Goal: Task Accomplishment & Management: Complete application form

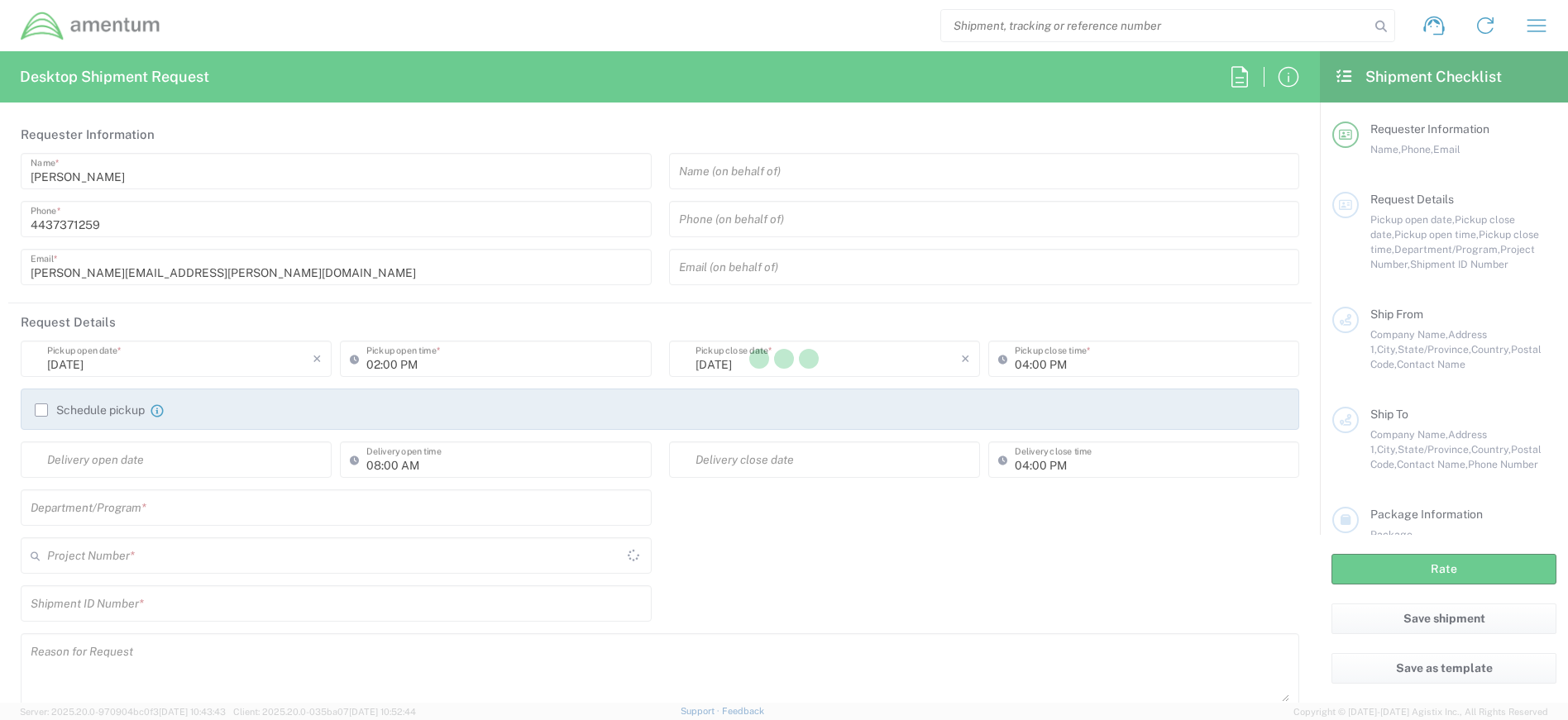
type input "[GEOGRAPHIC_DATA]"
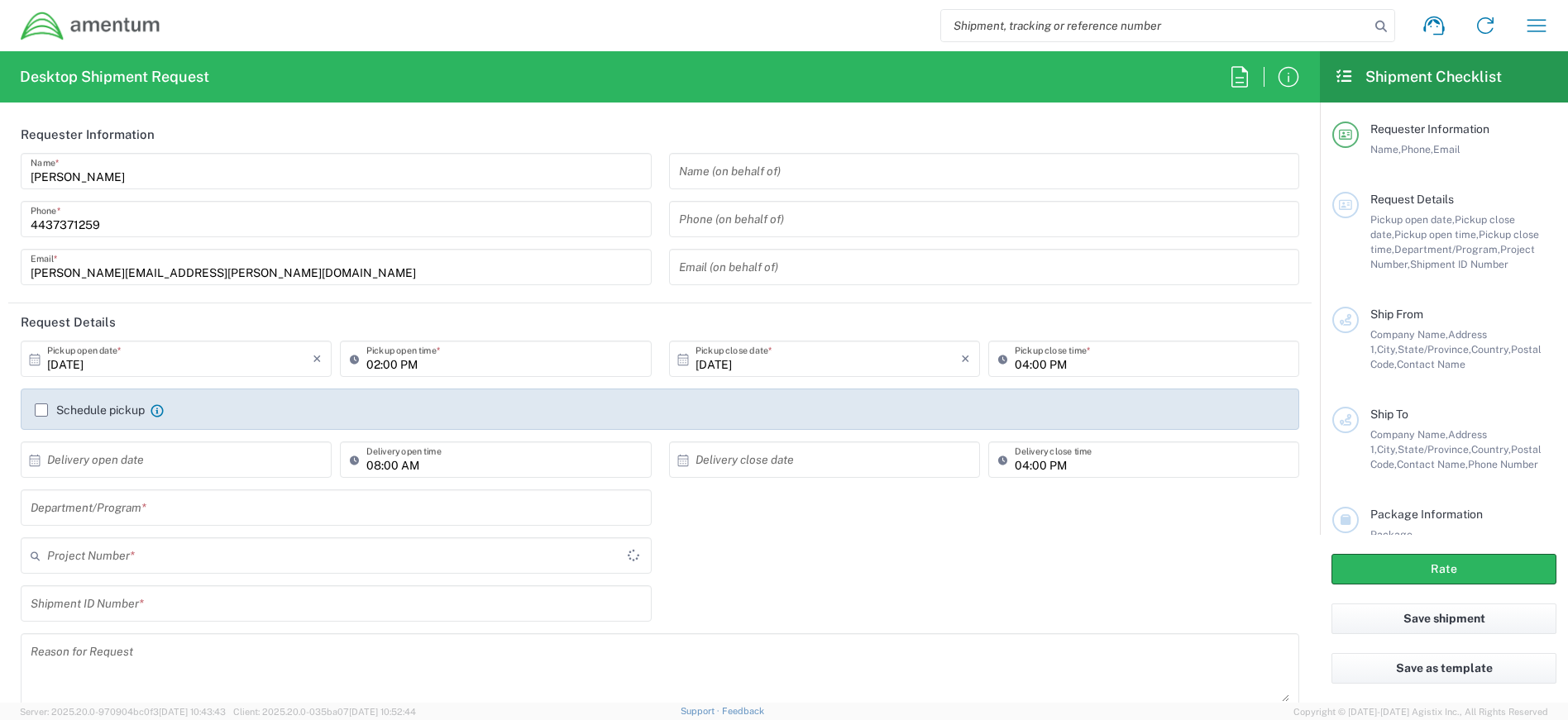
type input "4407.0.0001.0001.TVL"
click at [237, 503] on input "text" at bounding box center [336, 507] width 611 height 29
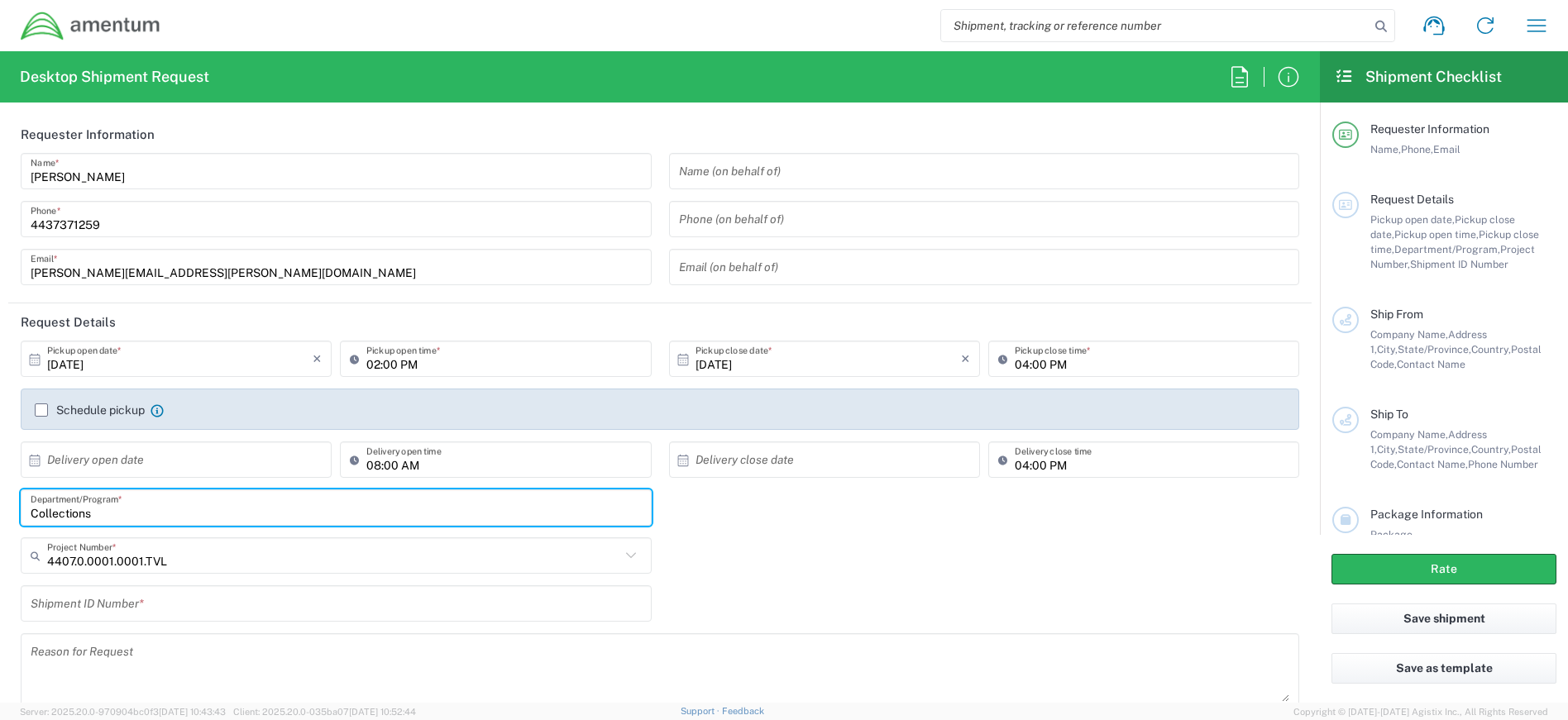
type input "Collections"
click at [180, 564] on input "text" at bounding box center [334, 556] width 573 height 29
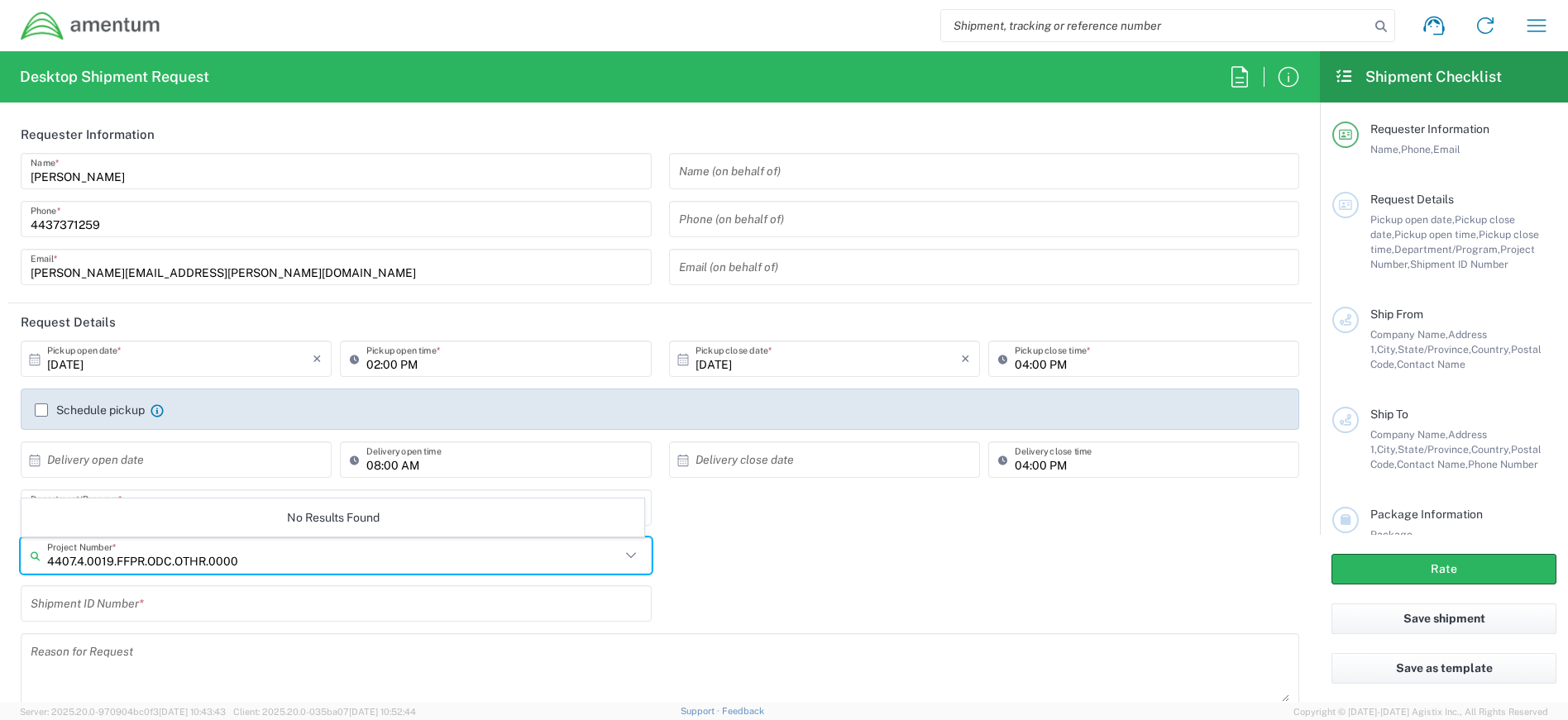
type input "4407.4.0019.FFPR.ODC.OTHR.0000"
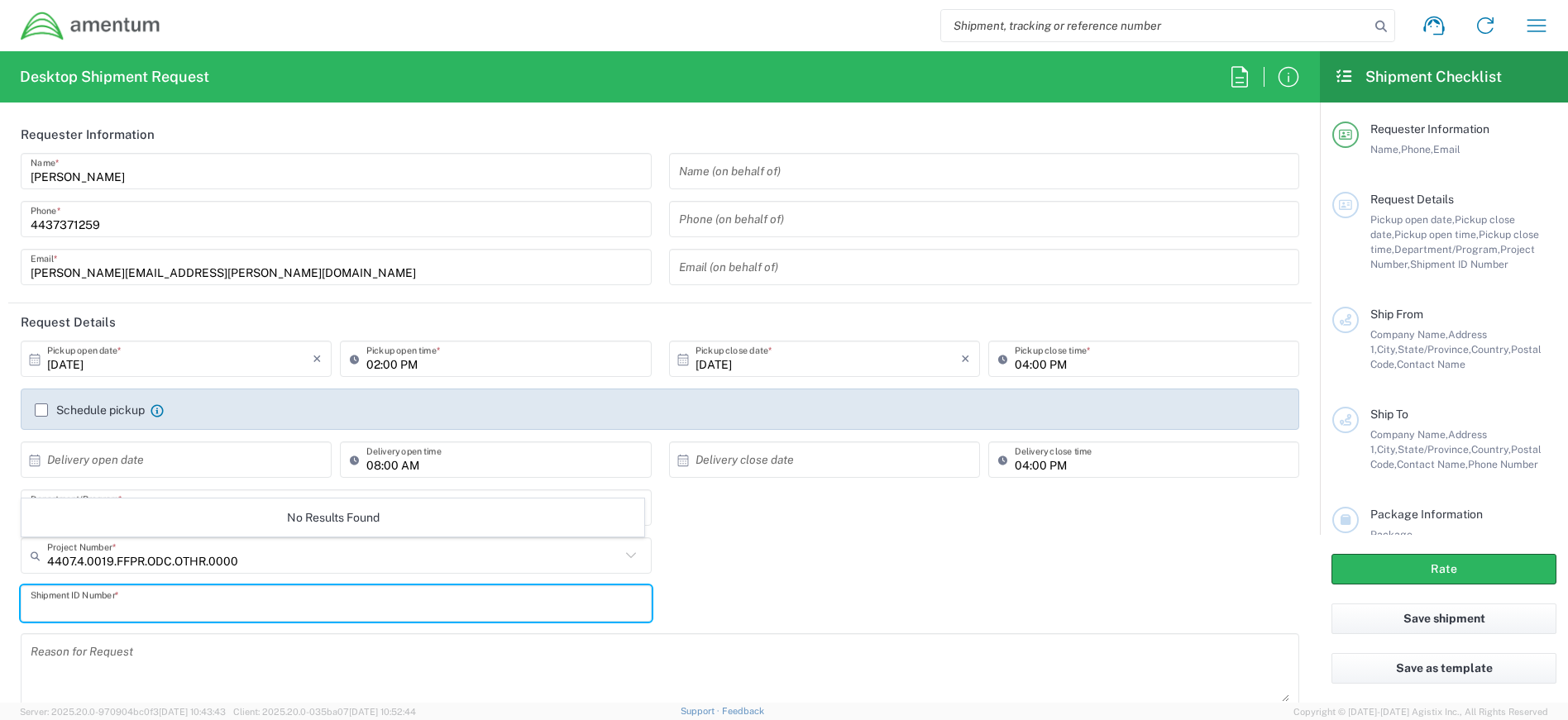
click at [125, 606] on input "text" at bounding box center [336, 604] width 611 height 29
click at [164, 555] on input "text" at bounding box center [334, 556] width 573 height 29
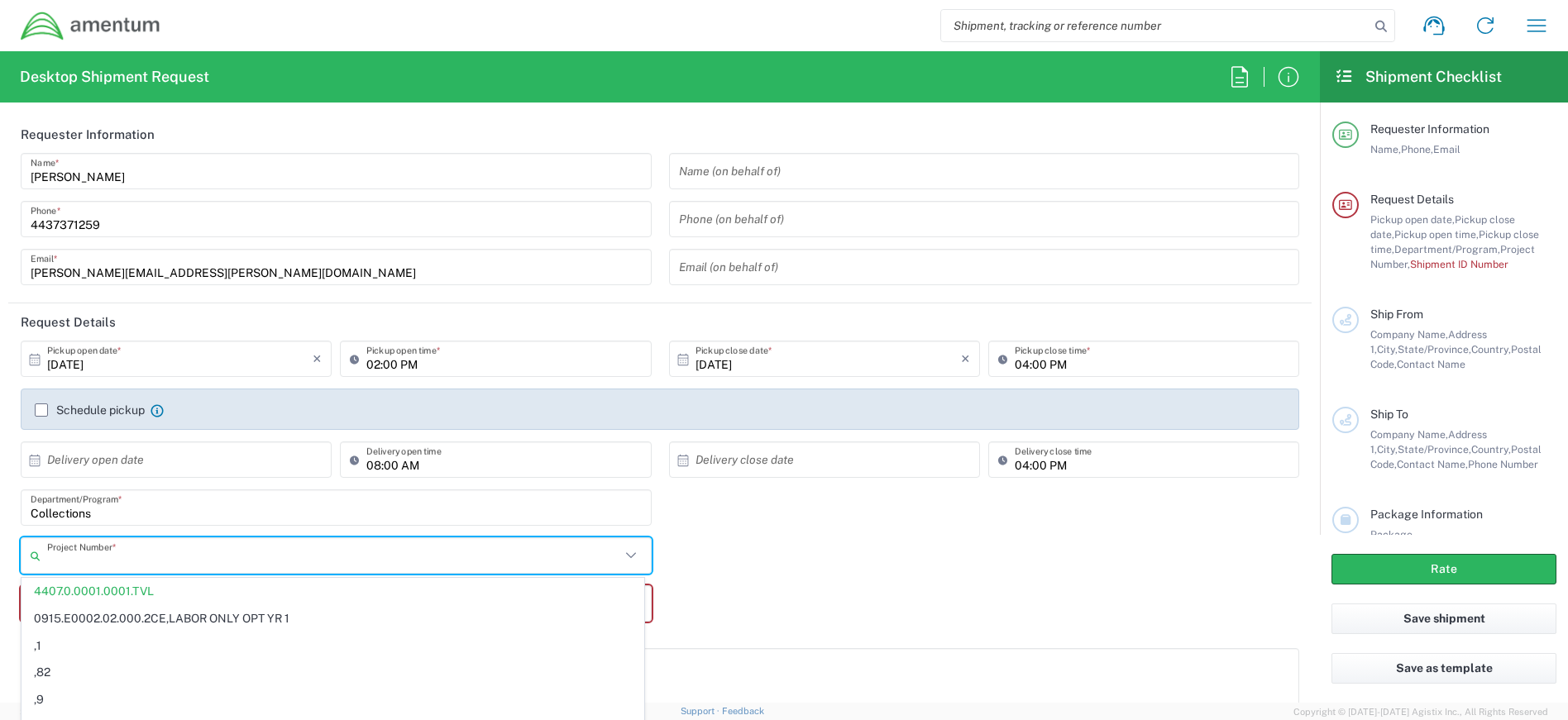
click at [1026, 29] on input "search" at bounding box center [1155, 25] width 428 height 32
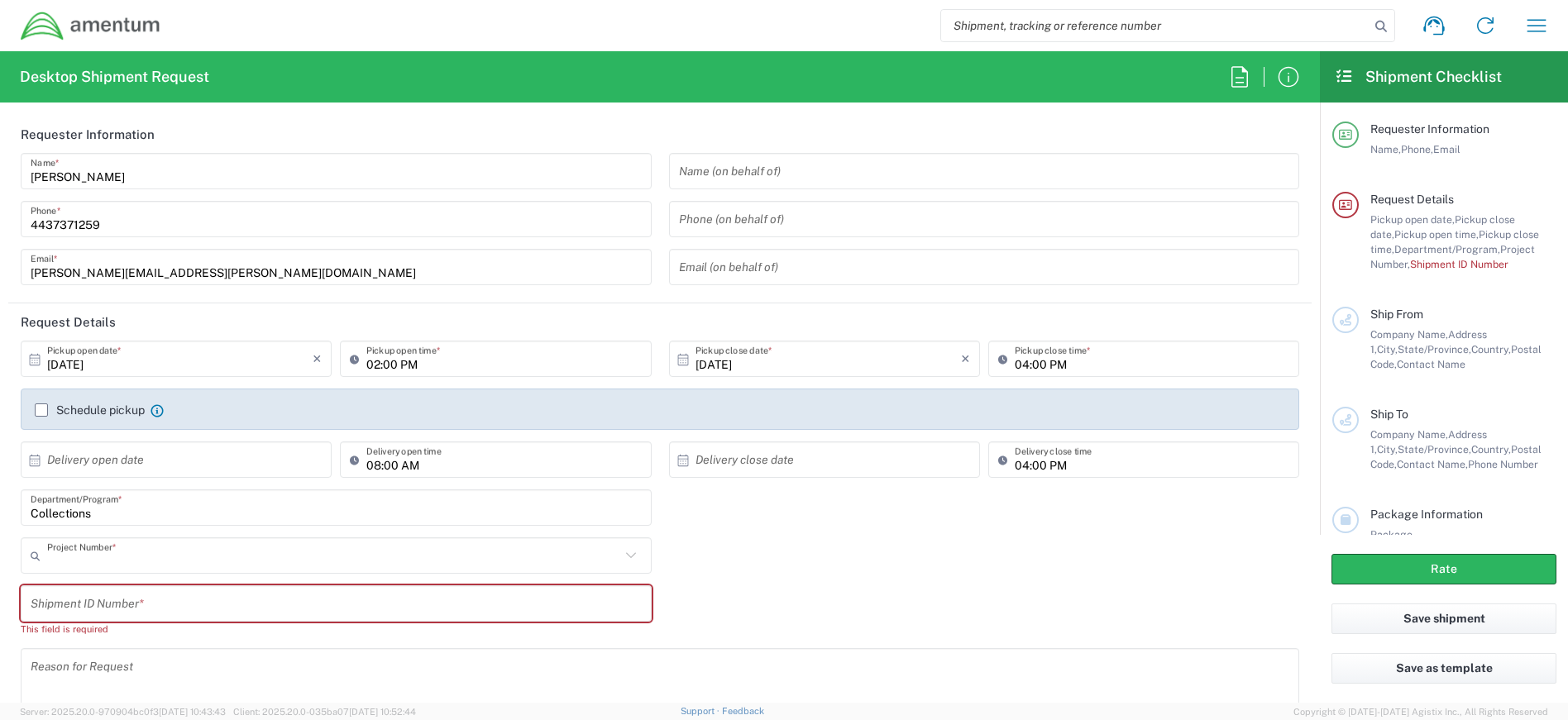
type input "4407.0.0001.0001.TVL"
type input "4"
click at [191, 563] on input "text" at bounding box center [334, 556] width 573 height 29
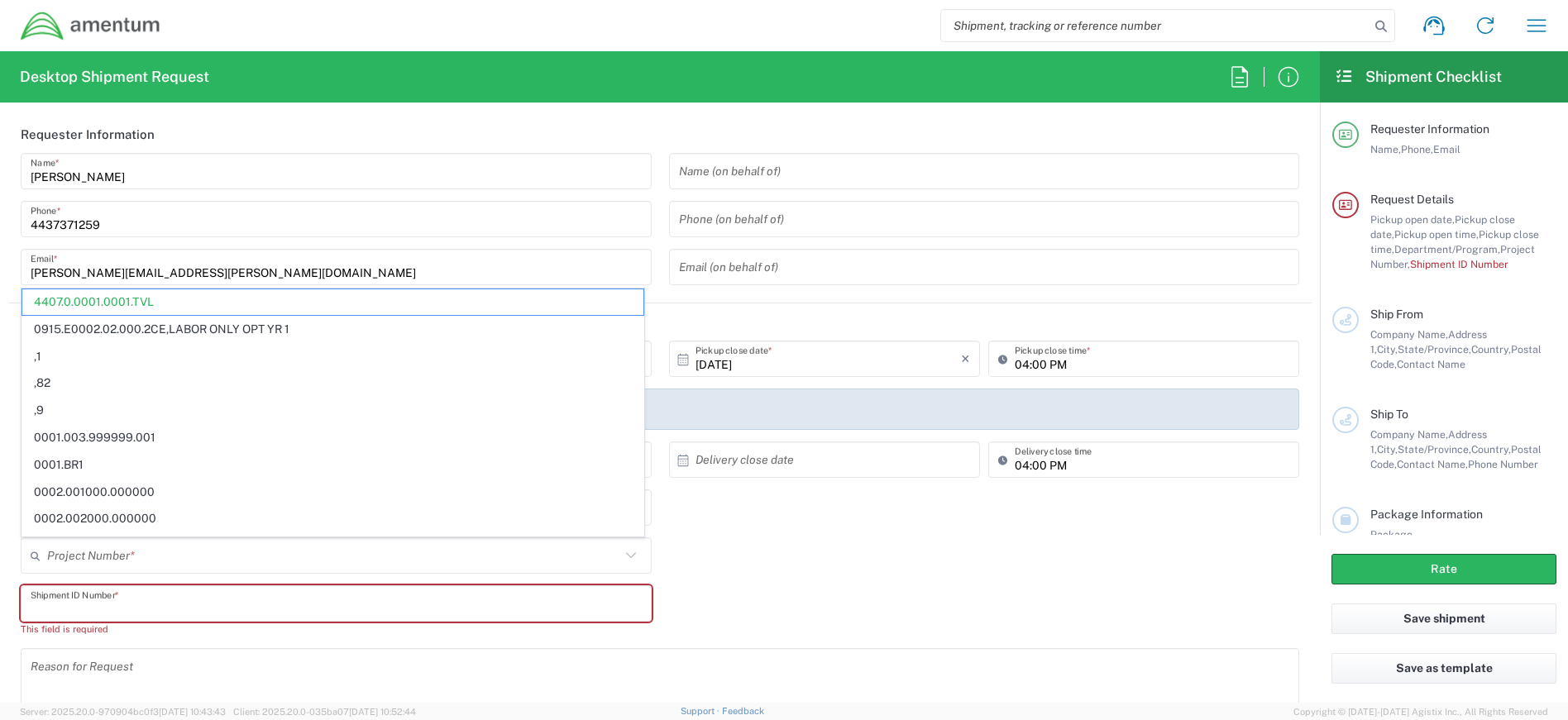
click at [156, 598] on input "text" at bounding box center [336, 604] width 611 height 29
type input "4407.0.0001.0001.TVL"
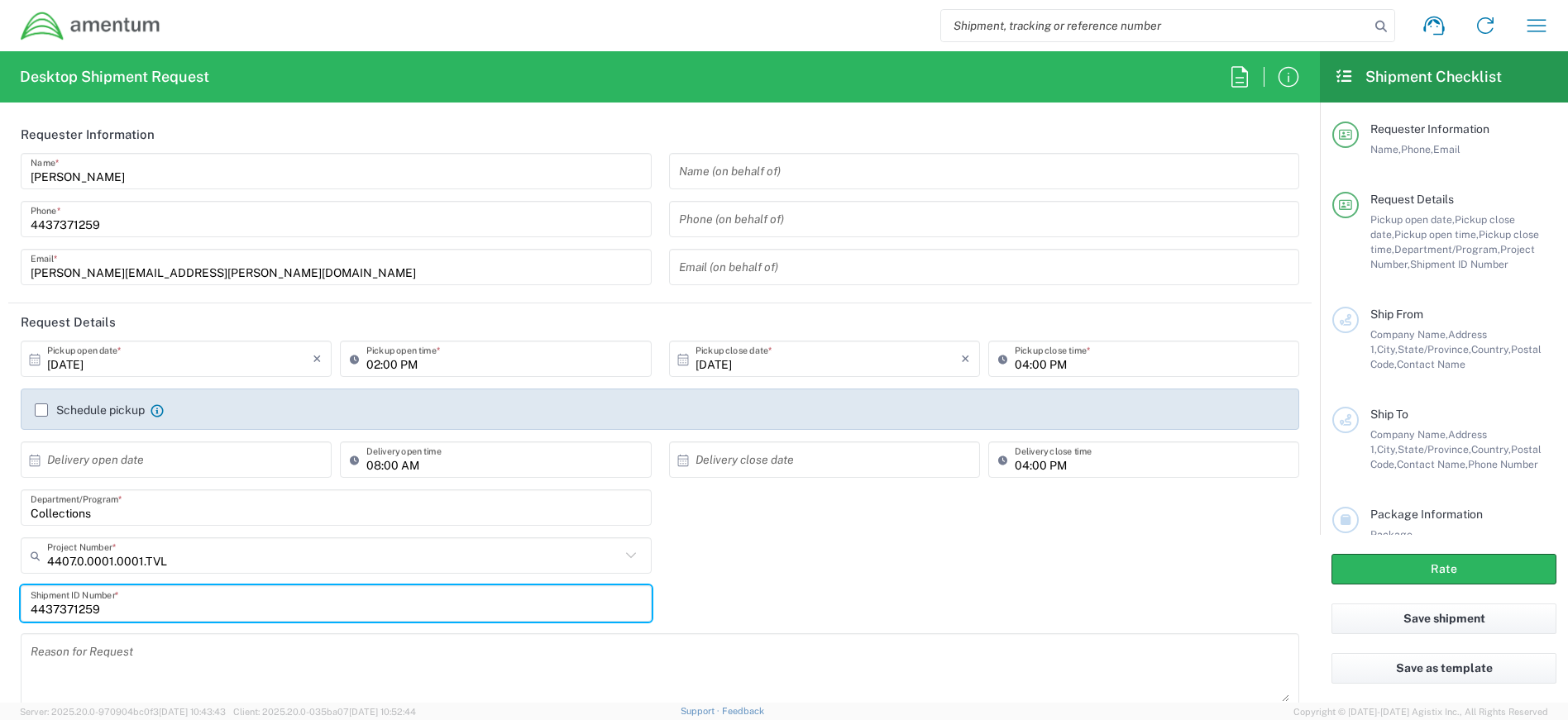
type input "4437371259"
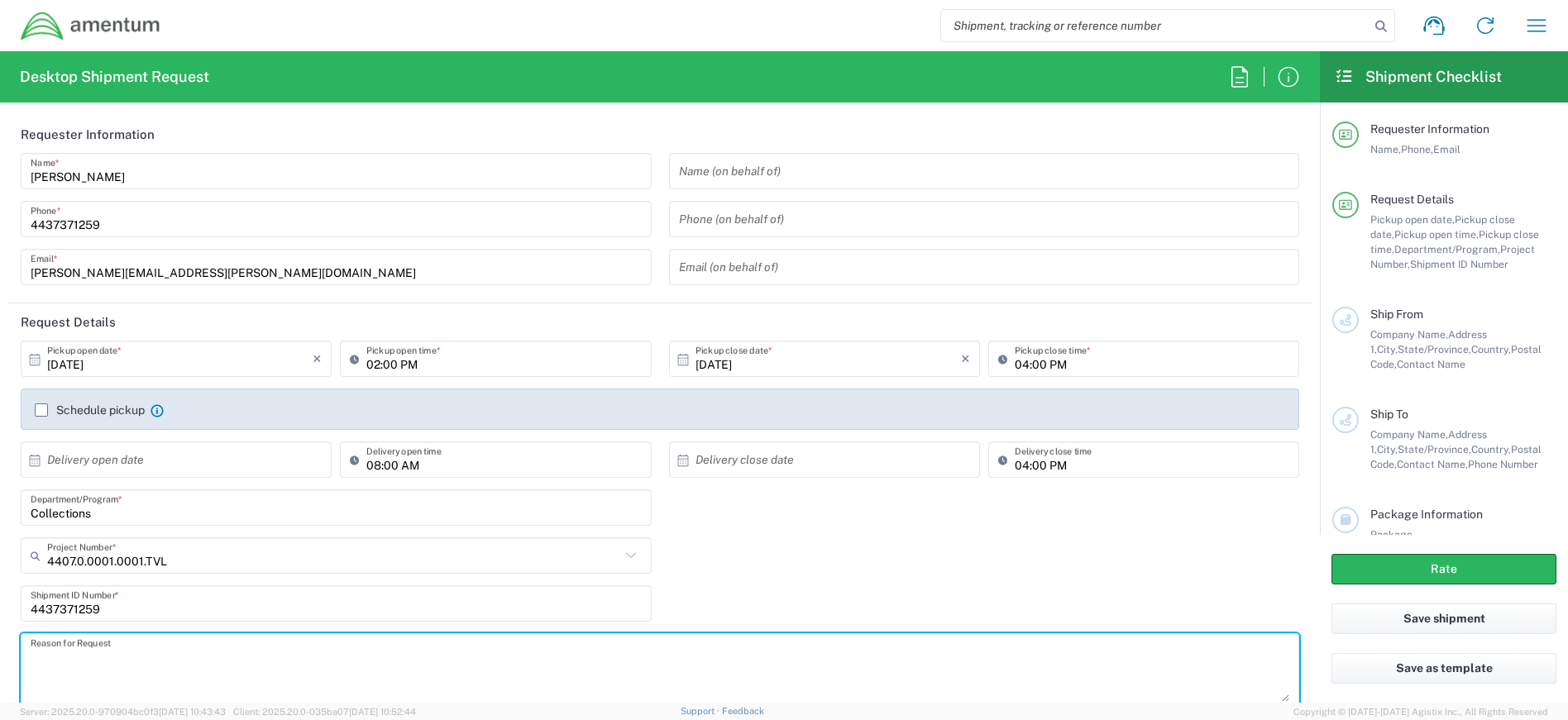
click at [179, 653] on textarea at bounding box center [660, 670] width 1258 height 63
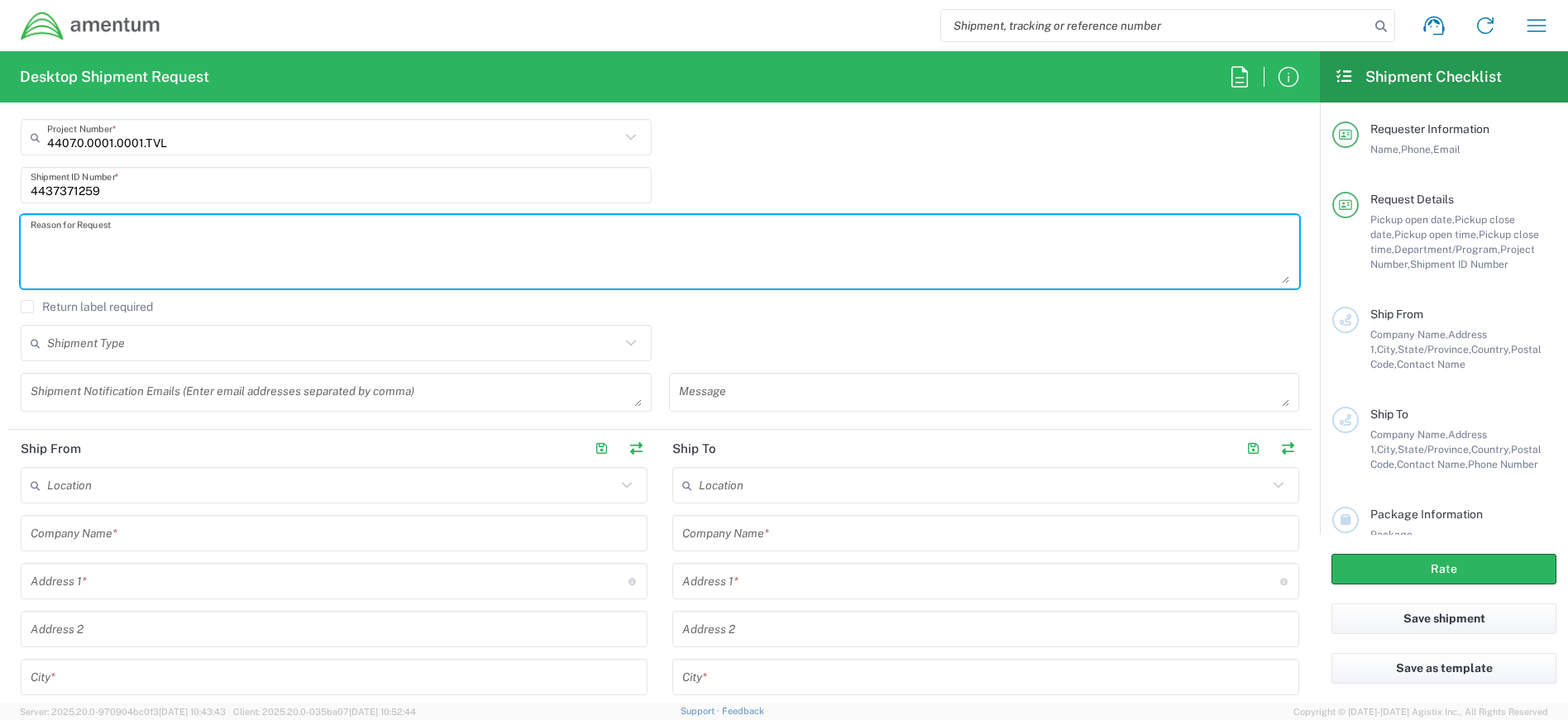
scroll to position [496, 0]
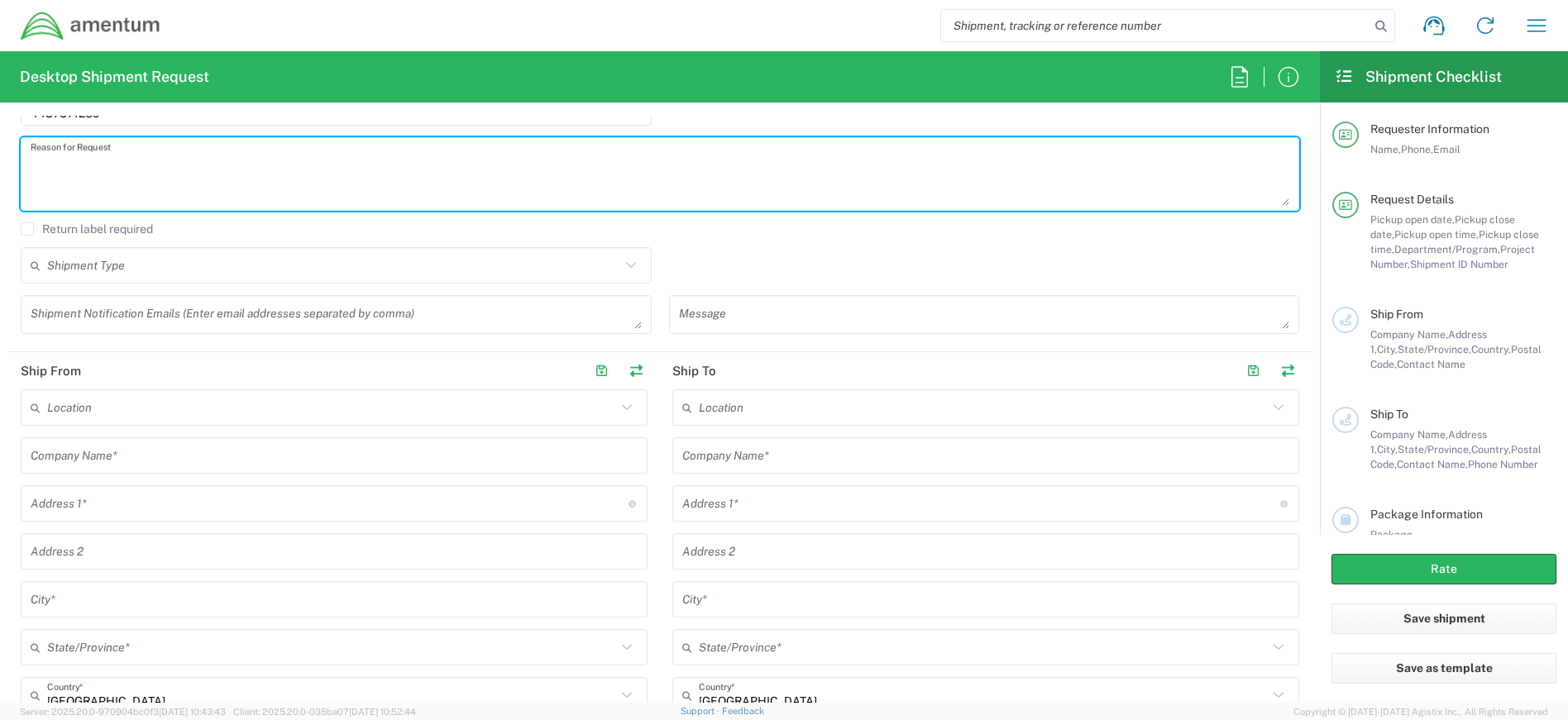
click at [176, 460] on input "text" at bounding box center [334, 455] width 607 height 29
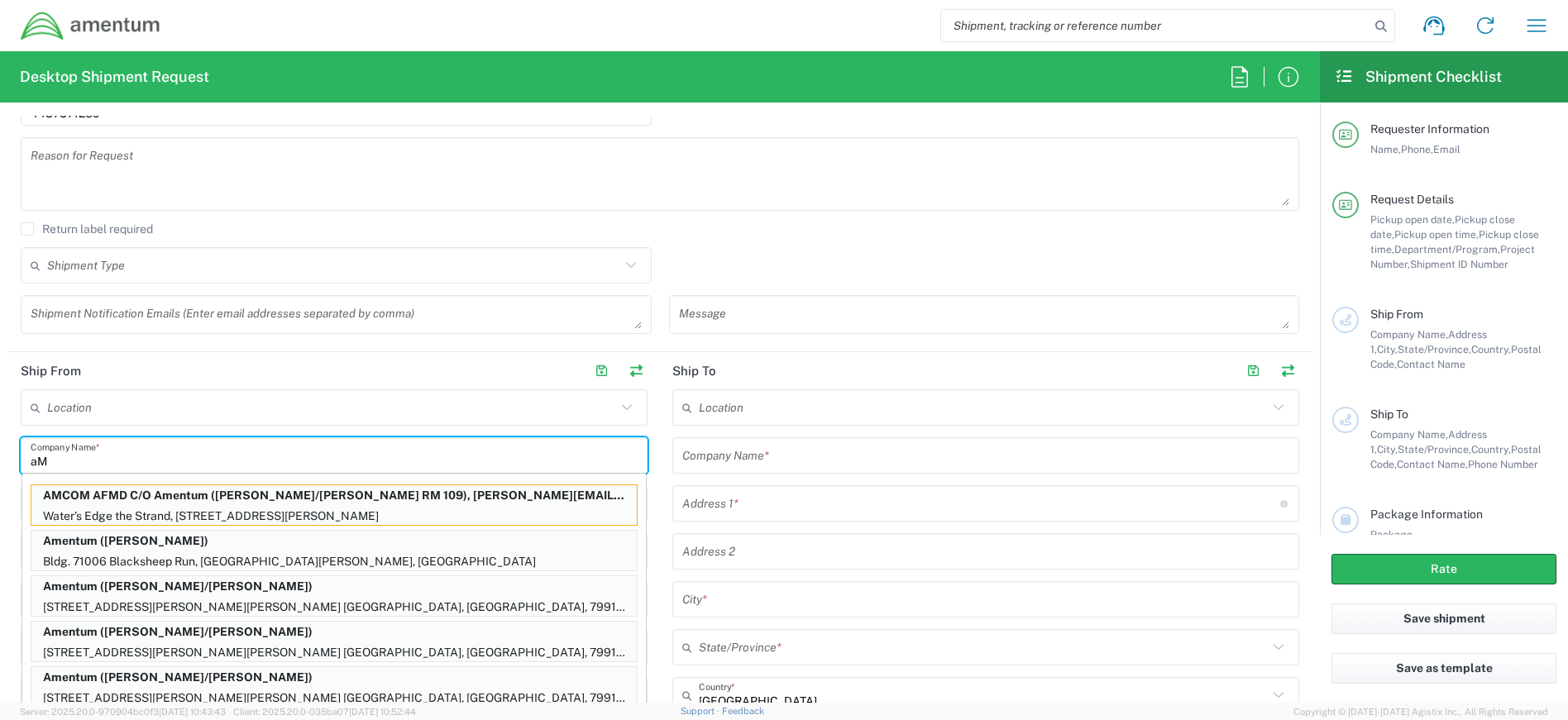
type input "a"
type input "Amentum"
click at [646, 503] on main "Location [PHONE_NUMBER] [PHONE_NUMBER] [PHONE_NUMBER] [PHONE_NUMBER] [PHONE_NUM…" at bounding box center [333, 690] width 652 height 602
click at [660, 548] on main "Location [PHONE_NUMBER] [PHONE_NUMBER] [PHONE_NUMBER] [PHONE_NUMBER] [PHONE_NUM…" at bounding box center [986, 690] width 652 height 602
click at [97, 458] on input "Amentum" at bounding box center [334, 455] width 607 height 29
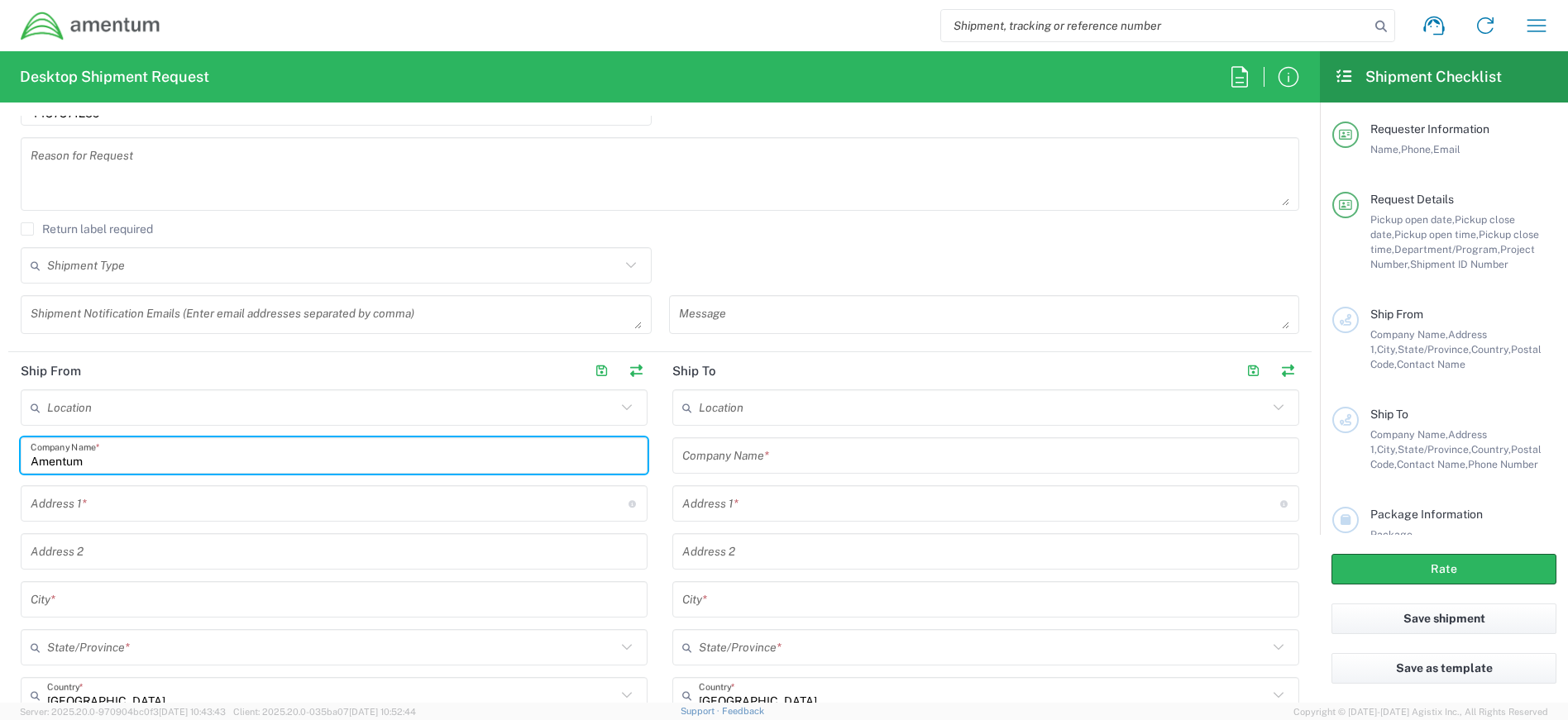
click at [112, 504] on input "text" at bounding box center [330, 504] width 598 height 29
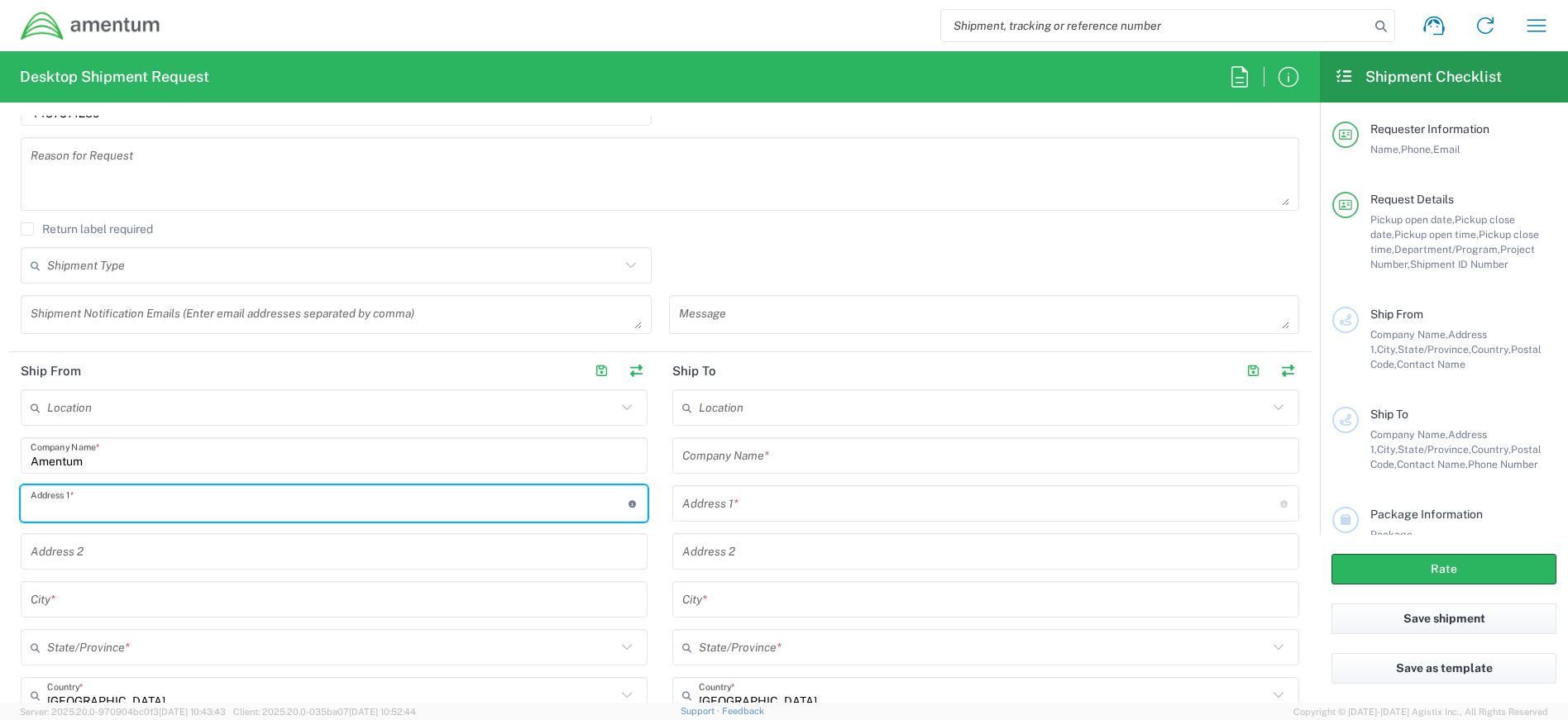
type input "[STREET_ADDRESS]"
type input "[PERSON_NAME][EMAIL_ADDRESS][PERSON_NAME][DOMAIN_NAME]"
type input "Suite 400"
type input "[PERSON_NAME]"
type input "MD"
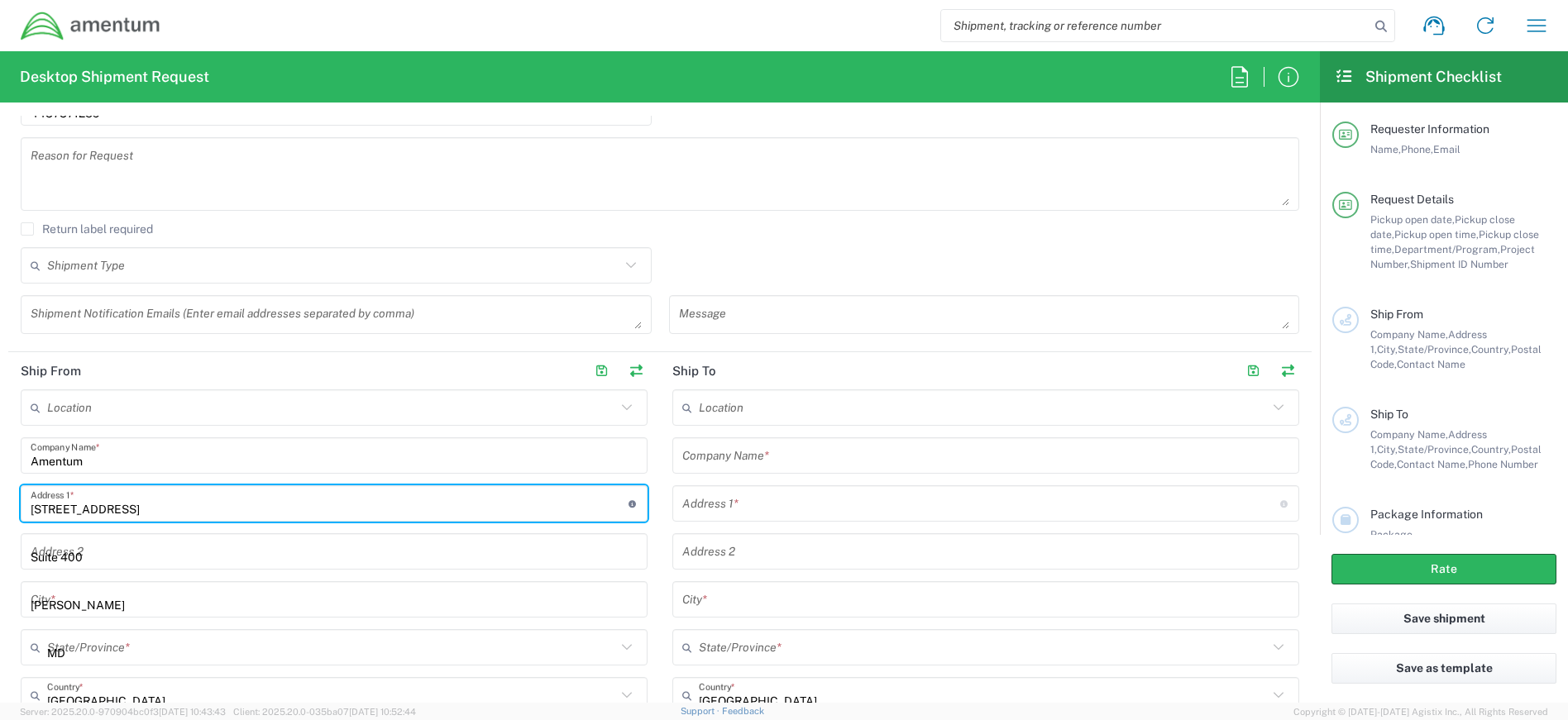
type input "20701"
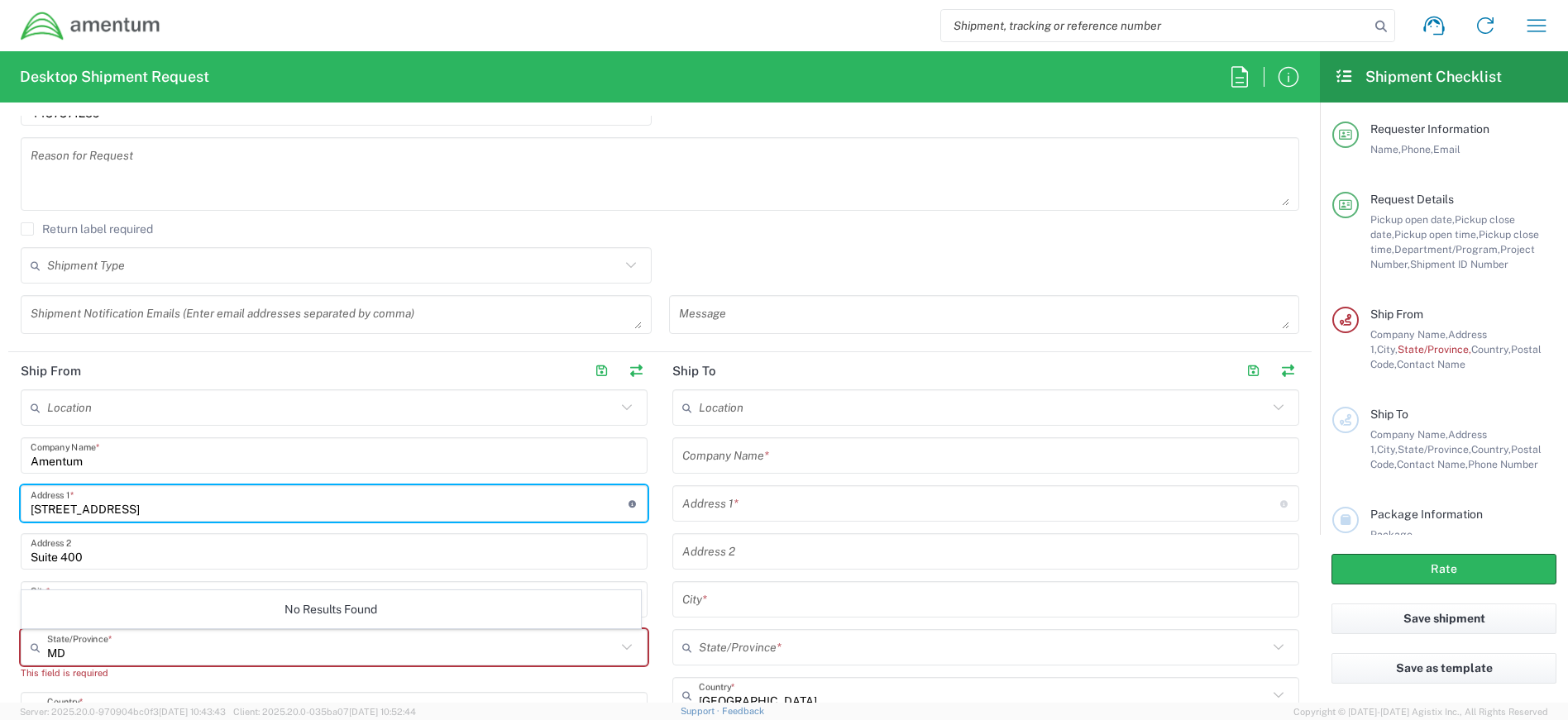
click at [652, 569] on main "Location [PHONE_NUMBER] [PHONE_NUMBER] [PHONE_NUMBER] [PHONE_NUMBER] [PHONE_NUM…" at bounding box center [333, 698] width 652 height 617
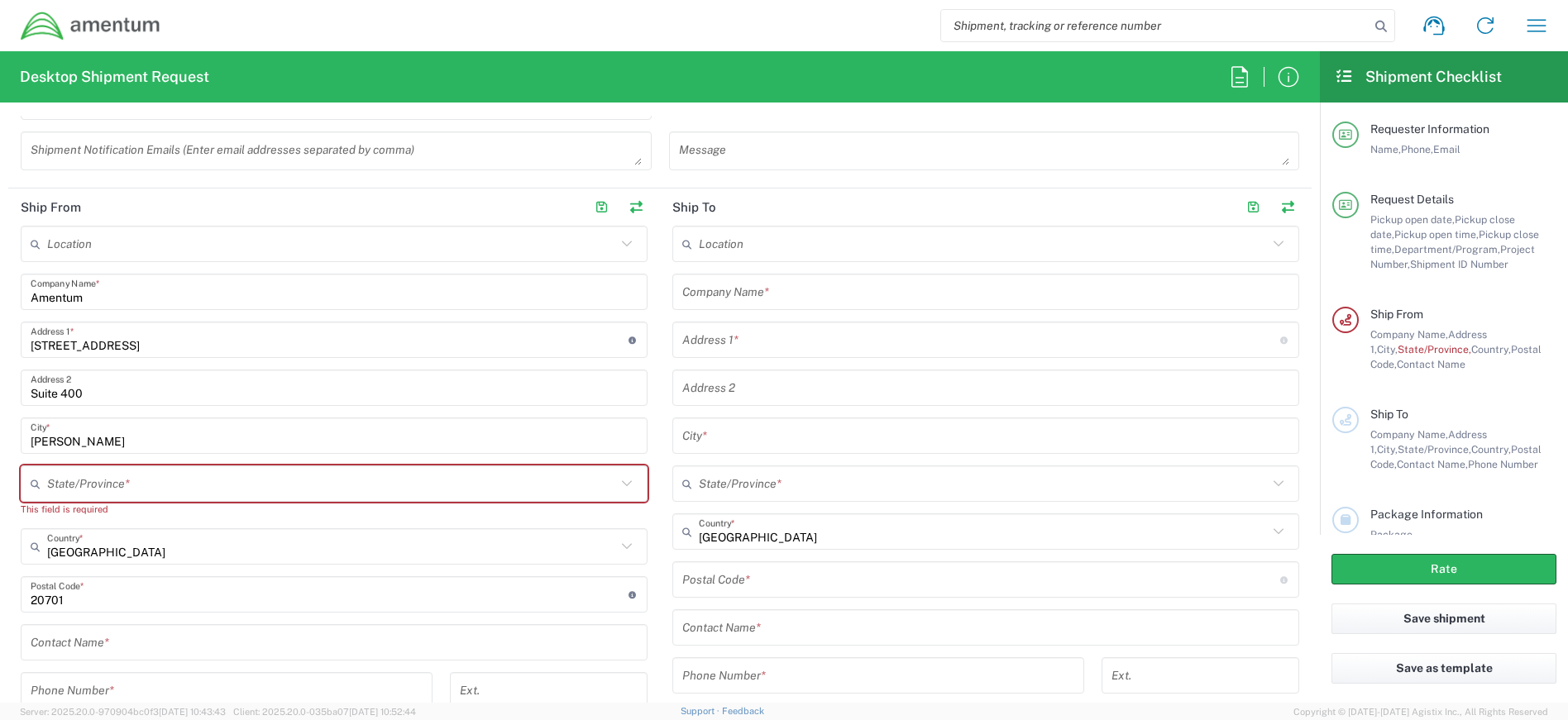
scroll to position [661, 0]
click at [195, 481] on input "text" at bounding box center [332, 482] width 569 height 29
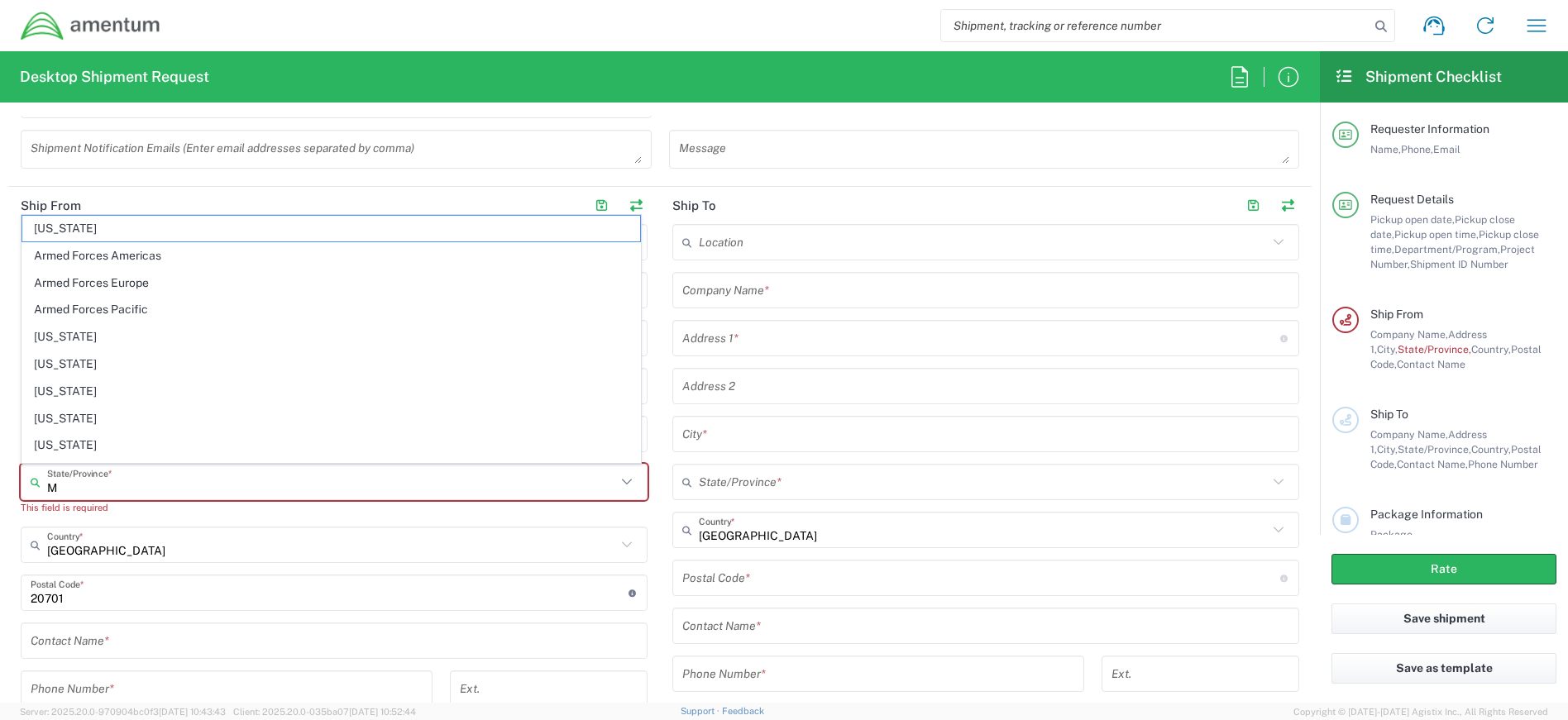
type input "MD"
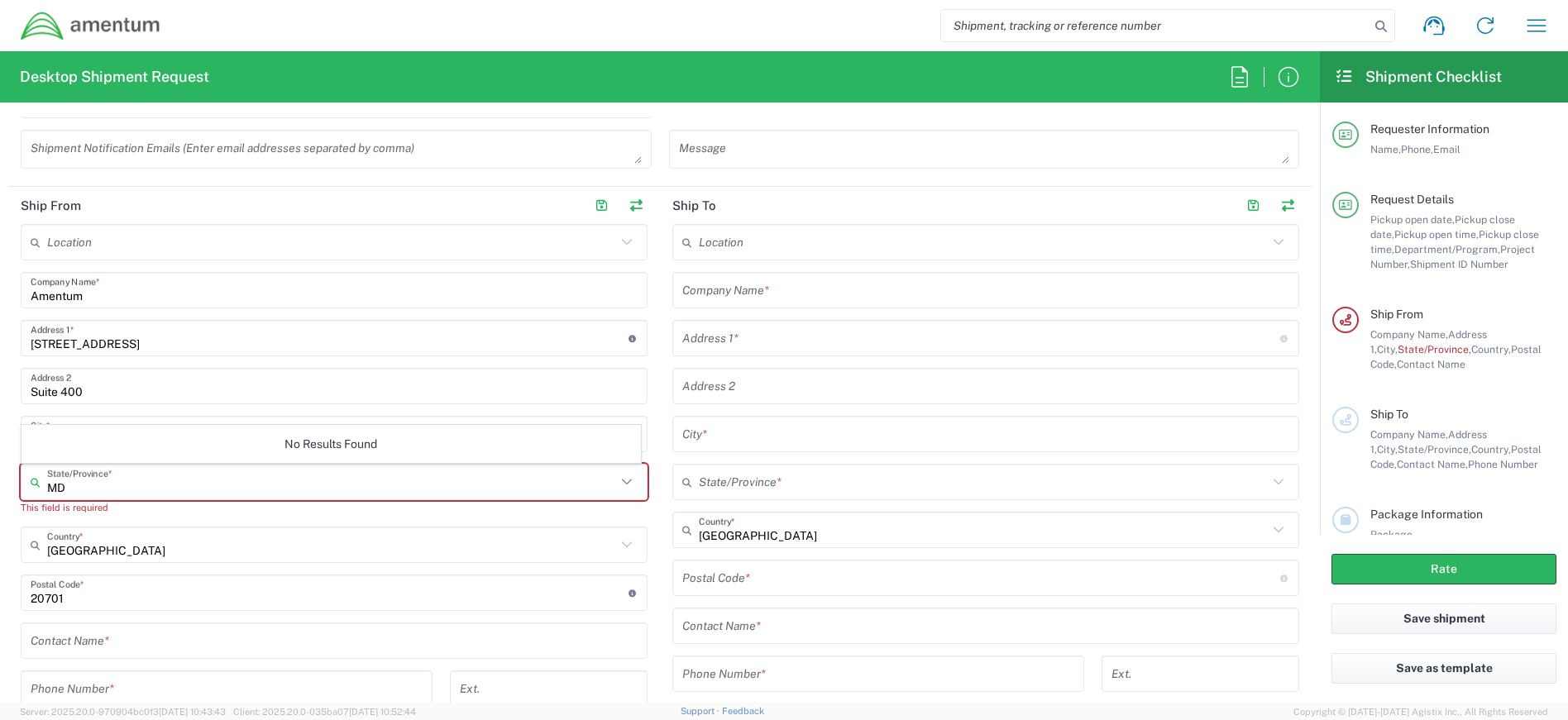
click at [295, 637] on input "text" at bounding box center [334, 641] width 607 height 29
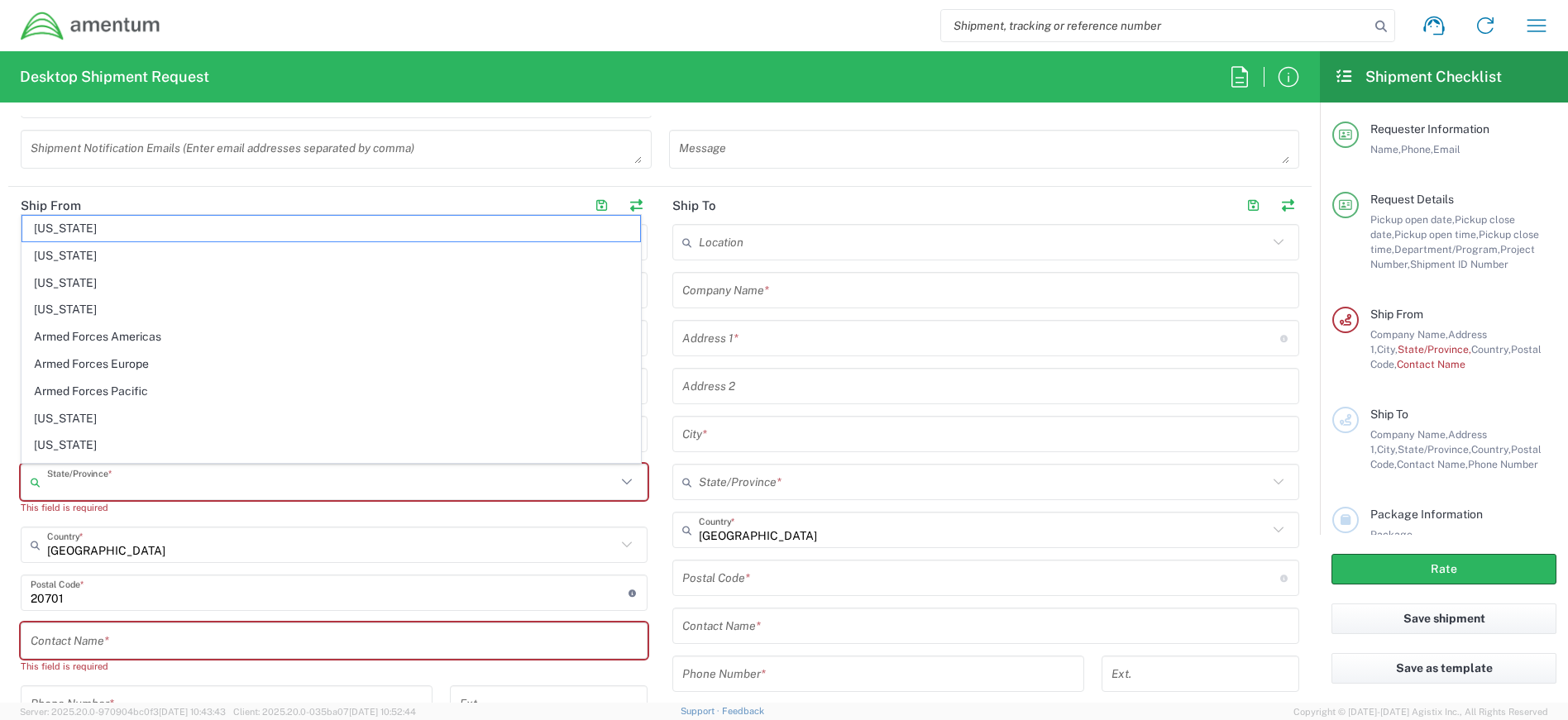
click at [124, 486] on input "text" at bounding box center [332, 482] width 569 height 29
click at [145, 486] on input "[US_STATE]" at bounding box center [332, 482] width 569 height 29
type input "[US_STATE]"
click at [643, 518] on main "Location [PHONE_NUMBER] [PHONE_NUMBER] [PHONE_NUMBER] [PHONE_NUMBER] [PHONE_NUM…" at bounding box center [333, 540] width 652 height 632
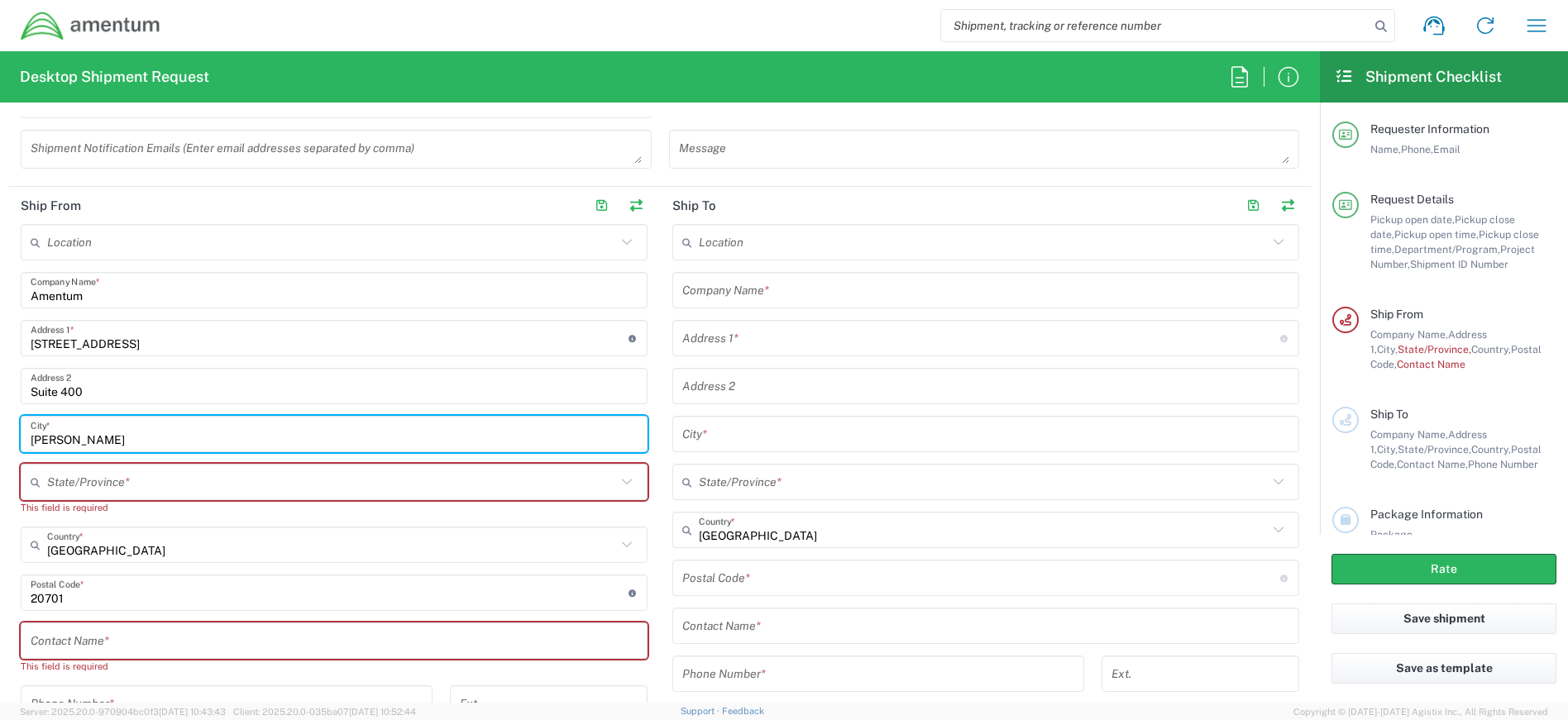
drag, startPoint x: 137, startPoint y: 437, endPoint x: 21, endPoint y: 427, distance: 116.4
click at [21, 427] on div "Jessup City *" at bounding box center [334, 433] width 627 height 36
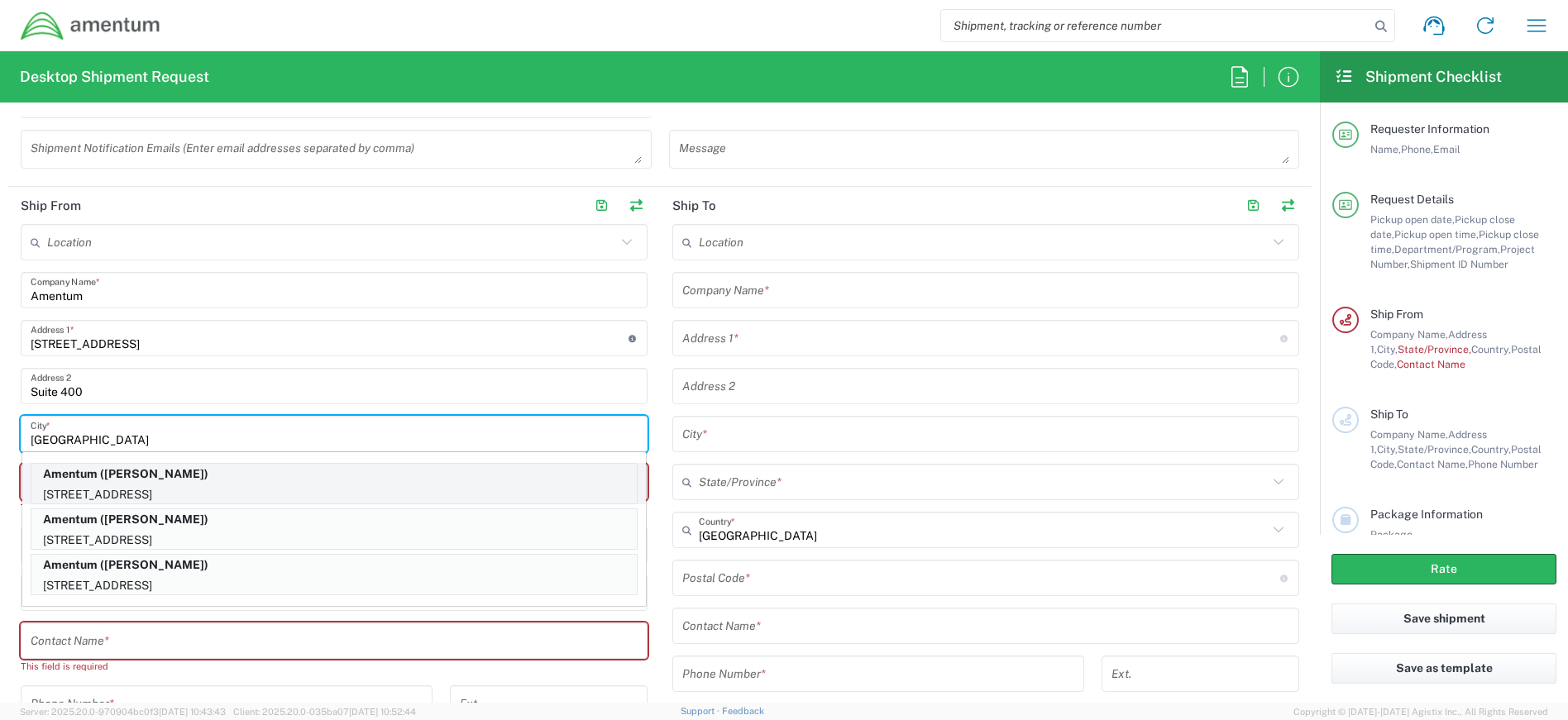
type input "[GEOGRAPHIC_DATA]"
click at [114, 481] on p "Amentum ([PERSON_NAME])" at bounding box center [334, 475] width 605 height 21
type input "[US_STATE]"
type input "[PERSON_NAME]"
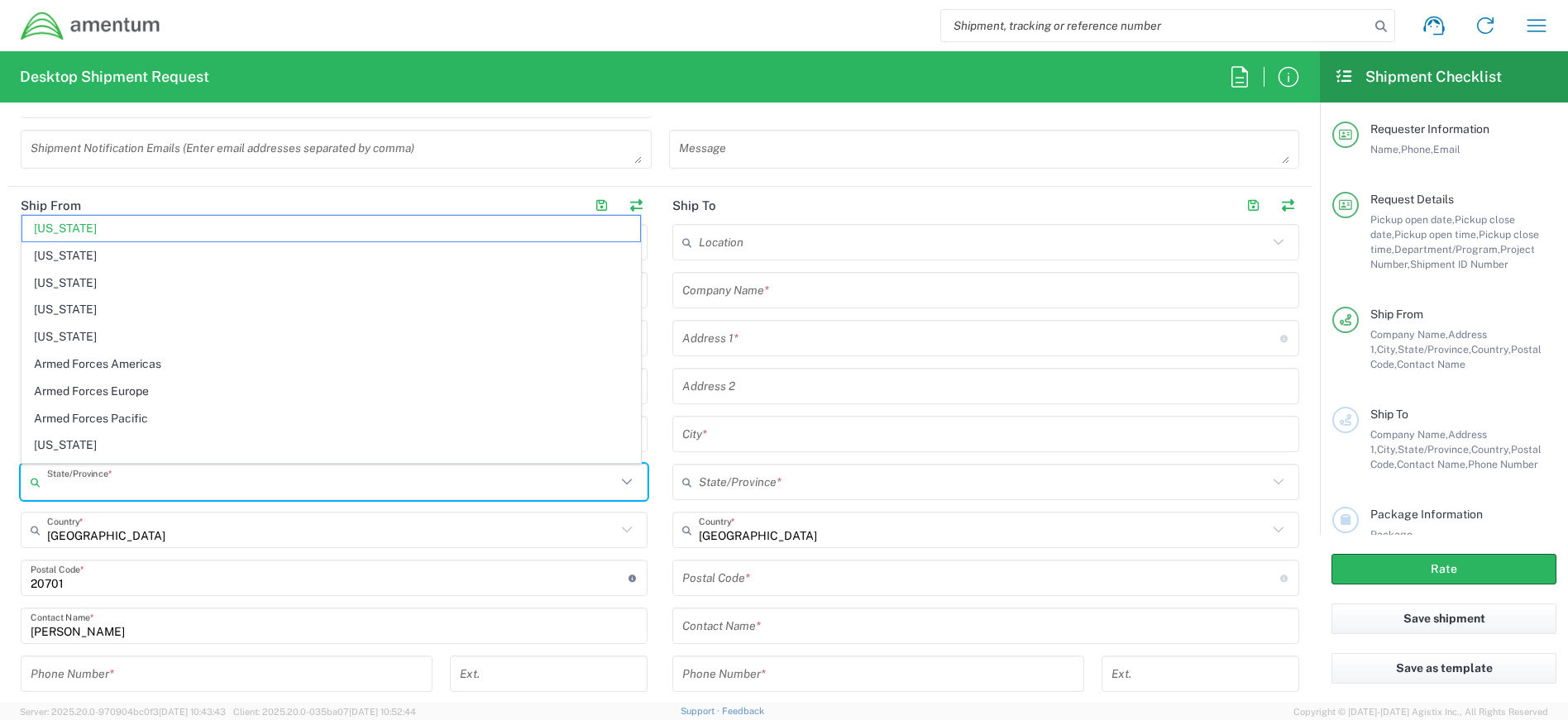
click at [149, 480] on input "text" at bounding box center [332, 482] width 569 height 29
click at [660, 526] on main "Location [PHONE_NUMBER] [PHONE_NUMBER] [PHONE_NUMBER] [PHONE_NUMBER] [PHONE_NUM…" at bounding box center [986, 525] width 652 height 602
type input "[US_STATE]"
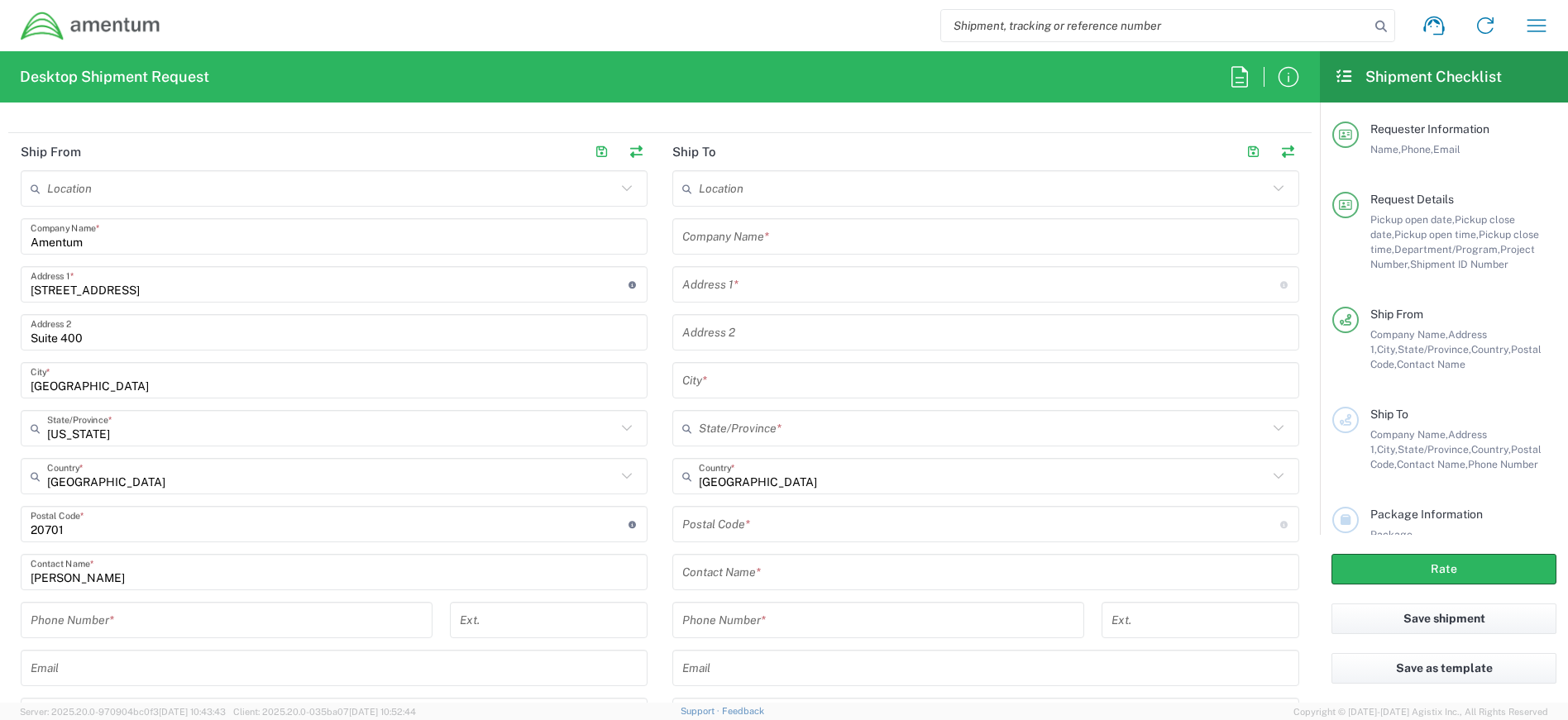
scroll to position [744, 0]
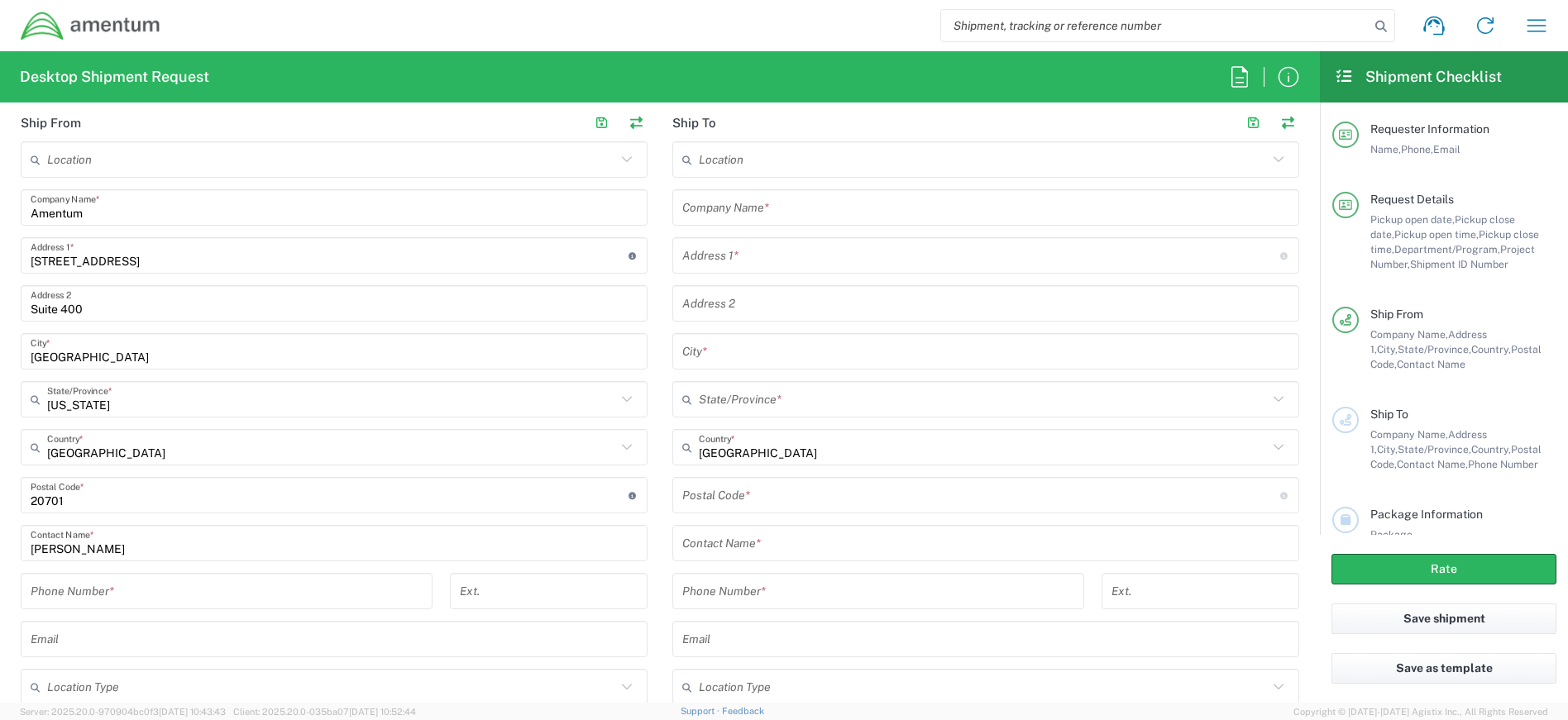
click at [216, 586] on input "tel" at bounding box center [227, 591] width 392 height 29
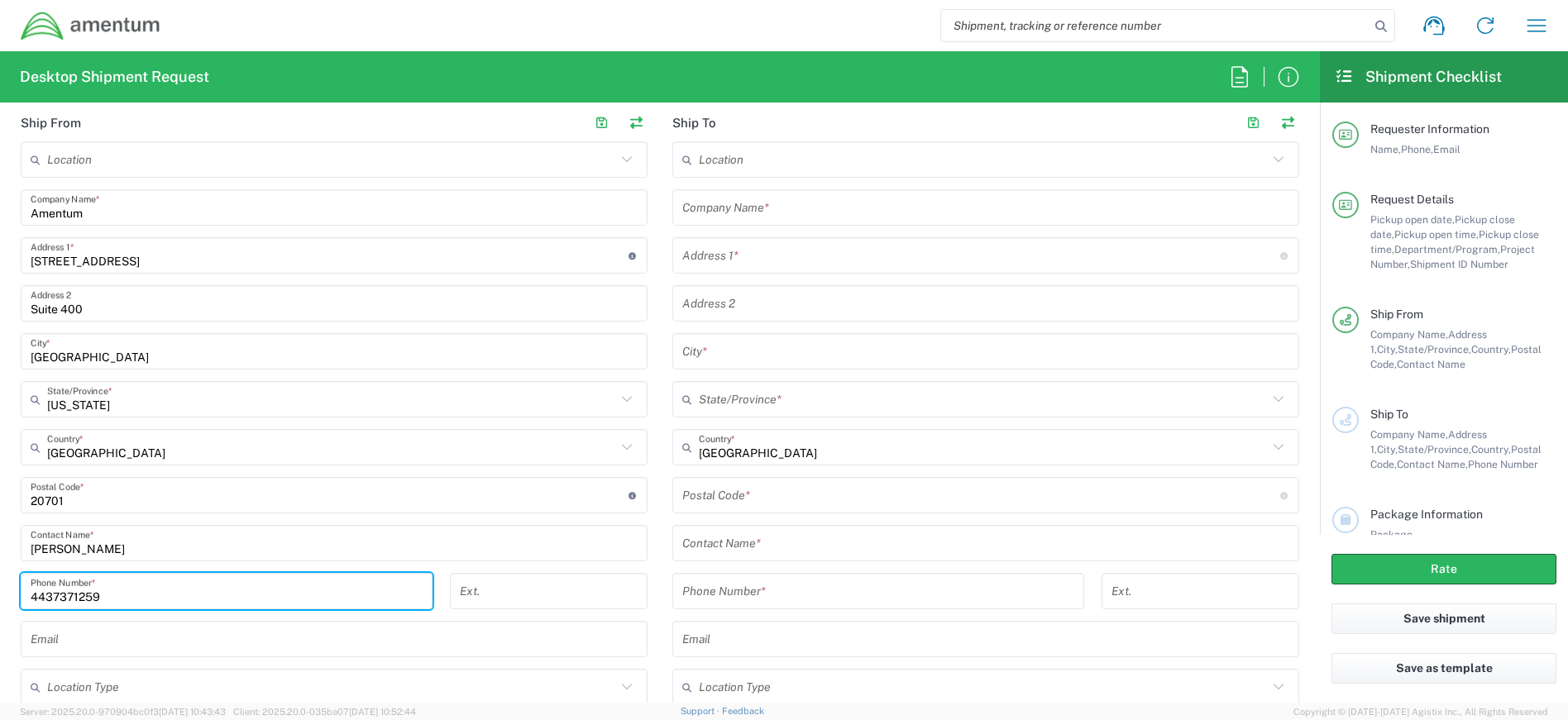
type input "4437371259"
click at [664, 577] on div "Phone Number *" at bounding box center [879, 597] width 429 height 48
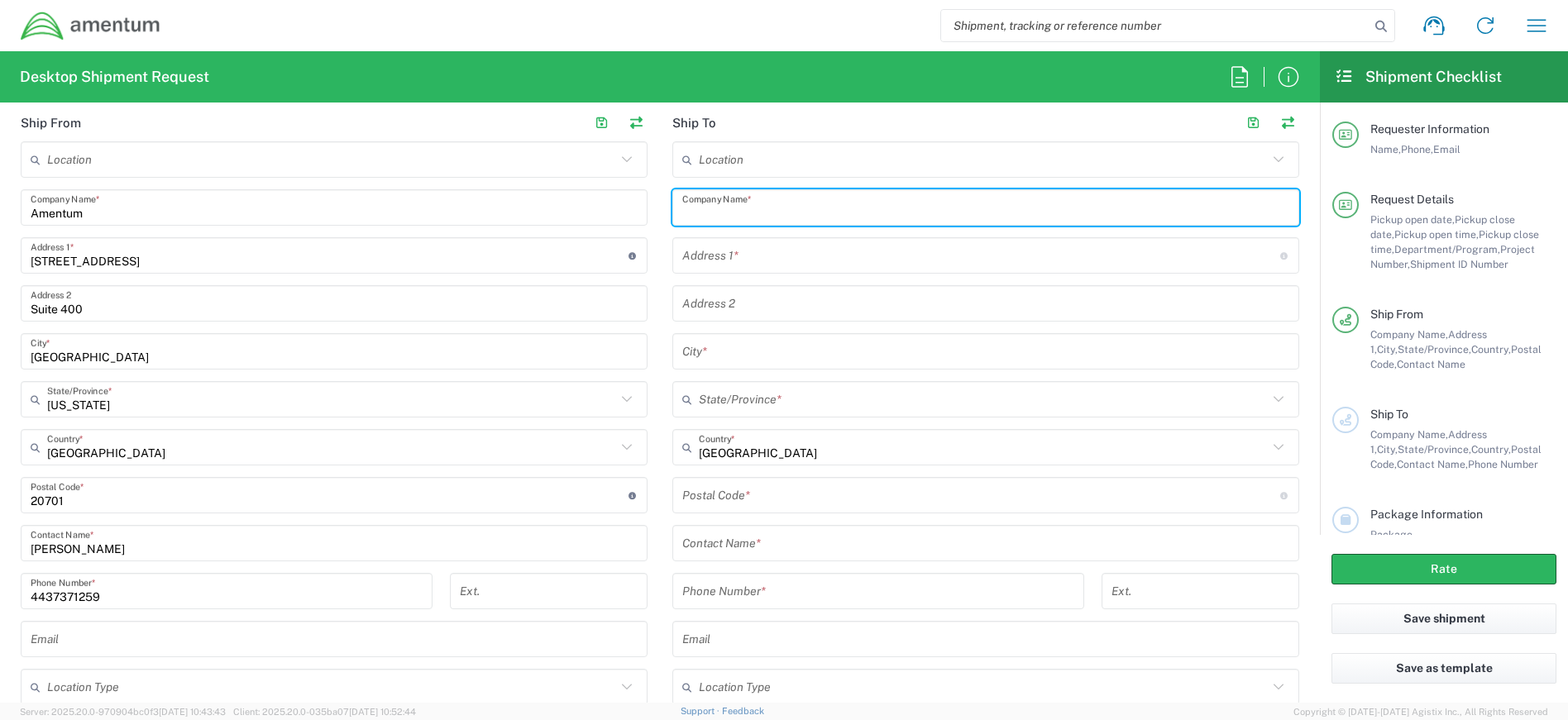
click at [844, 197] on input "text" at bounding box center [986, 207] width 607 height 29
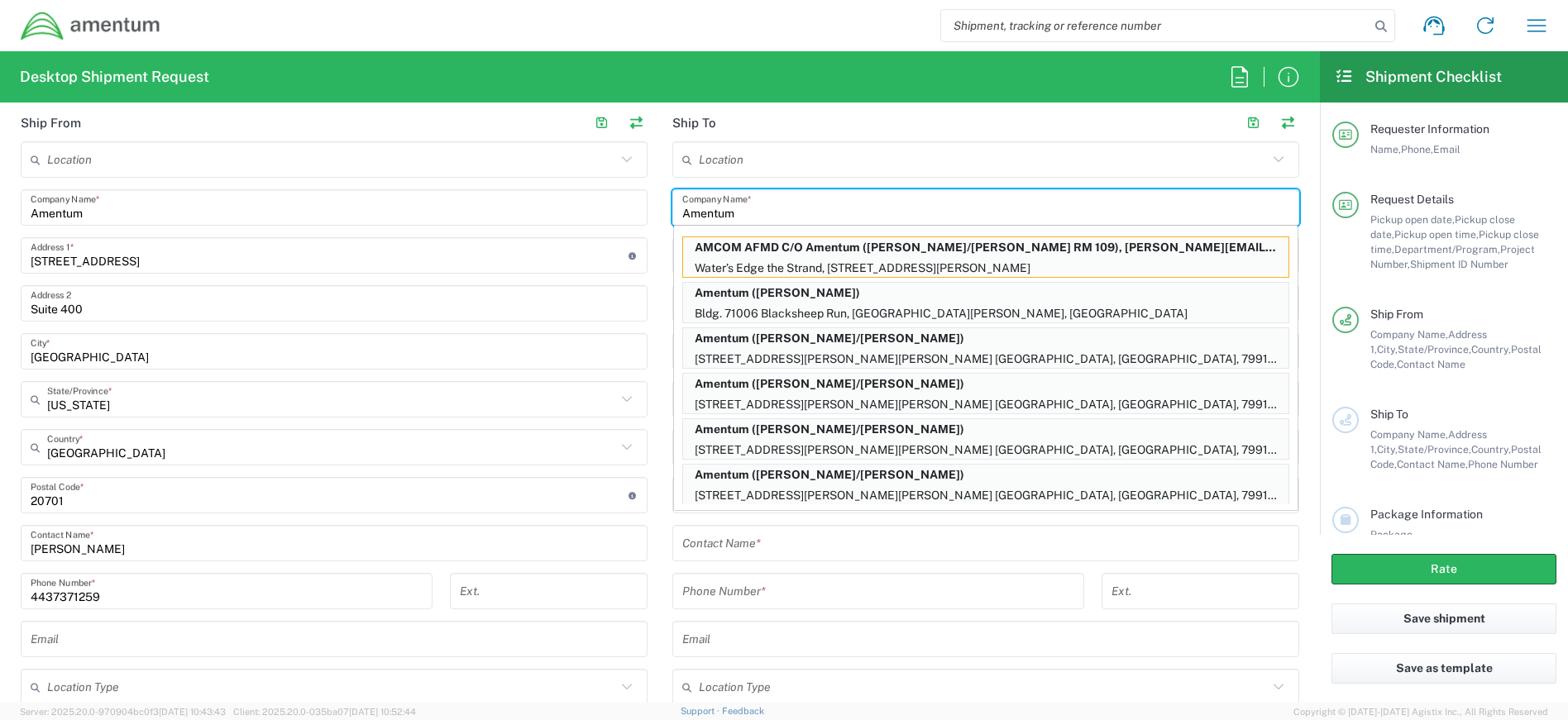
type input "Amentum"
click at [780, 537] on input "text" at bounding box center [986, 543] width 607 height 29
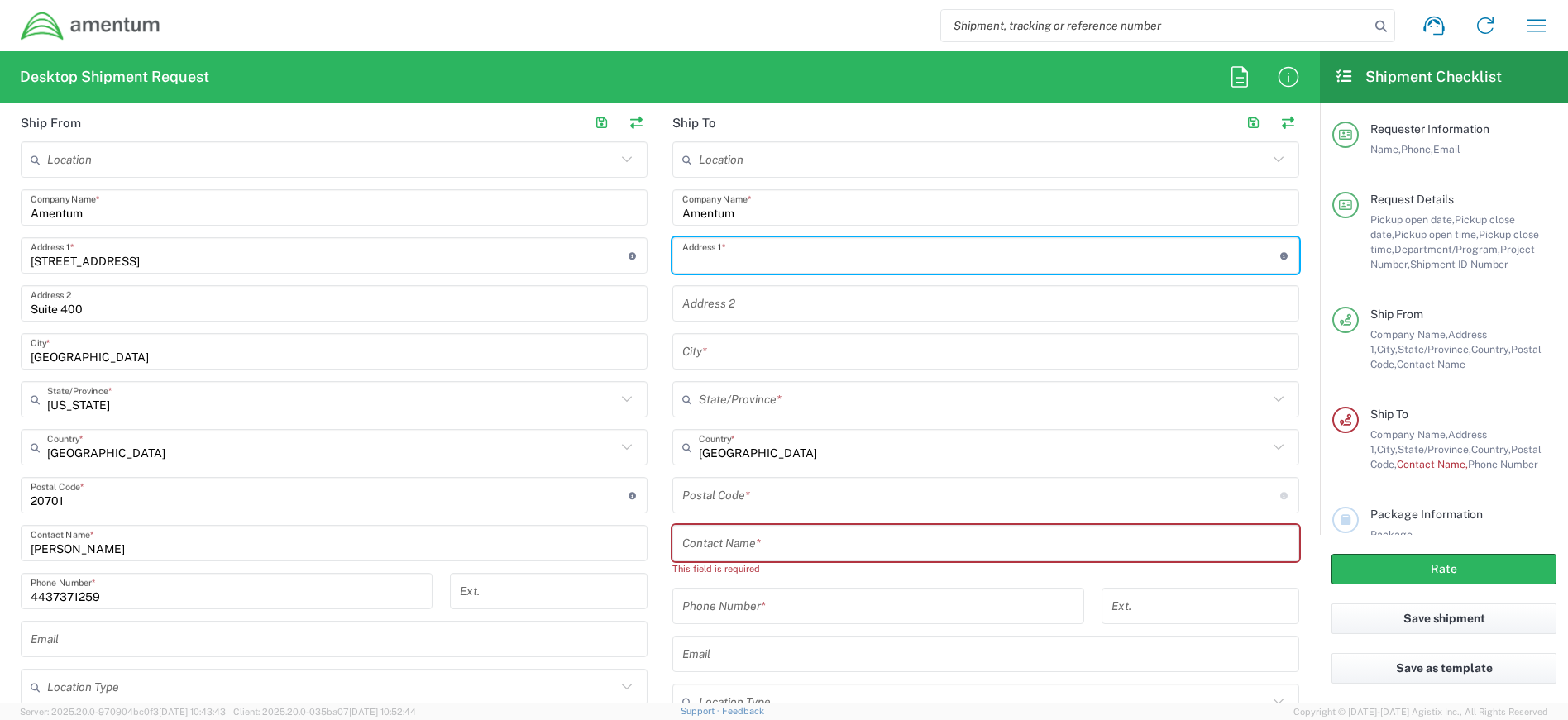
click at [755, 258] on input "text" at bounding box center [981, 256] width 598 height 29
type input "[STREET_ADDRESS][PERSON_NAME]"
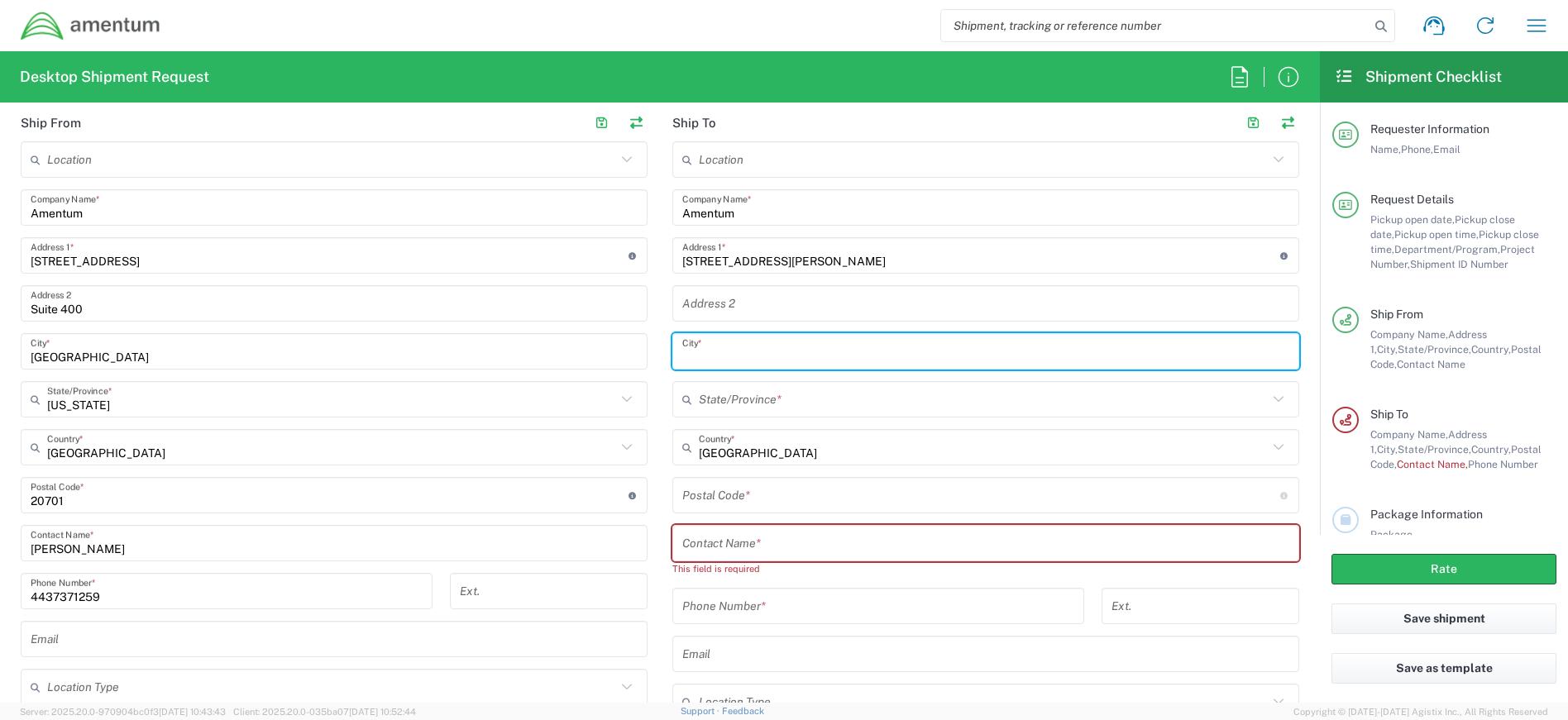
click at [762, 356] on input "text" at bounding box center [986, 352] width 607 height 29
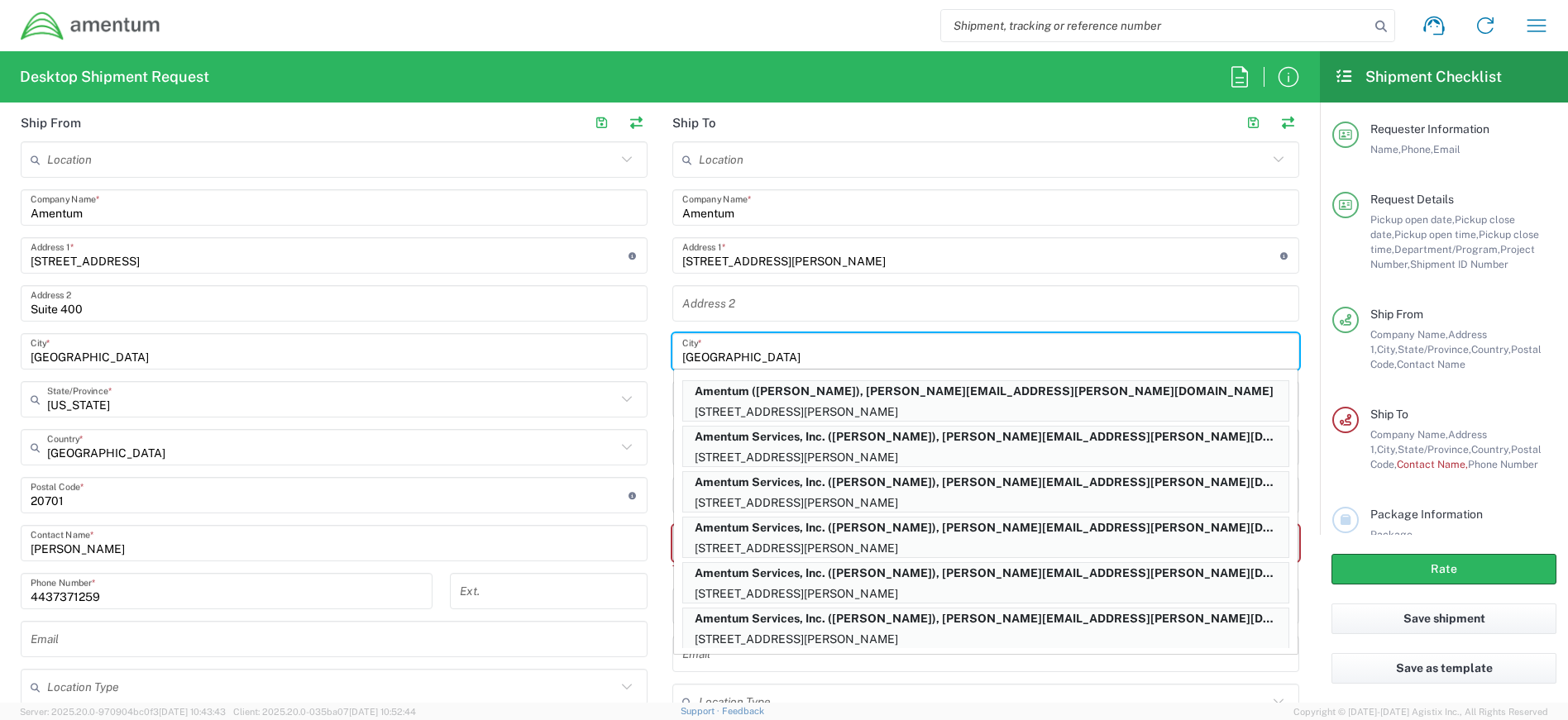
type input "[GEOGRAPHIC_DATA]"
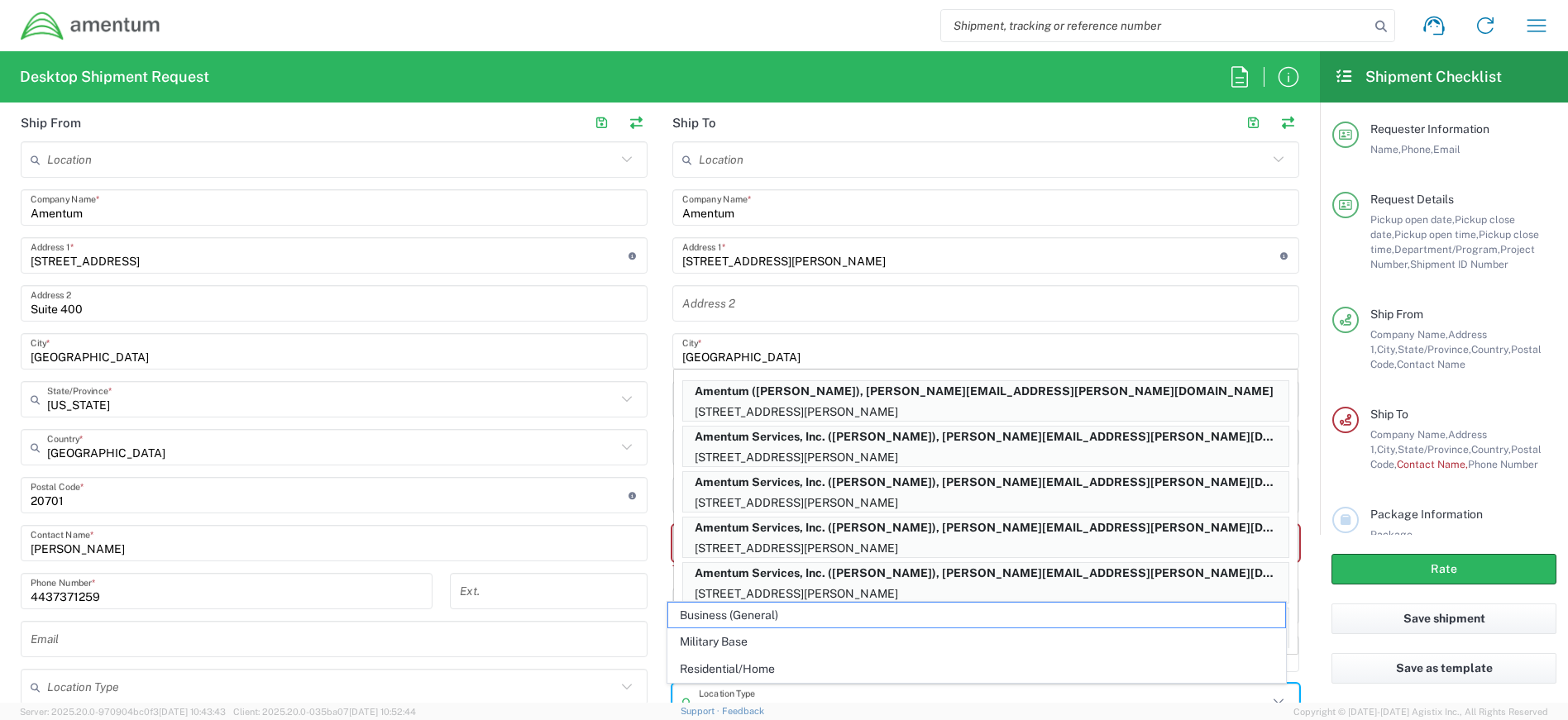
click at [822, 688] on input "text" at bounding box center [983, 702] width 569 height 29
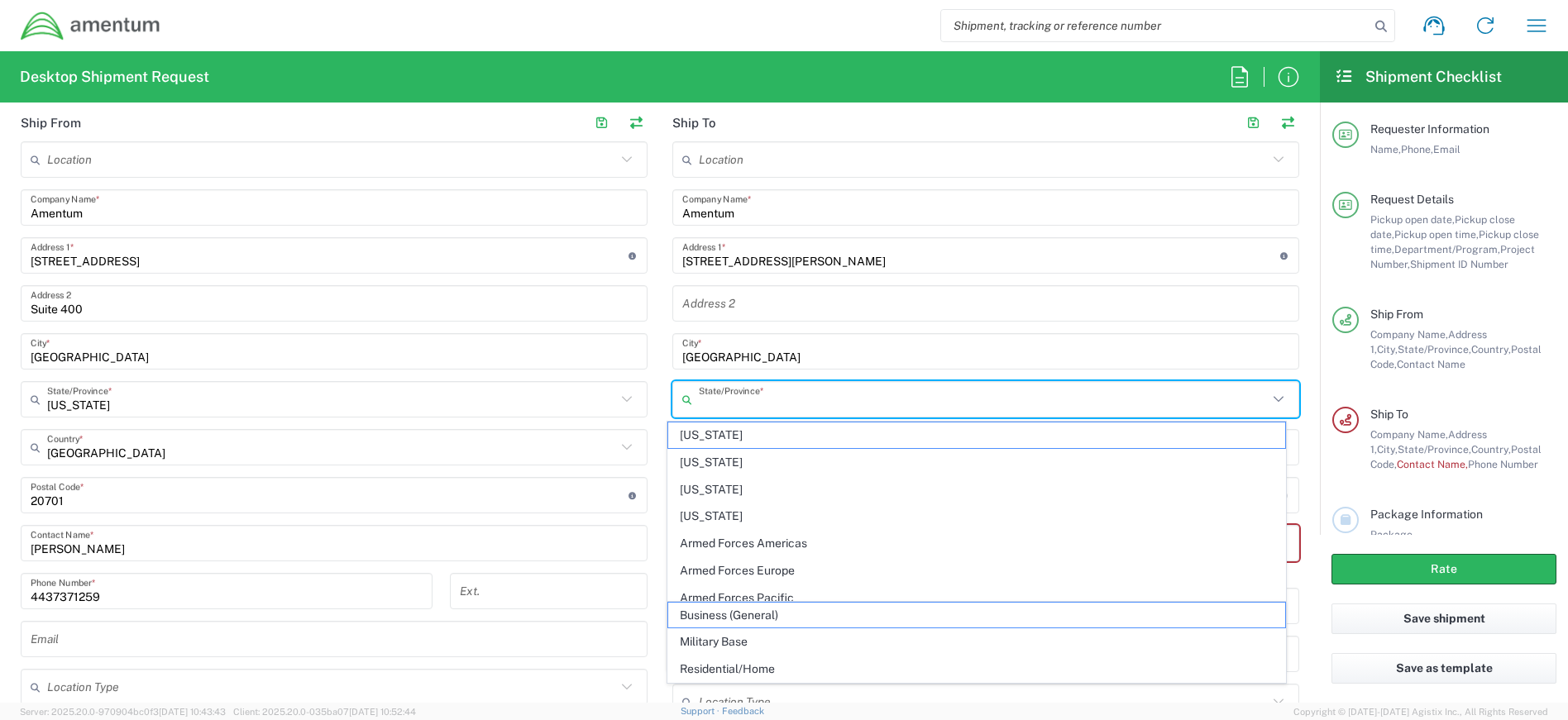
click at [772, 402] on input "text" at bounding box center [983, 399] width 569 height 29
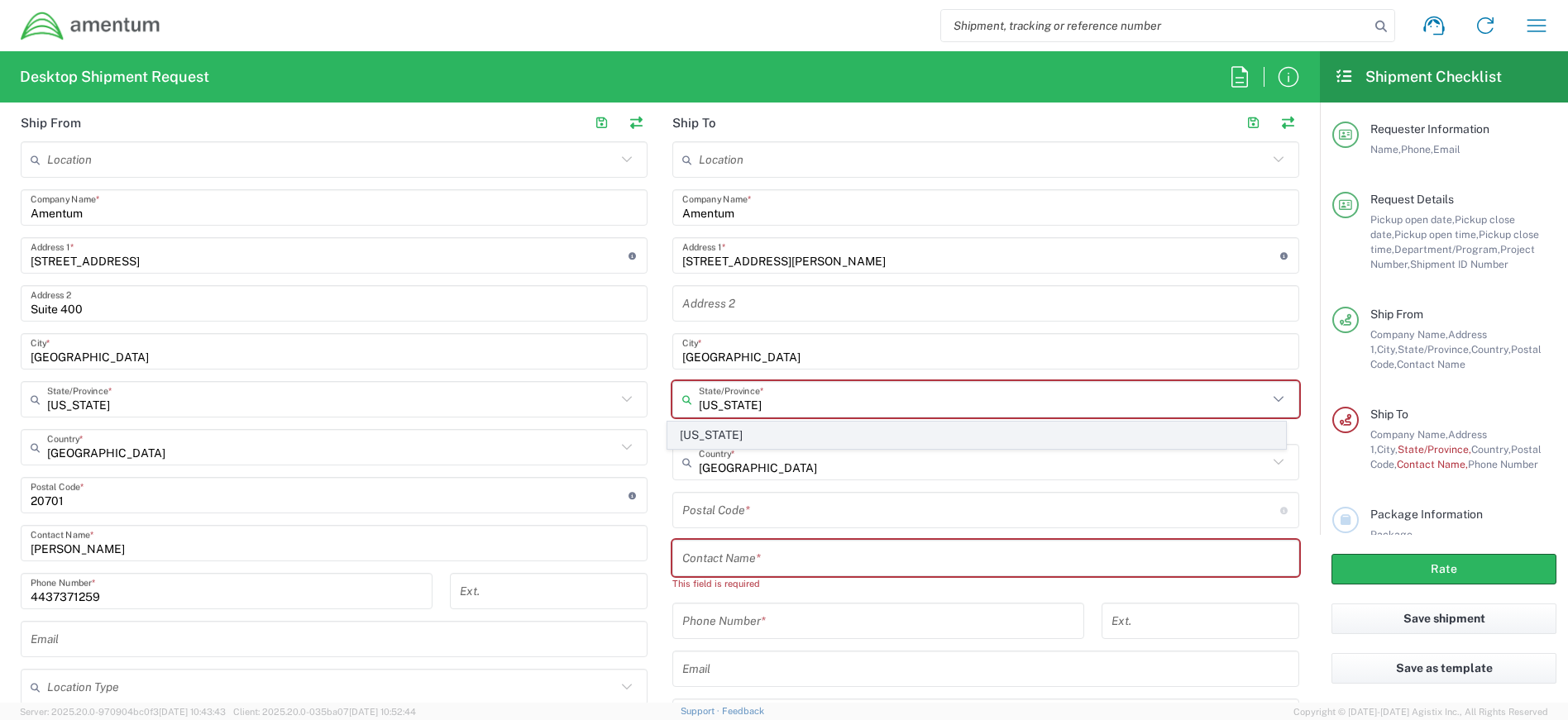
type input "[US_STATE]"
click at [772, 425] on span "[US_STATE]" at bounding box center [977, 435] width 618 height 25
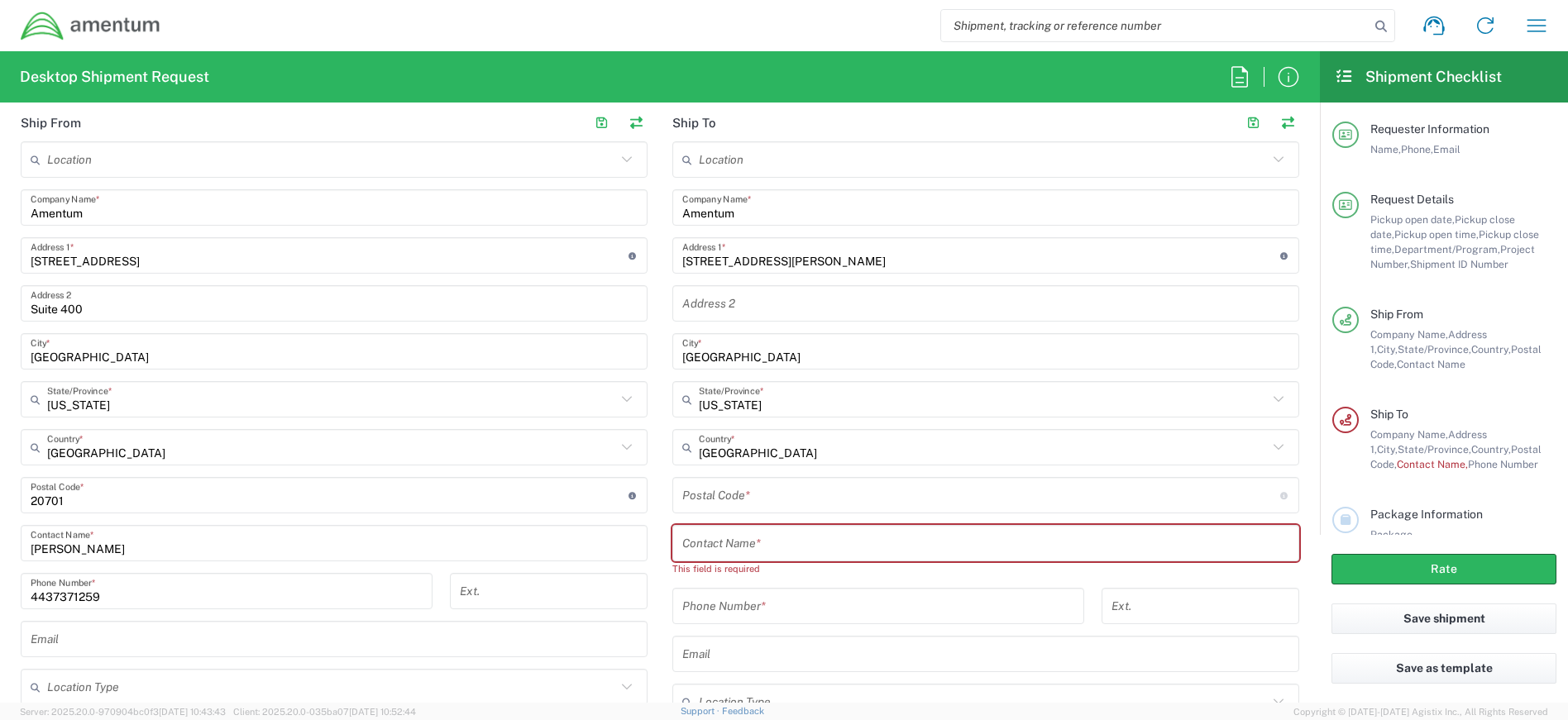
click at [762, 496] on input "undefined" at bounding box center [981, 495] width 598 height 29
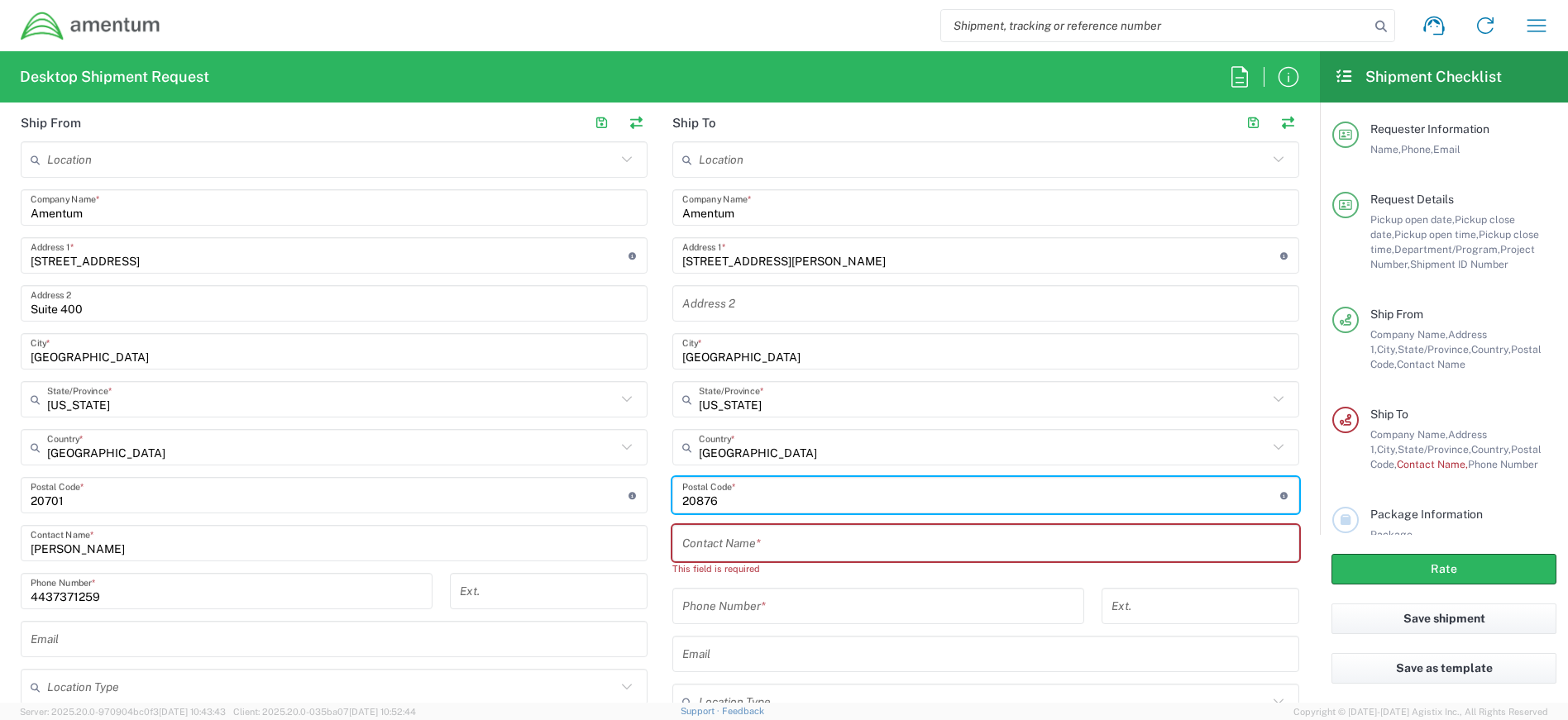
type input "20876"
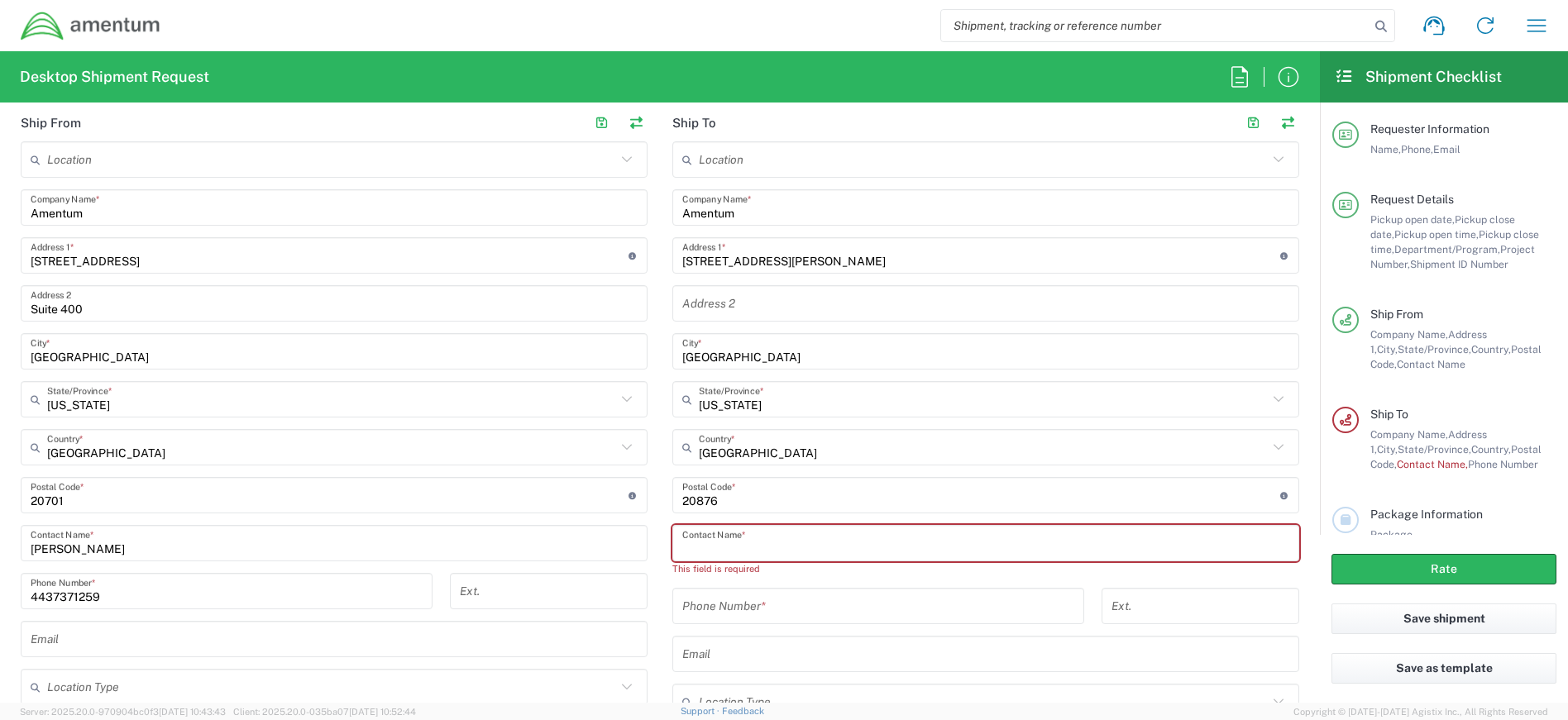
click at [776, 547] on input "text" at bounding box center [986, 543] width 607 height 29
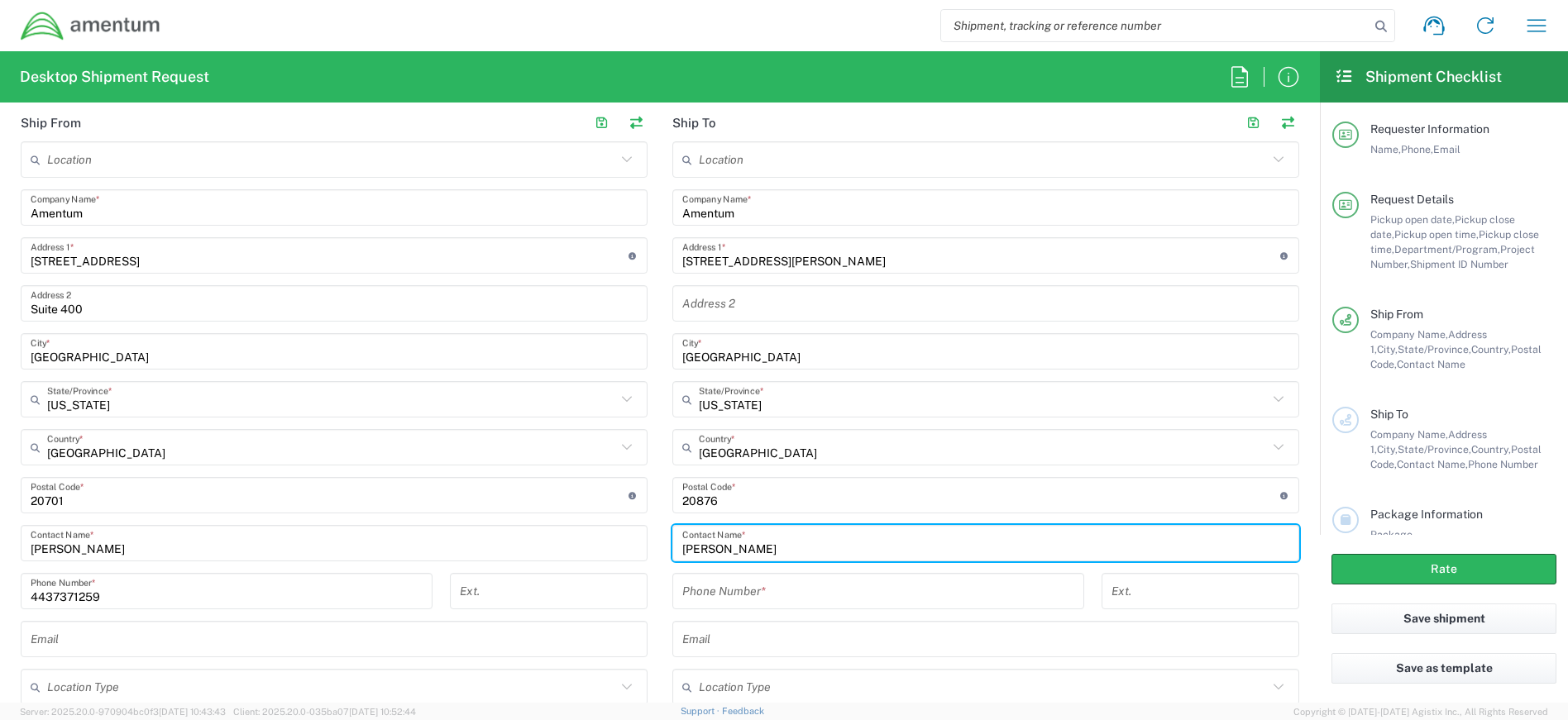
type input "[PERSON_NAME]"
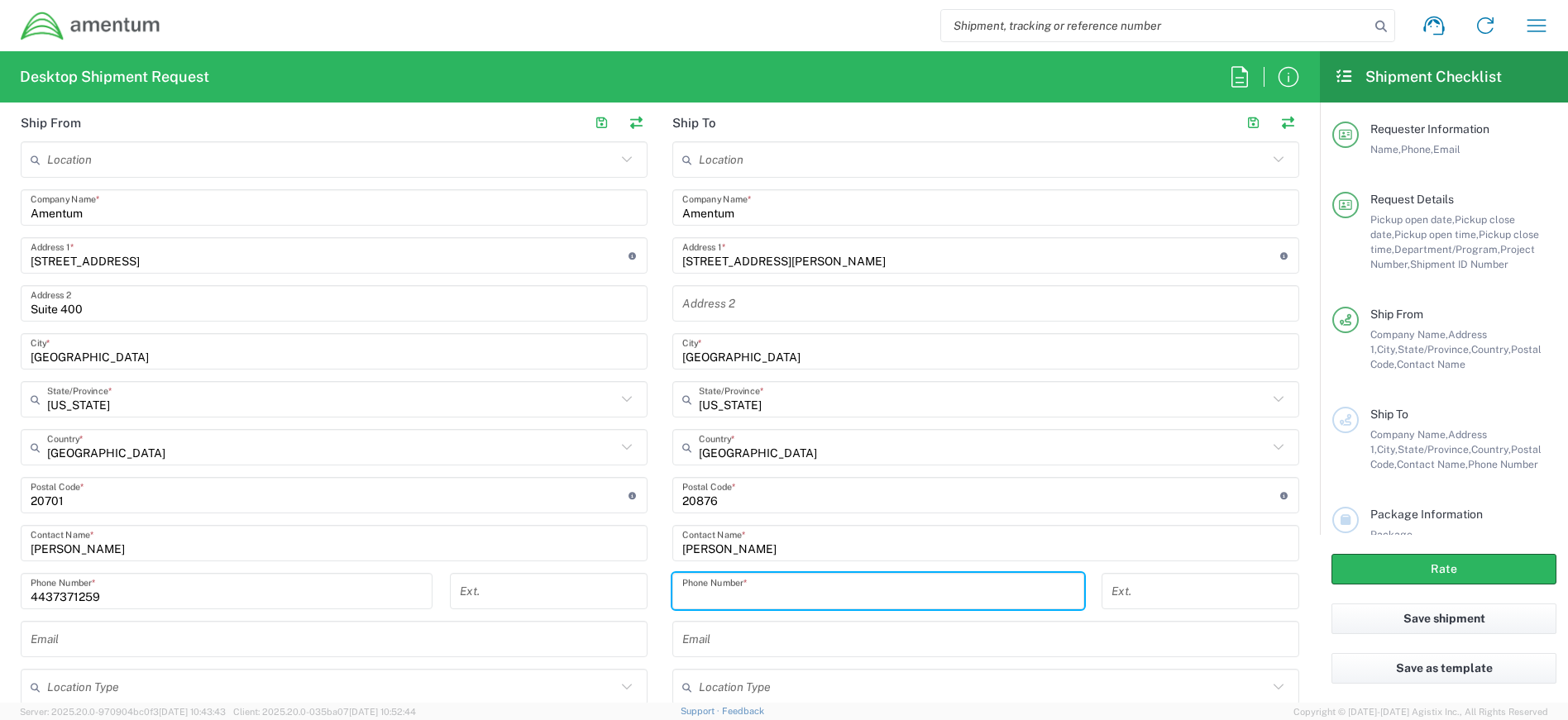
click at [763, 591] on input "tel" at bounding box center [879, 591] width 392 height 29
type input "[PHONE_NUMBER]"
click at [1300, 619] on form "Requester Information [PERSON_NAME] Name * [PHONE_NUMBER] Phone * [PERSON_NAME]…" at bounding box center [660, 410] width 1320 height 587
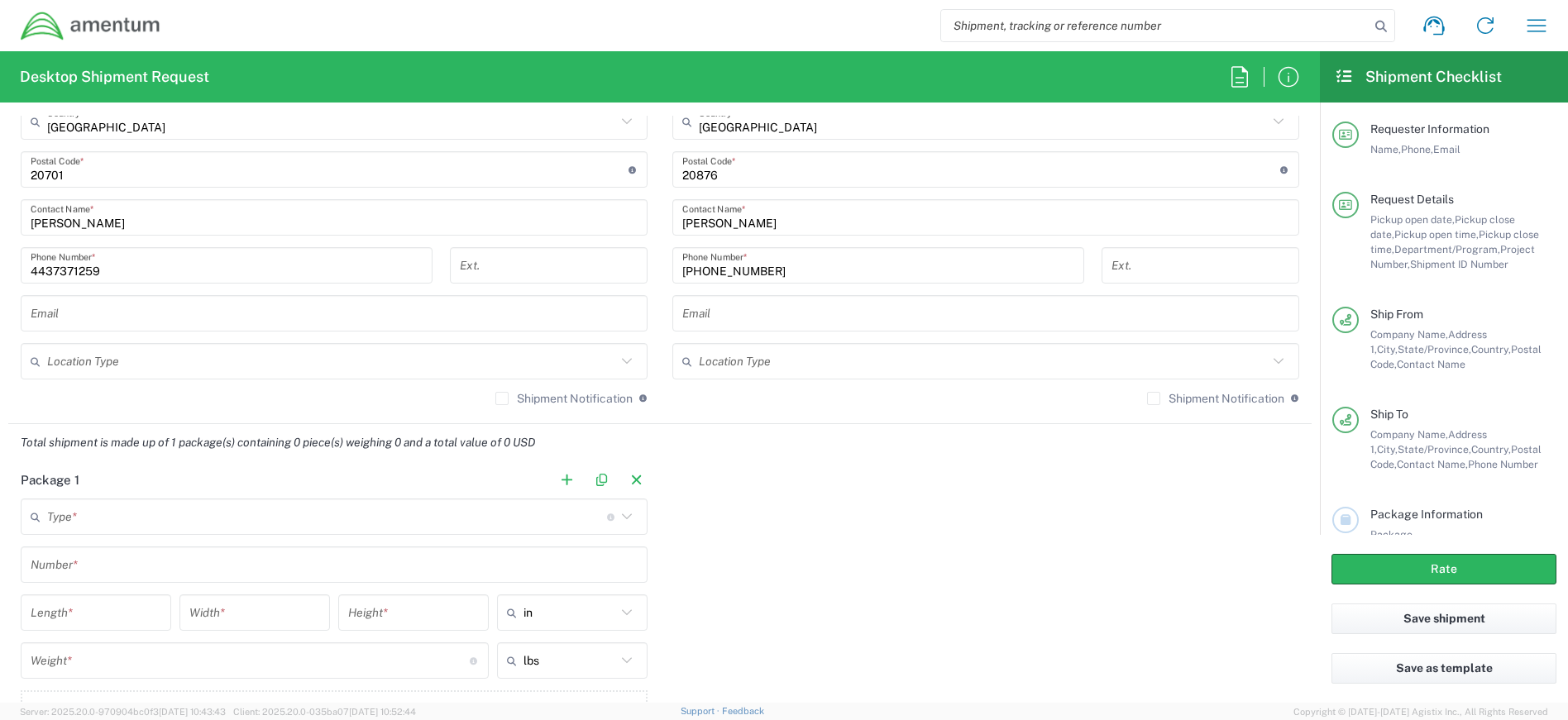
scroll to position [1075, 0]
click at [509, 510] on input "text" at bounding box center [327, 512] width 560 height 29
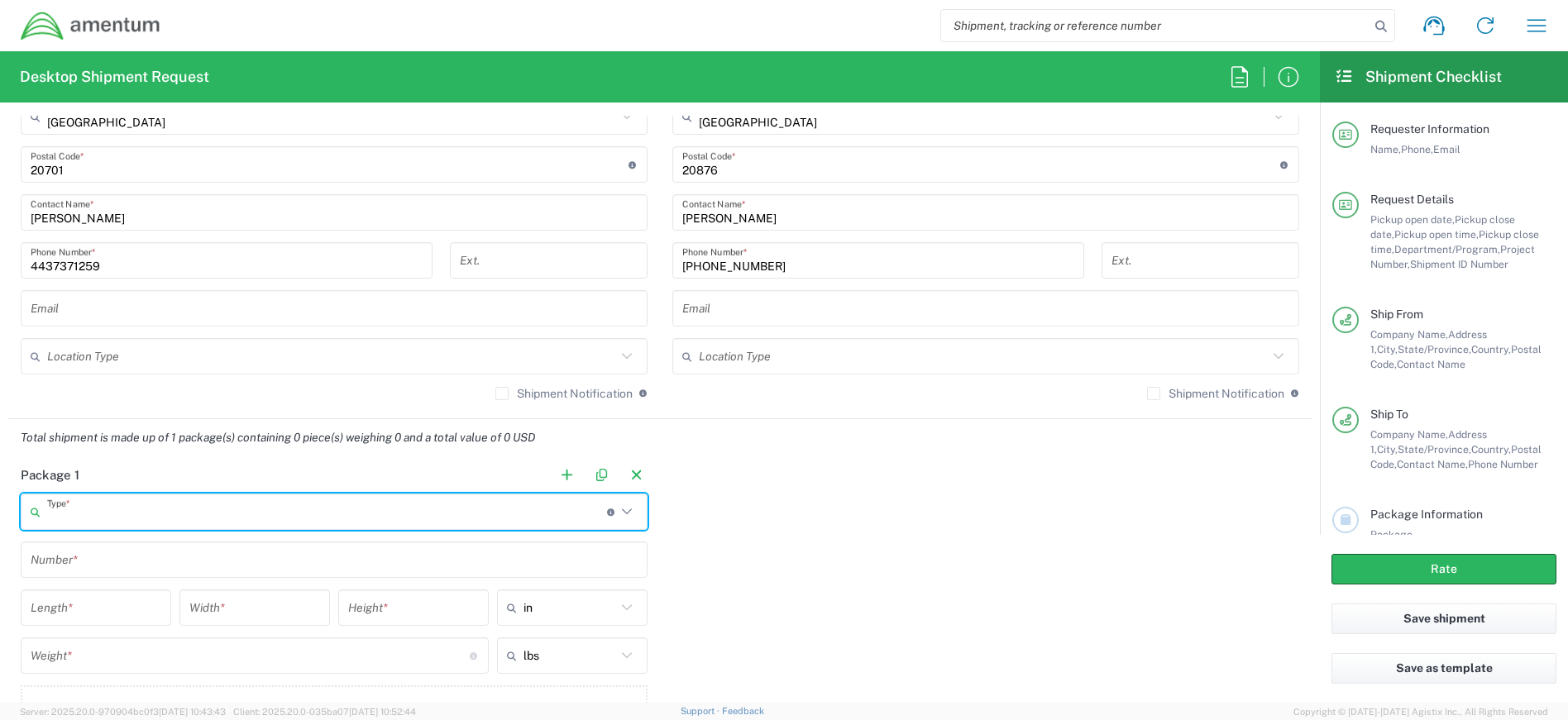
click at [622, 514] on icon at bounding box center [627, 512] width 21 height 21
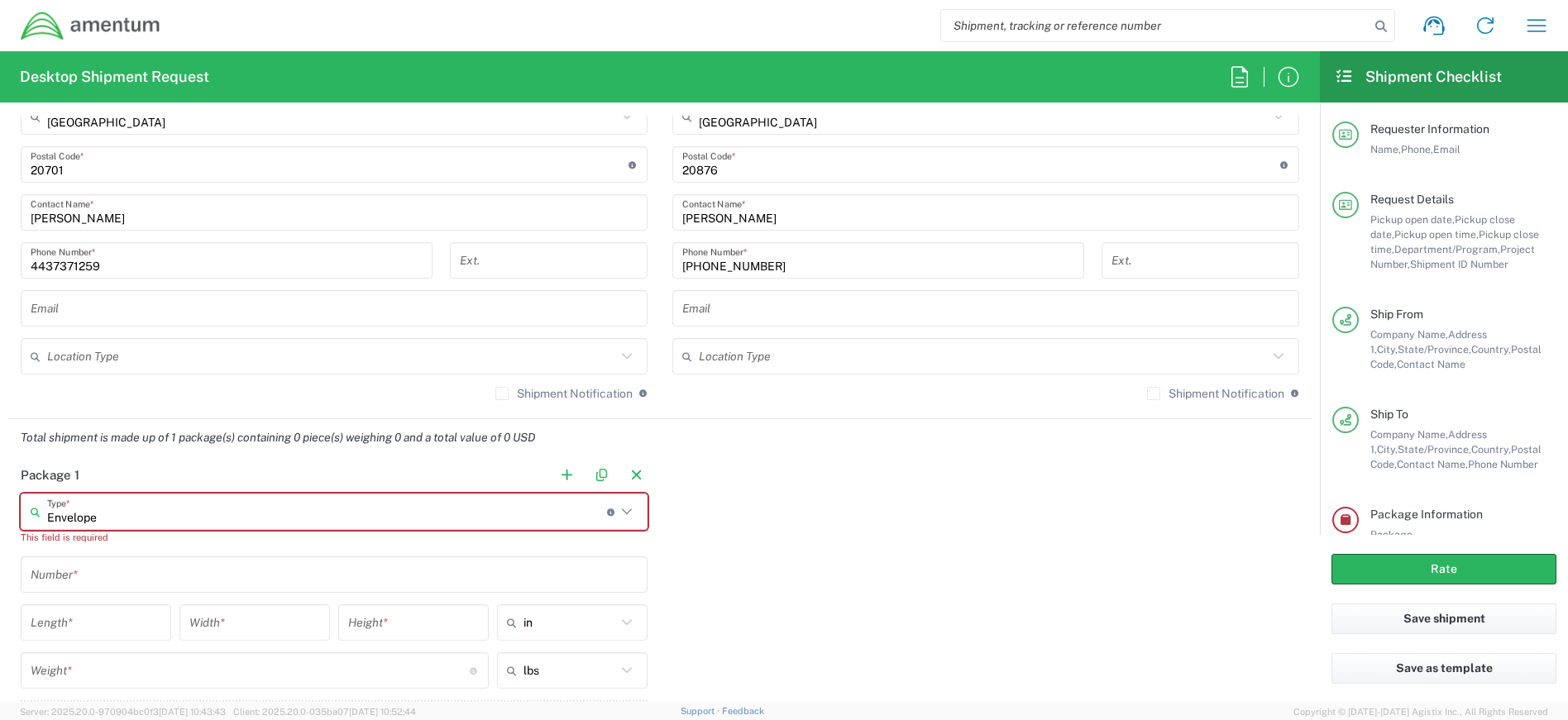
type input "Envelope"
click at [625, 514] on icon at bounding box center [627, 512] width 21 height 21
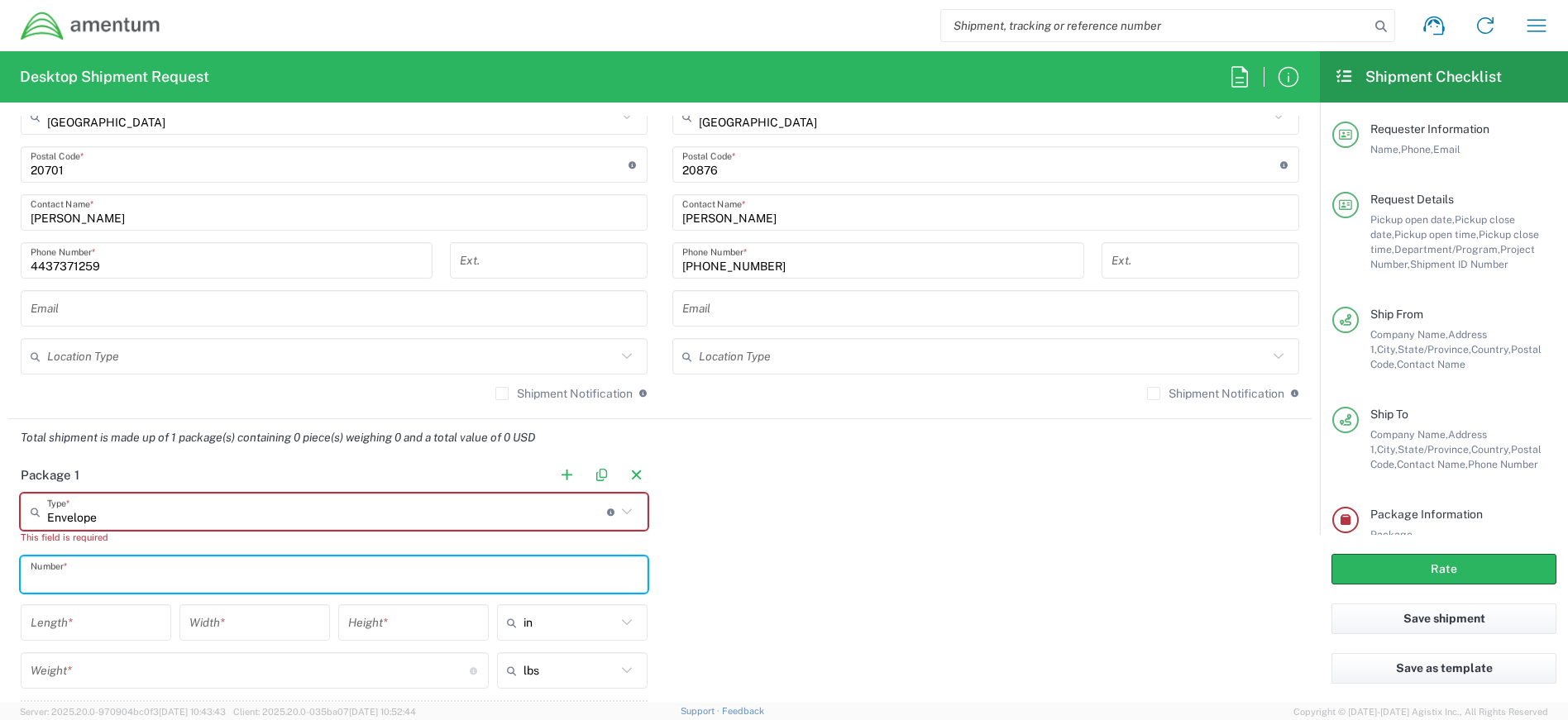
click at [293, 585] on input "text" at bounding box center [334, 575] width 607 height 29
click at [624, 514] on icon at bounding box center [627, 512] width 21 height 21
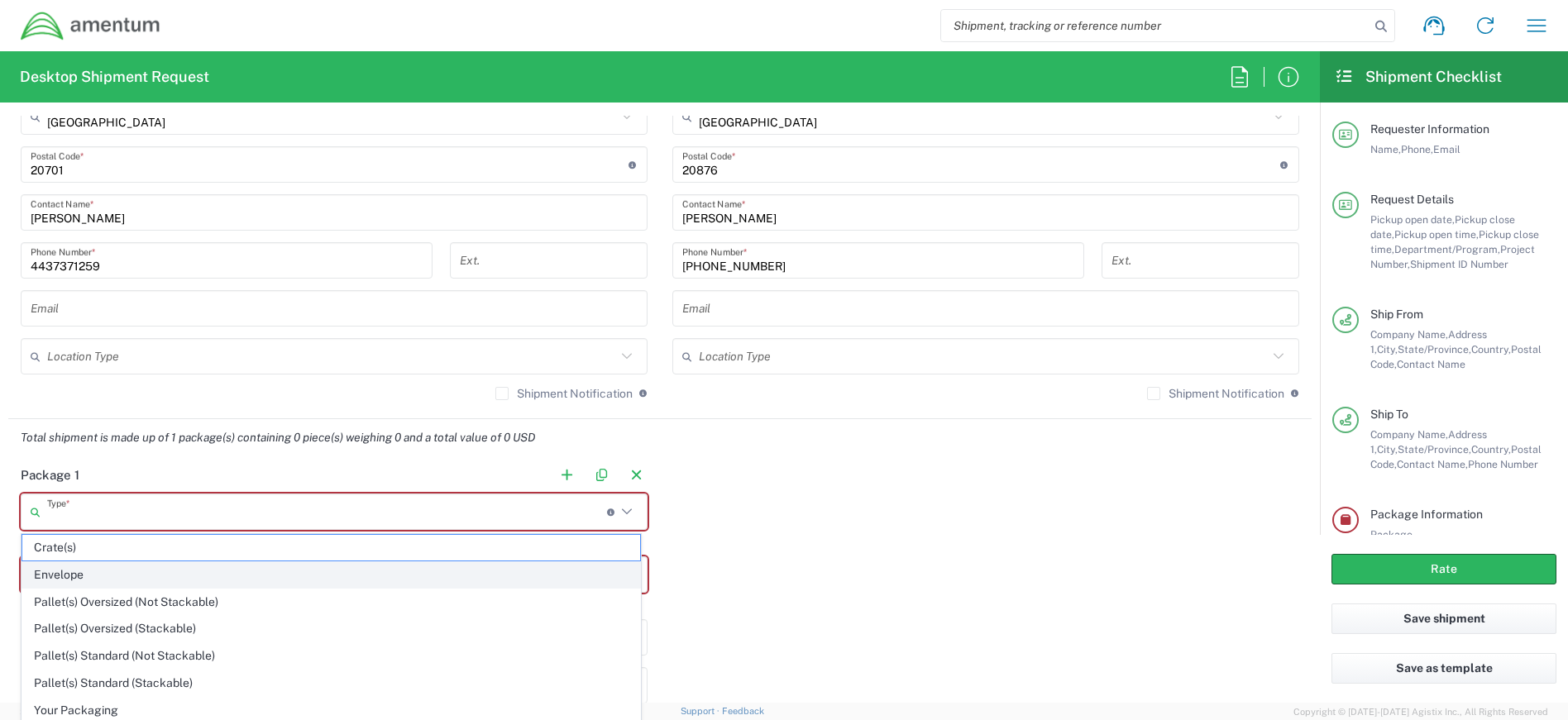
click at [446, 573] on span "Envelope" at bounding box center [331, 575] width 618 height 25
type input "Envelope"
type input "1"
type input "9.5"
type input "12.5"
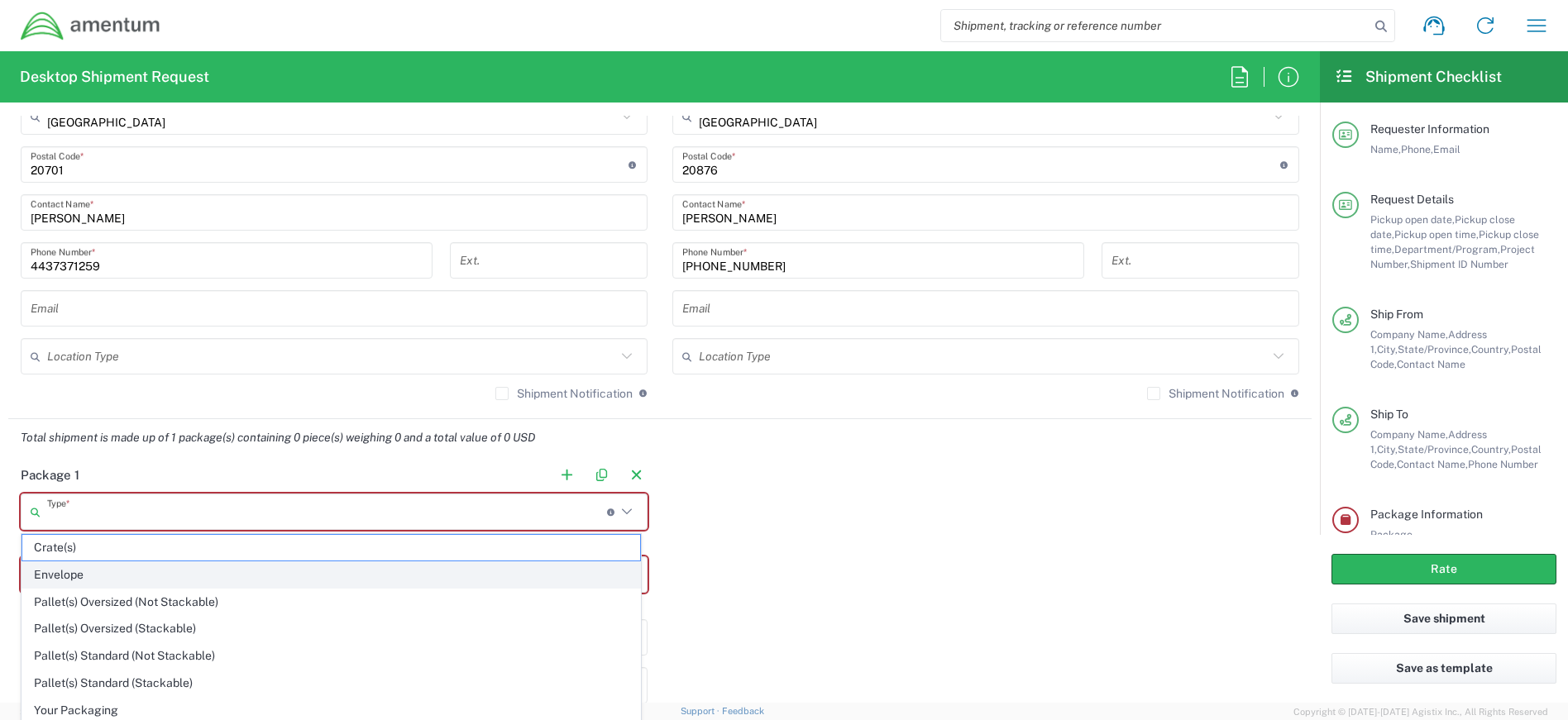
type input "0.25"
type input "1"
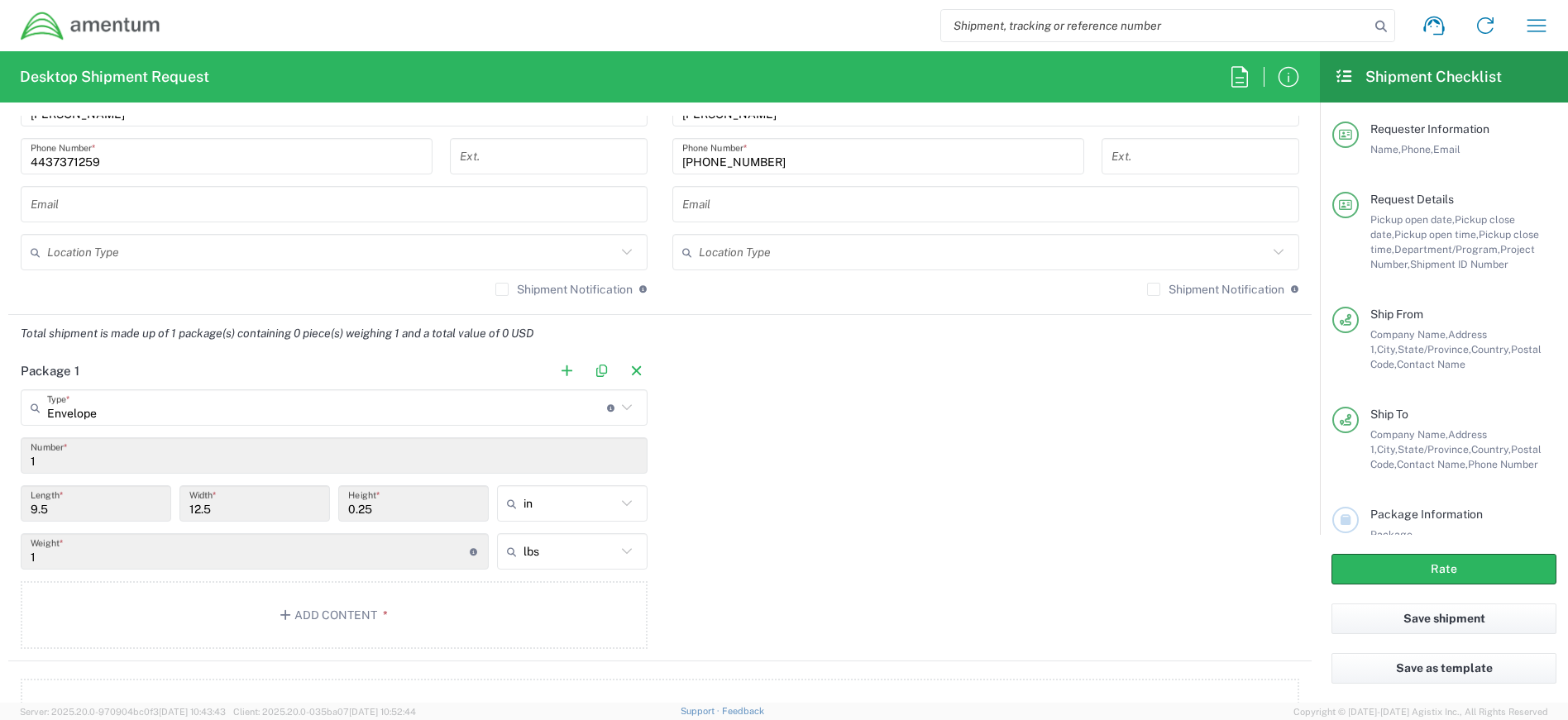
scroll to position [1323, 0]
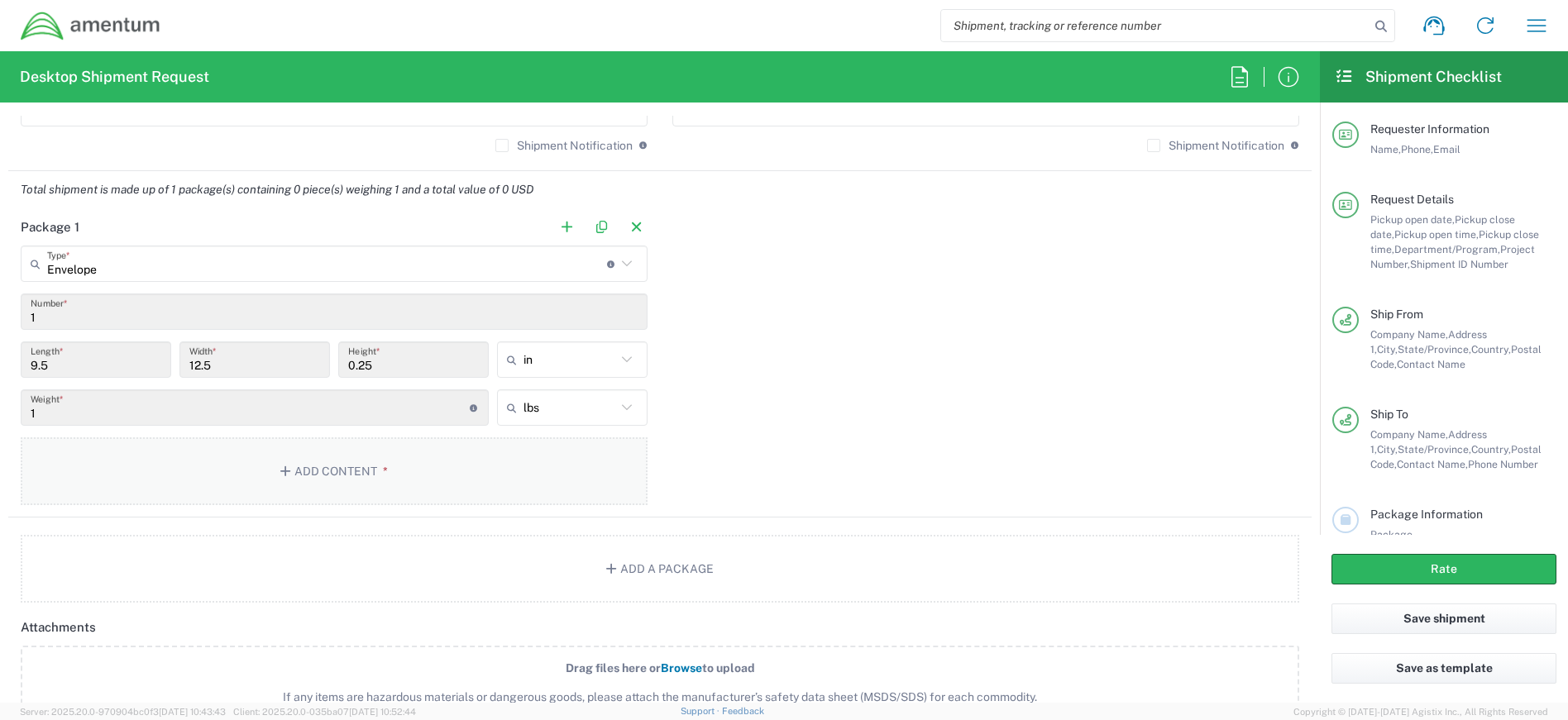
click at [400, 469] on button "Add Content *" at bounding box center [334, 471] width 627 height 68
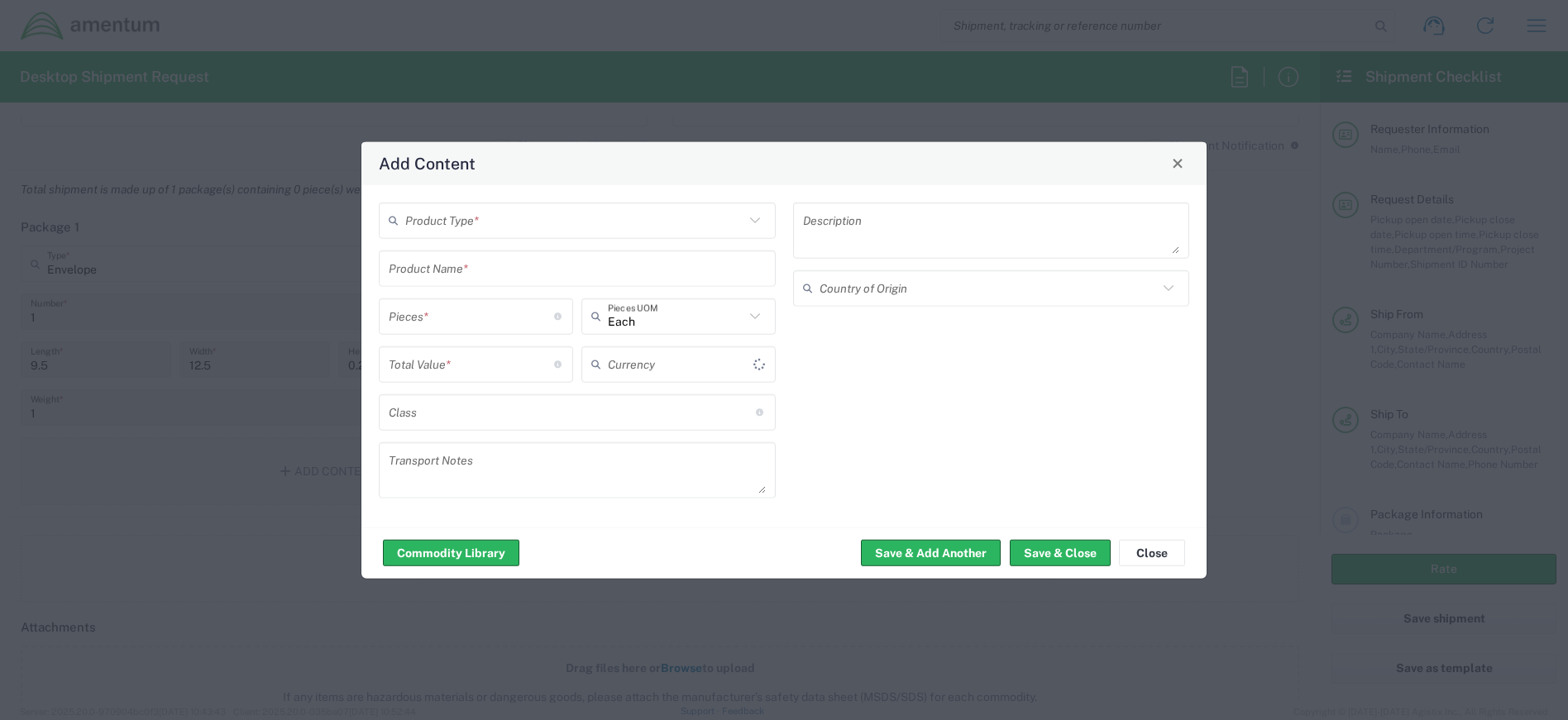
type input "US Dollar"
click at [755, 224] on icon at bounding box center [755, 220] width 21 height 21
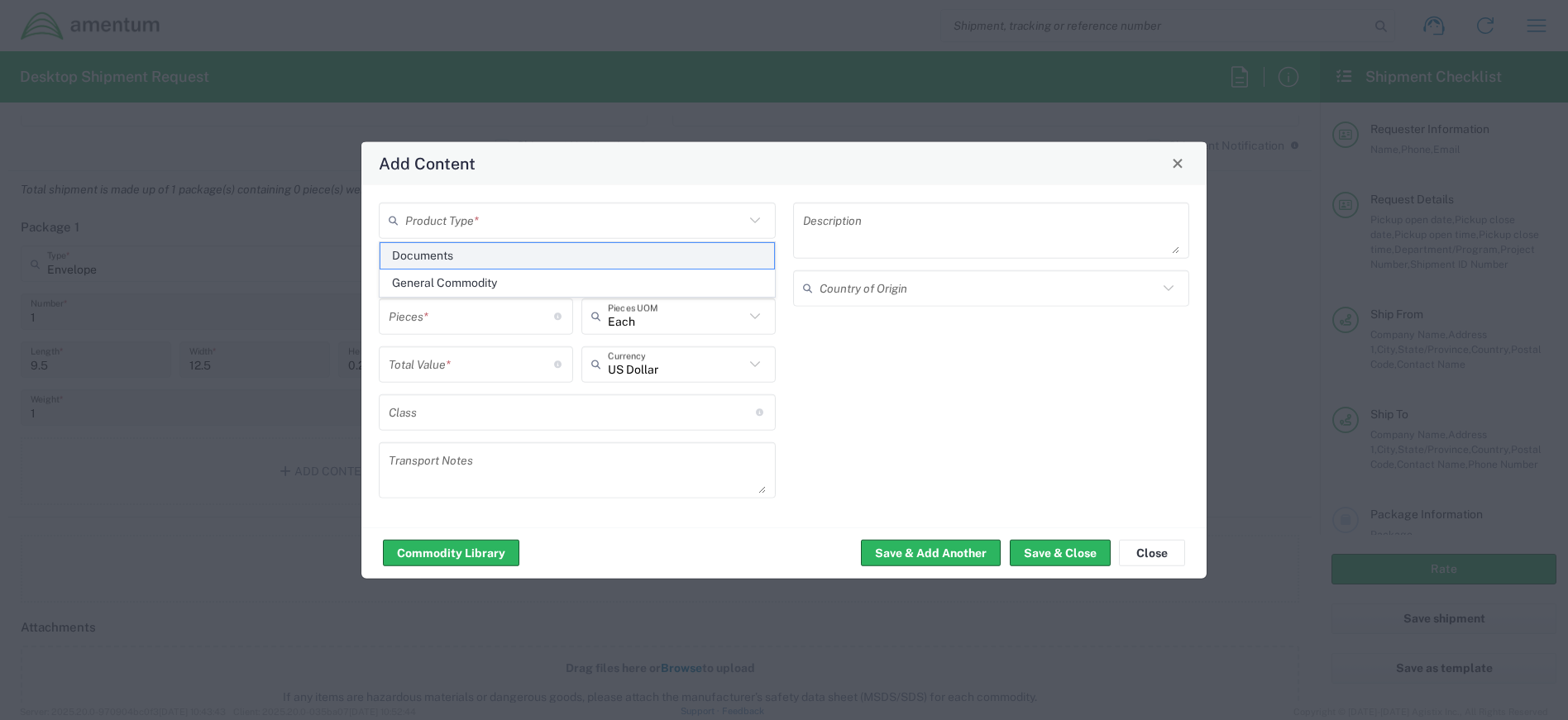
click at [553, 260] on span "Documents" at bounding box center [578, 256] width 394 height 25
type input "Documents"
type input "1"
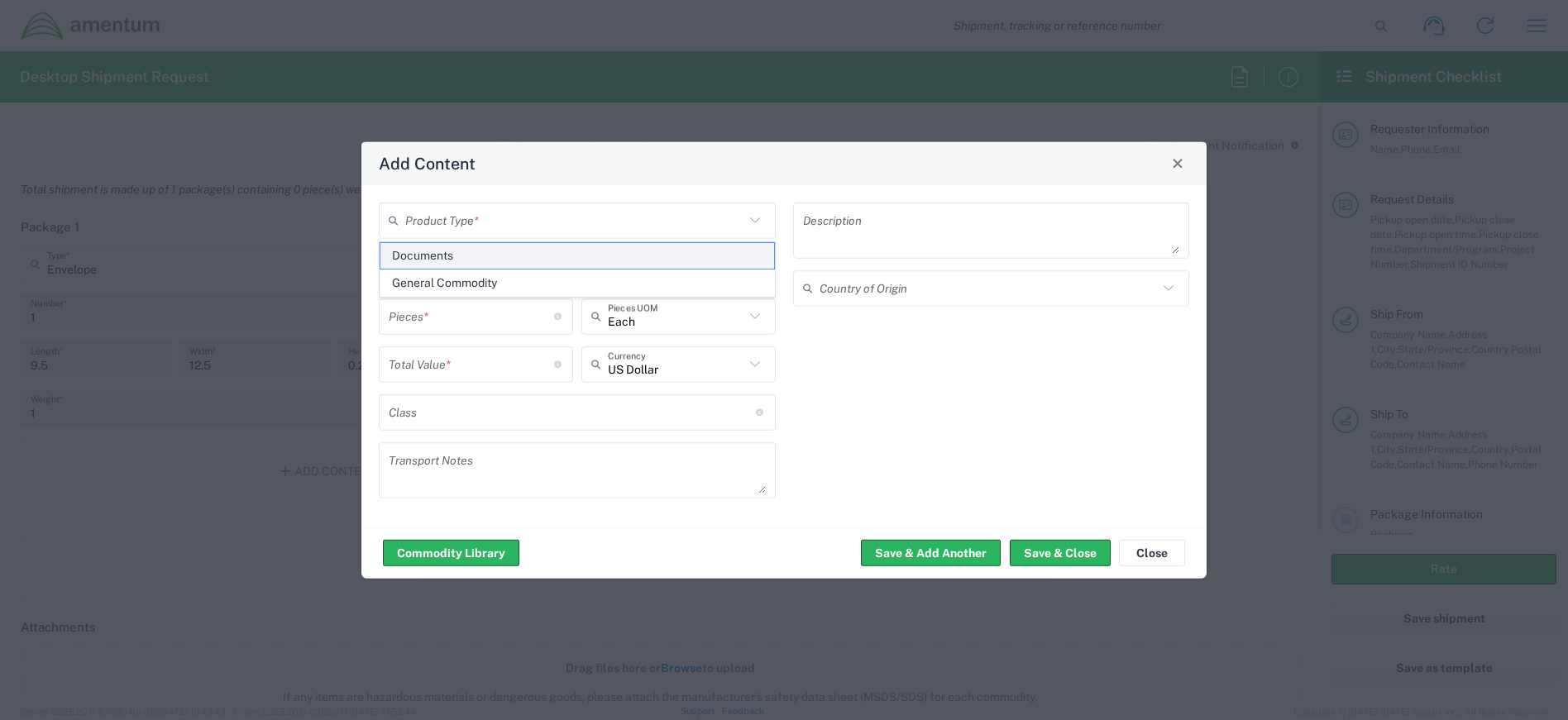
type textarea "Documents"
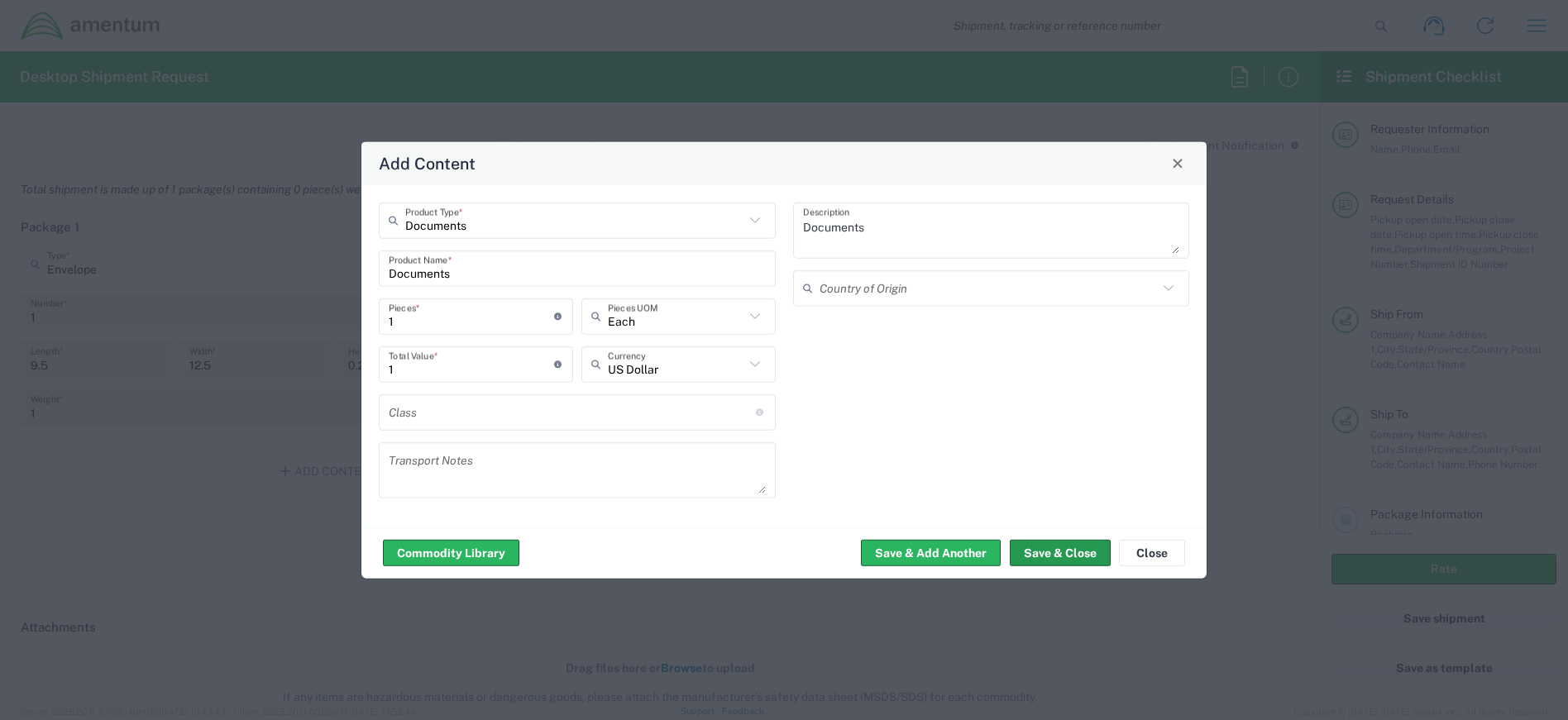
click at [1048, 549] on button "Save & Close" at bounding box center [1060, 553] width 101 height 26
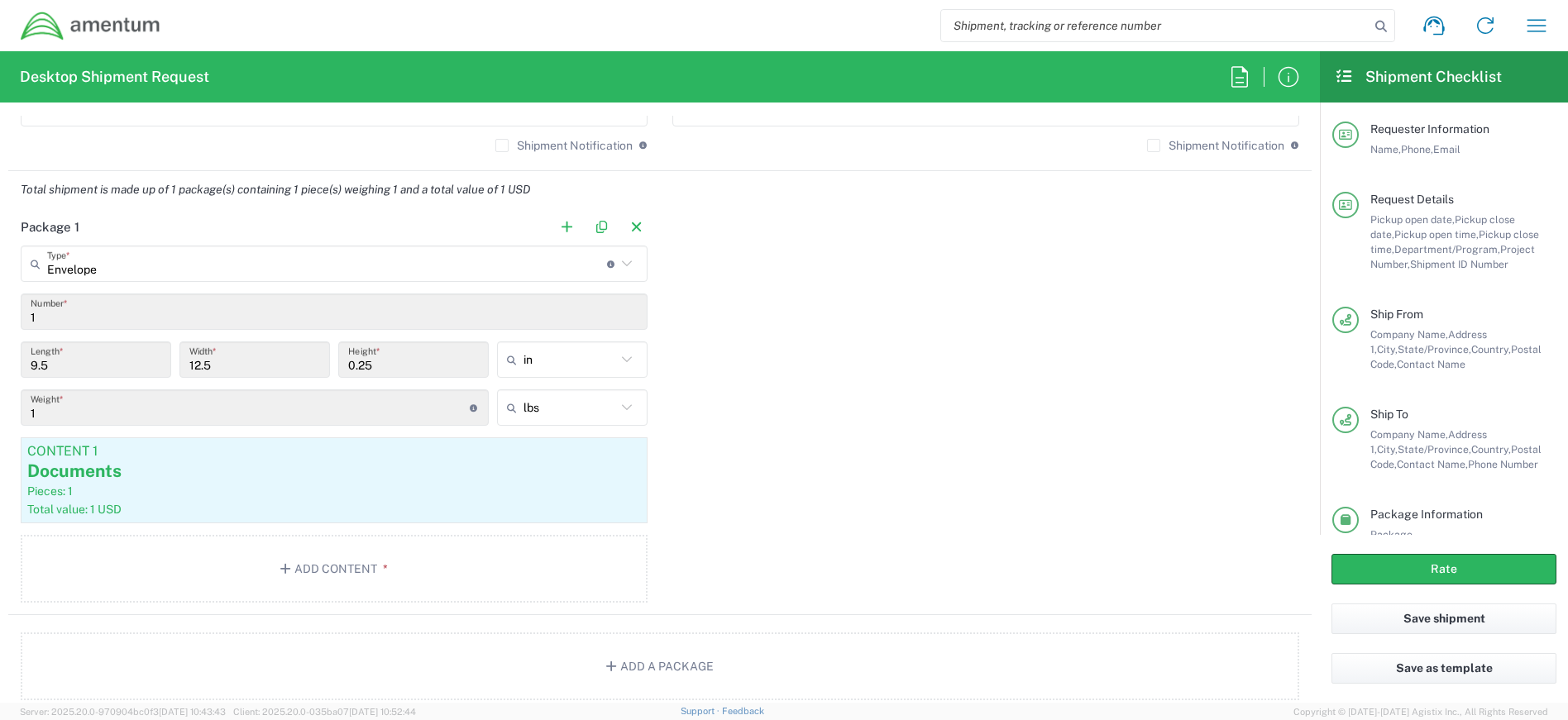
click at [1047, 19] on input "search" at bounding box center [1155, 25] width 428 height 32
type input "0"
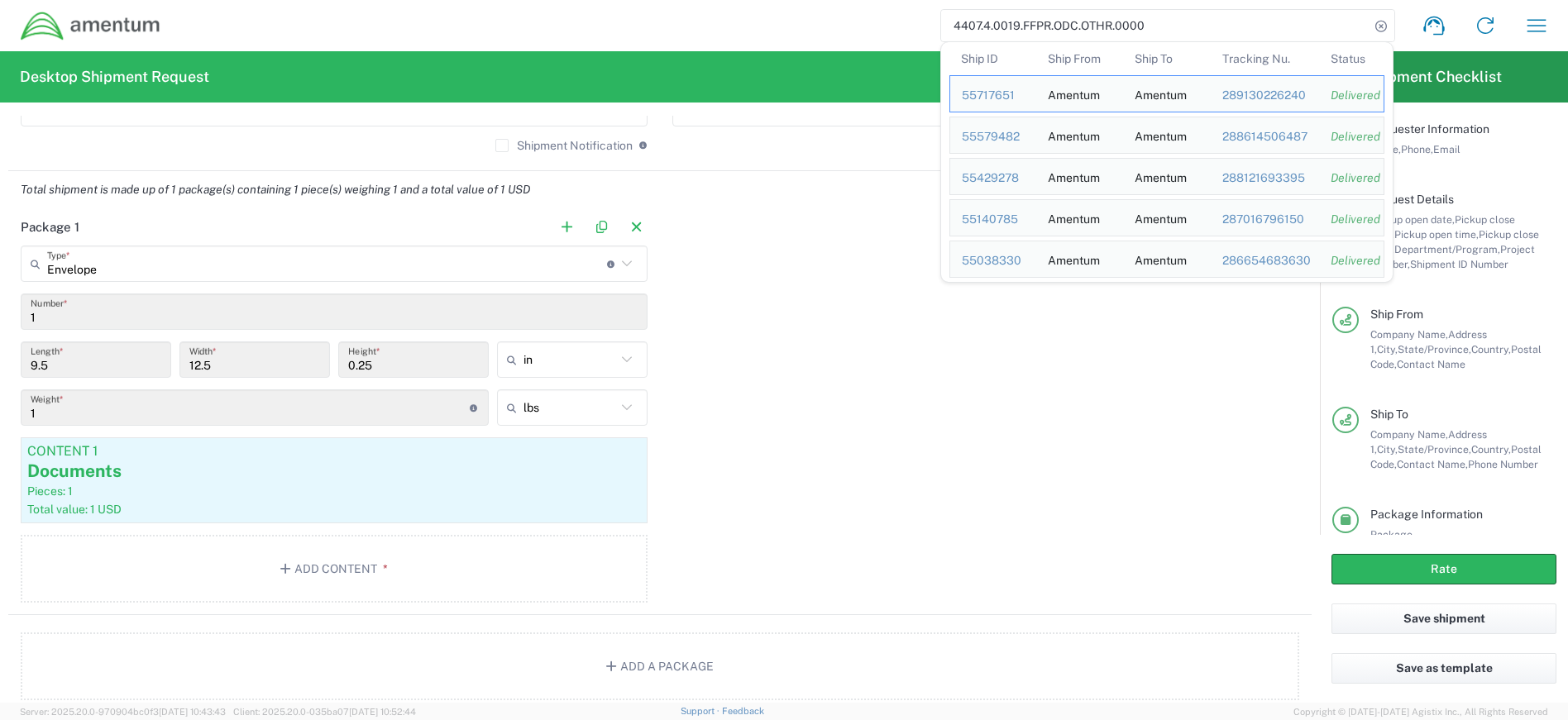
type input "4407.4.0019.FFPR.ODC.OTHR.0000"
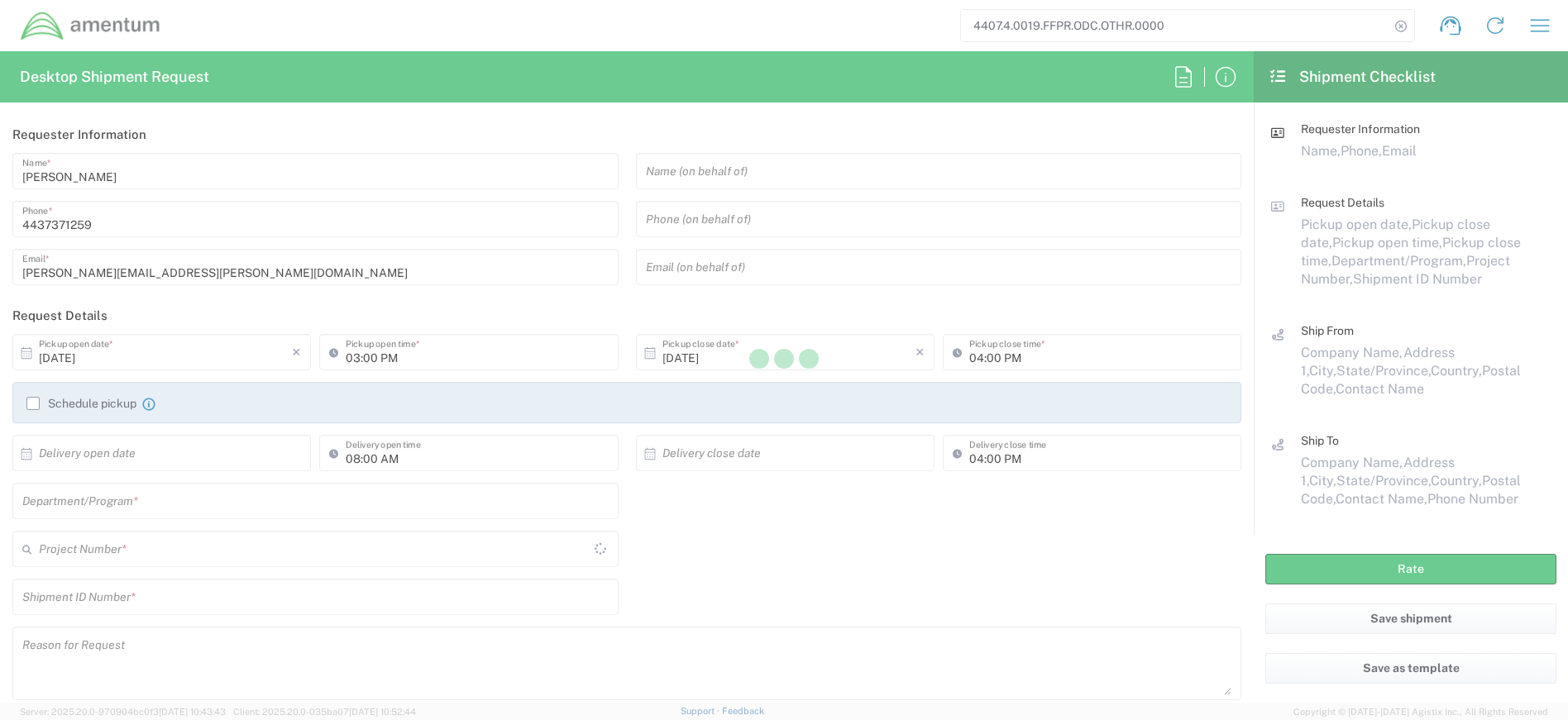
type input "4407.0.0001.0001.TVL"
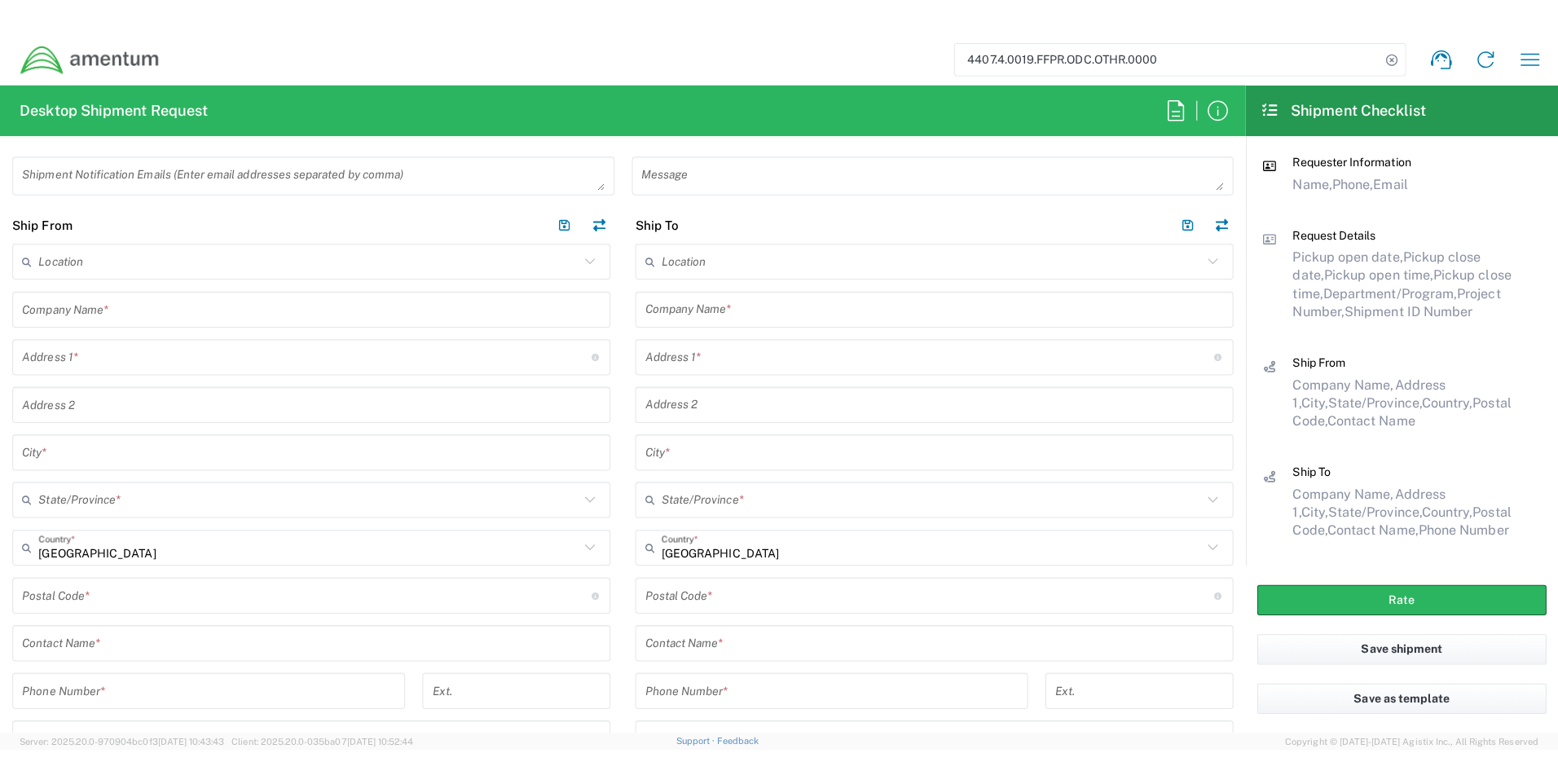
scroll to position [407, 0]
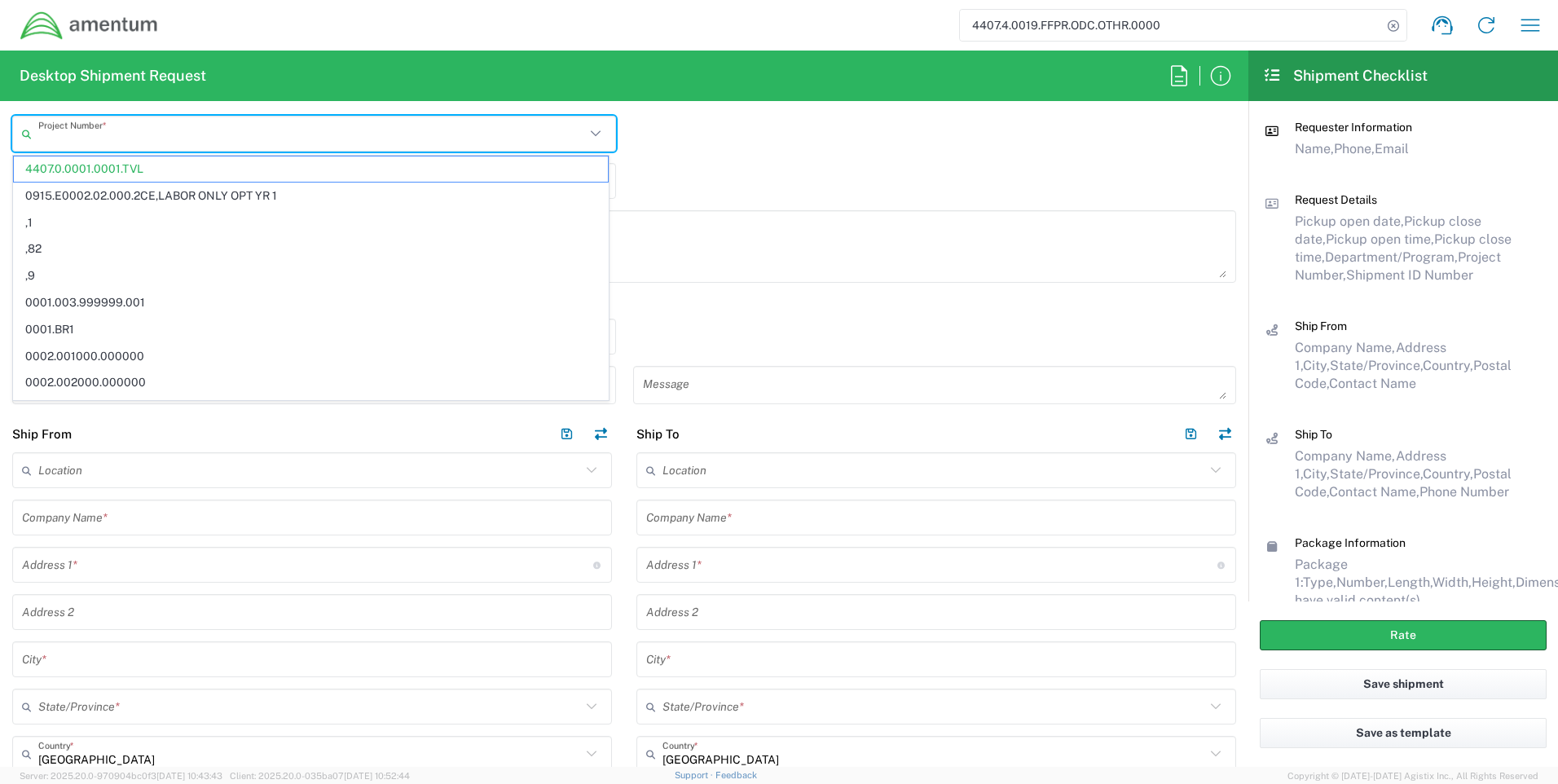
drag, startPoint x: 188, startPoint y: 135, endPoint x: 75, endPoint y: 134, distance: 113.0
click at [75, 134] on input "text" at bounding box center [311, 133] width 547 height 29
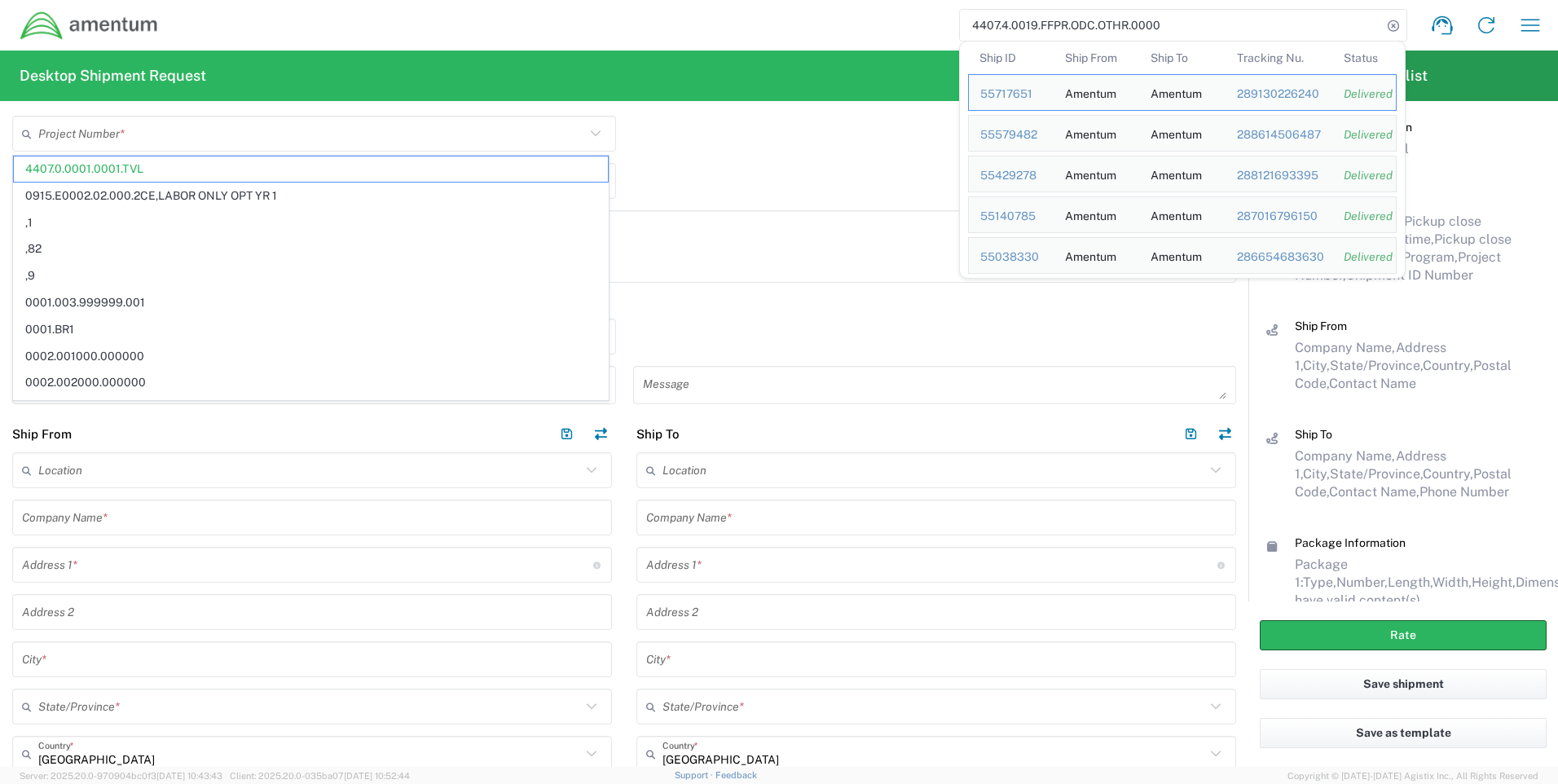
drag, startPoint x: 1146, startPoint y: 16, endPoint x: 956, endPoint y: 8, distance: 190.2
click at [956, 8] on div "4407.4.0019.FFPR.ODC.OTHR.0000 Ship ID Ship From Ship To Tracking Nu. Status Sh…" at bounding box center [855, 25] width 1393 height 39
type input "4407.0.0001.0001.TVL"
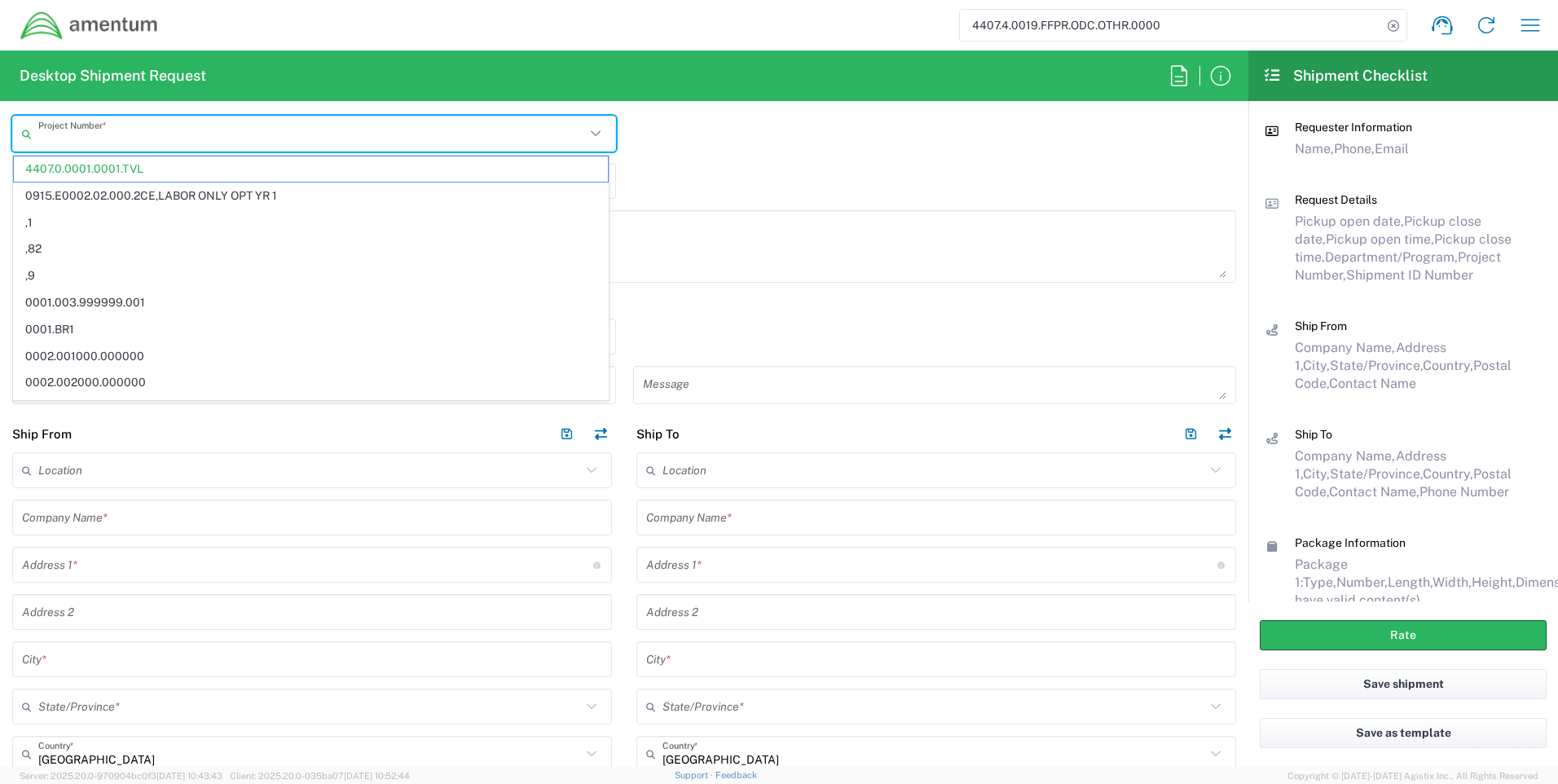
drag, startPoint x: 190, startPoint y: 142, endPoint x: 17, endPoint y: 131, distance: 173.3
click at [17, 131] on div "Project Number *" at bounding box center [314, 133] width 604 height 36
paste input "4407.4.0019.FFPR.ODC.OTHR.0000"
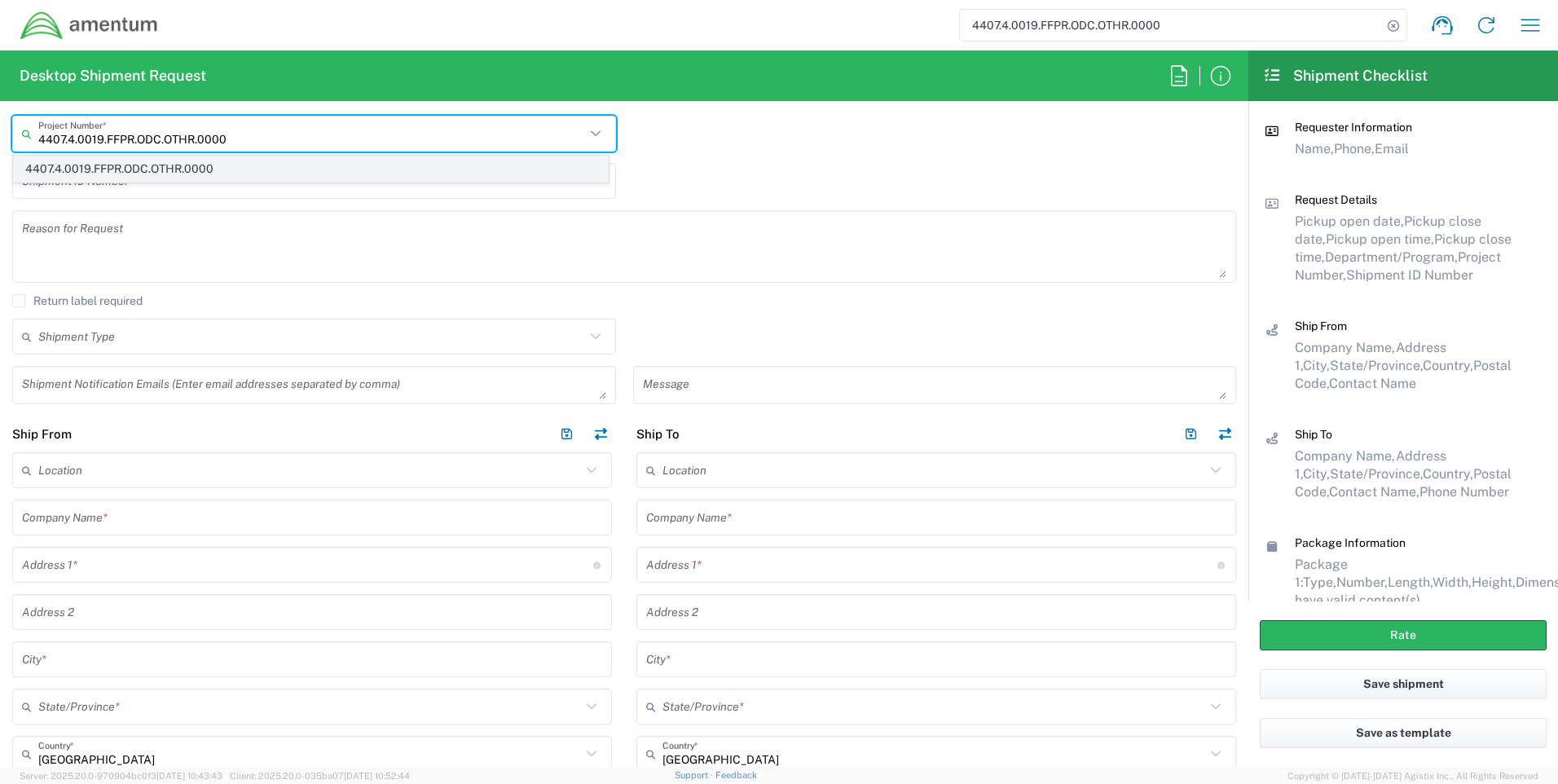
type input "4407.4.0019.FFPR.ODC.OTHR.0000"
click at [177, 172] on span "4407.4.0019.FFPR.ODC.OTHR.0000" at bounding box center [311, 169] width 594 height 25
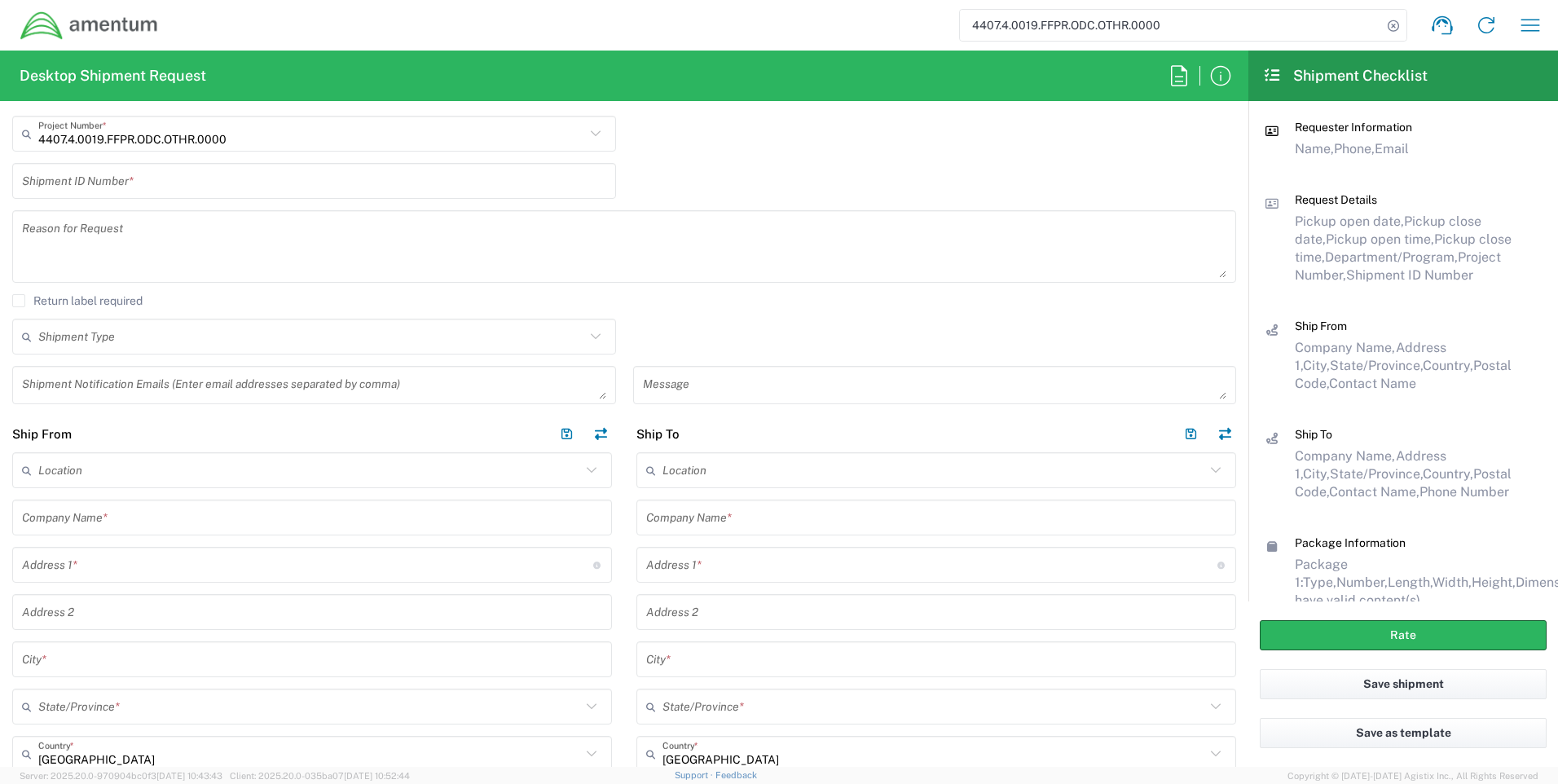
click at [133, 181] on input "text" at bounding box center [314, 181] width 584 height 29
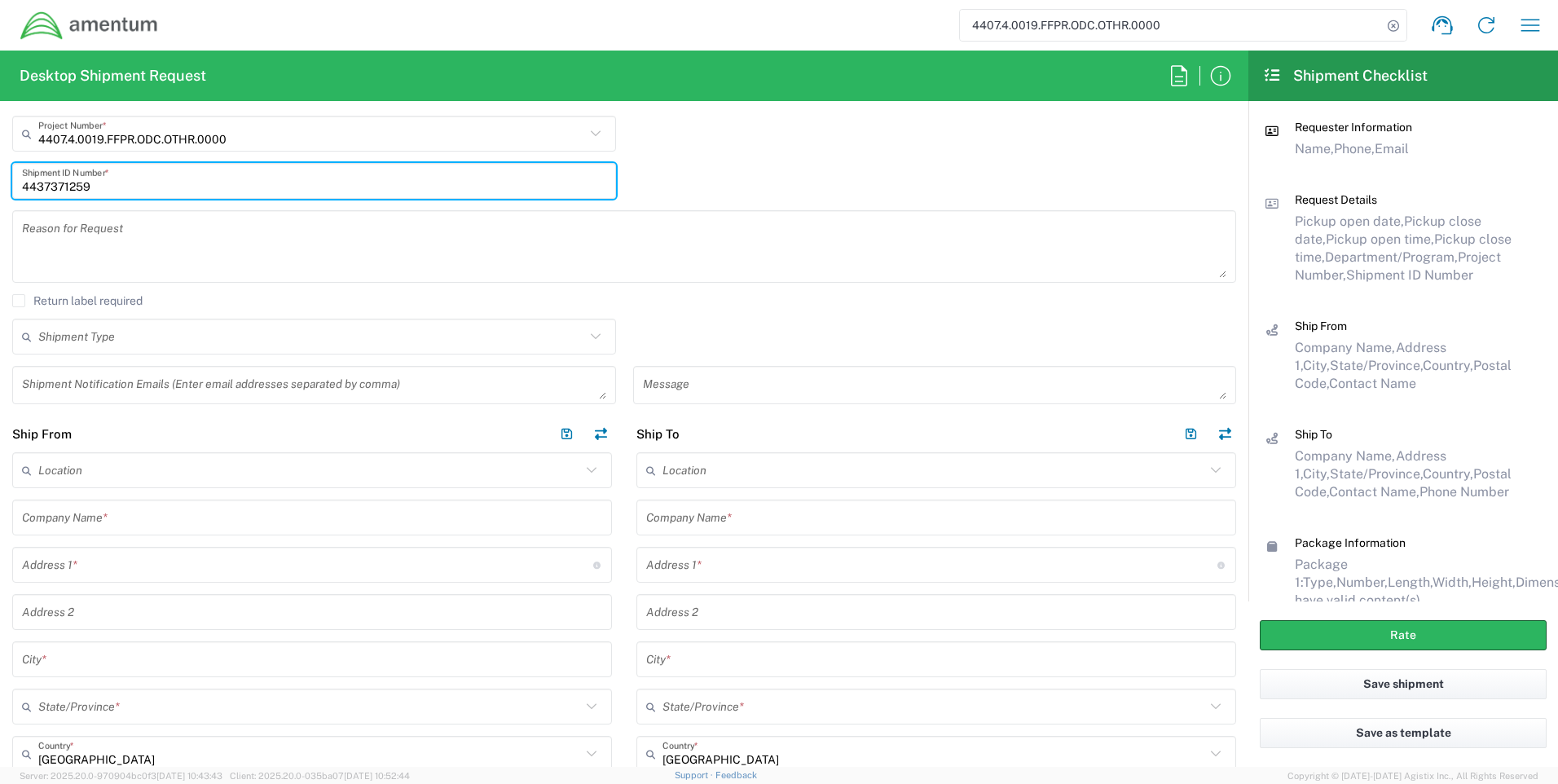
type input "4437371259"
click at [129, 528] on input "text" at bounding box center [312, 517] width 581 height 29
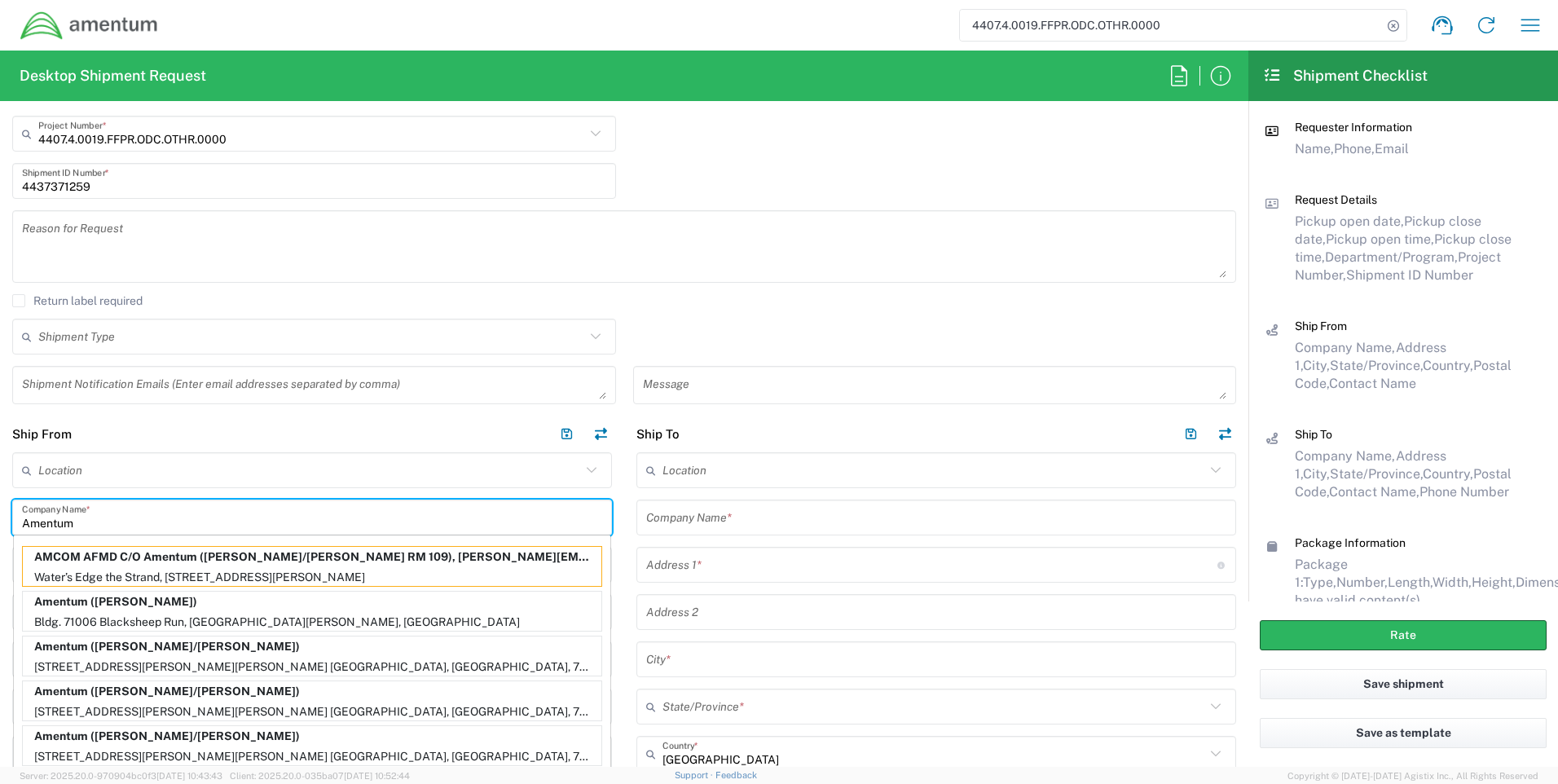
type input "Amentum"
click at [624, 534] on main "Location [PHONE_NUMBER] [PHONE_NUMBER] [PHONE_NUMBER] [PHONE_NUMBER] [PHONE_NUM…" at bounding box center [936, 748] width 624 height 593
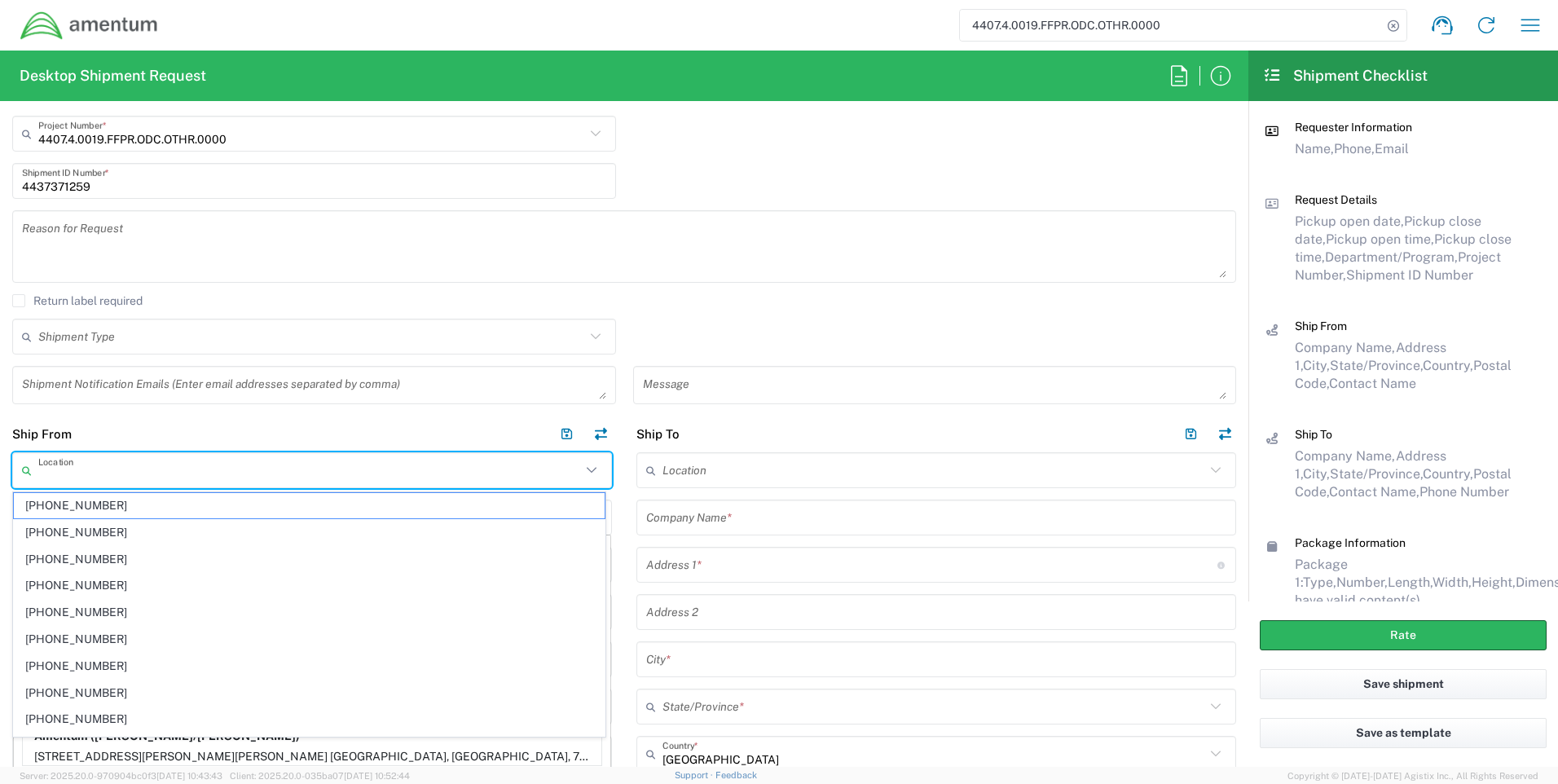
click at [202, 472] on input "text" at bounding box center [309, 470] width 542 height 29
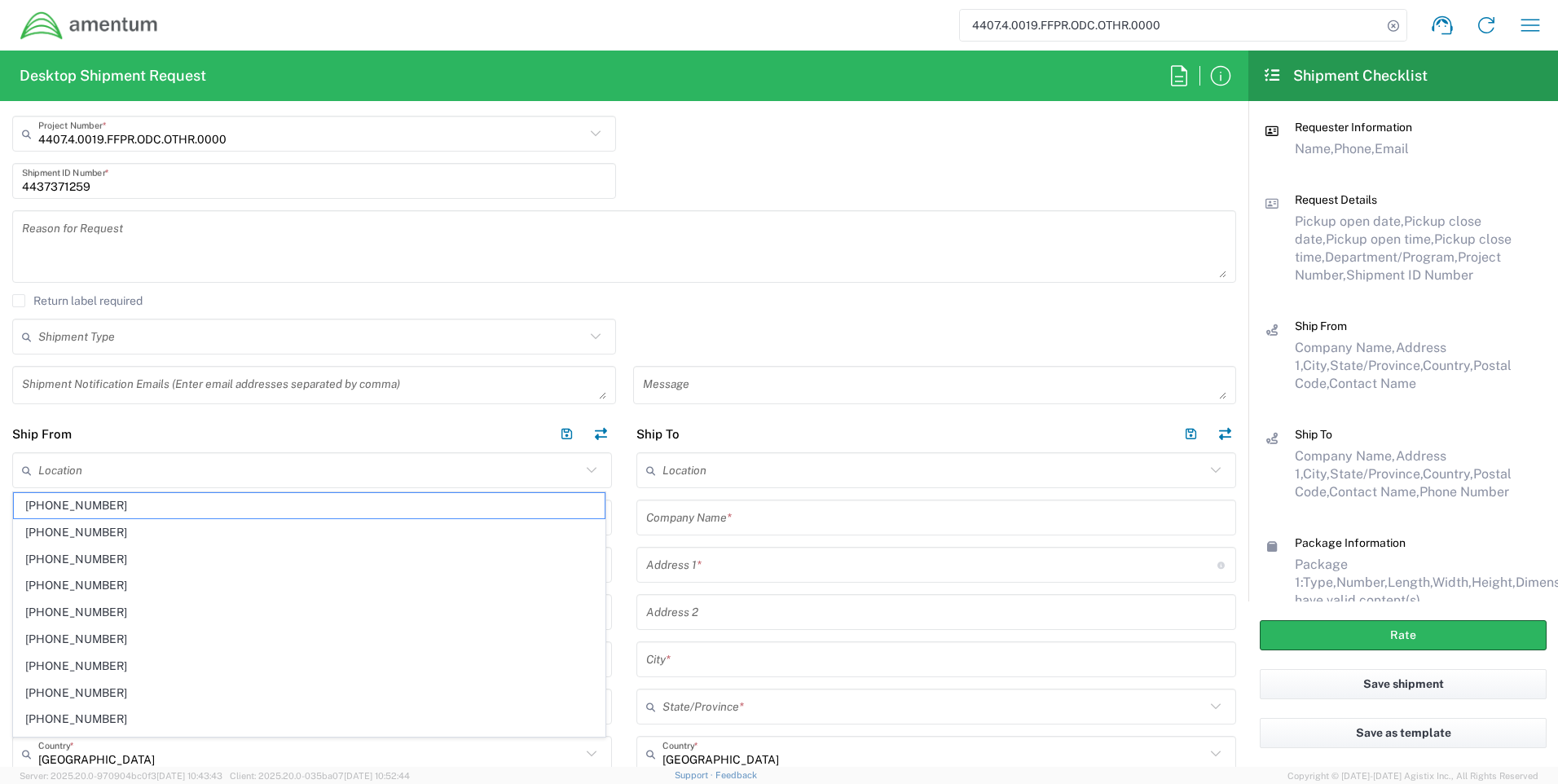
click at [624, 573] on main "Location [PHONE_NUMBER] [PHONE_NUMBER] [PHONE_NUMBER] [PHONE_NUMBER] [PHONE_NUM…" at bounding box center [936, 748] width 624 height 593
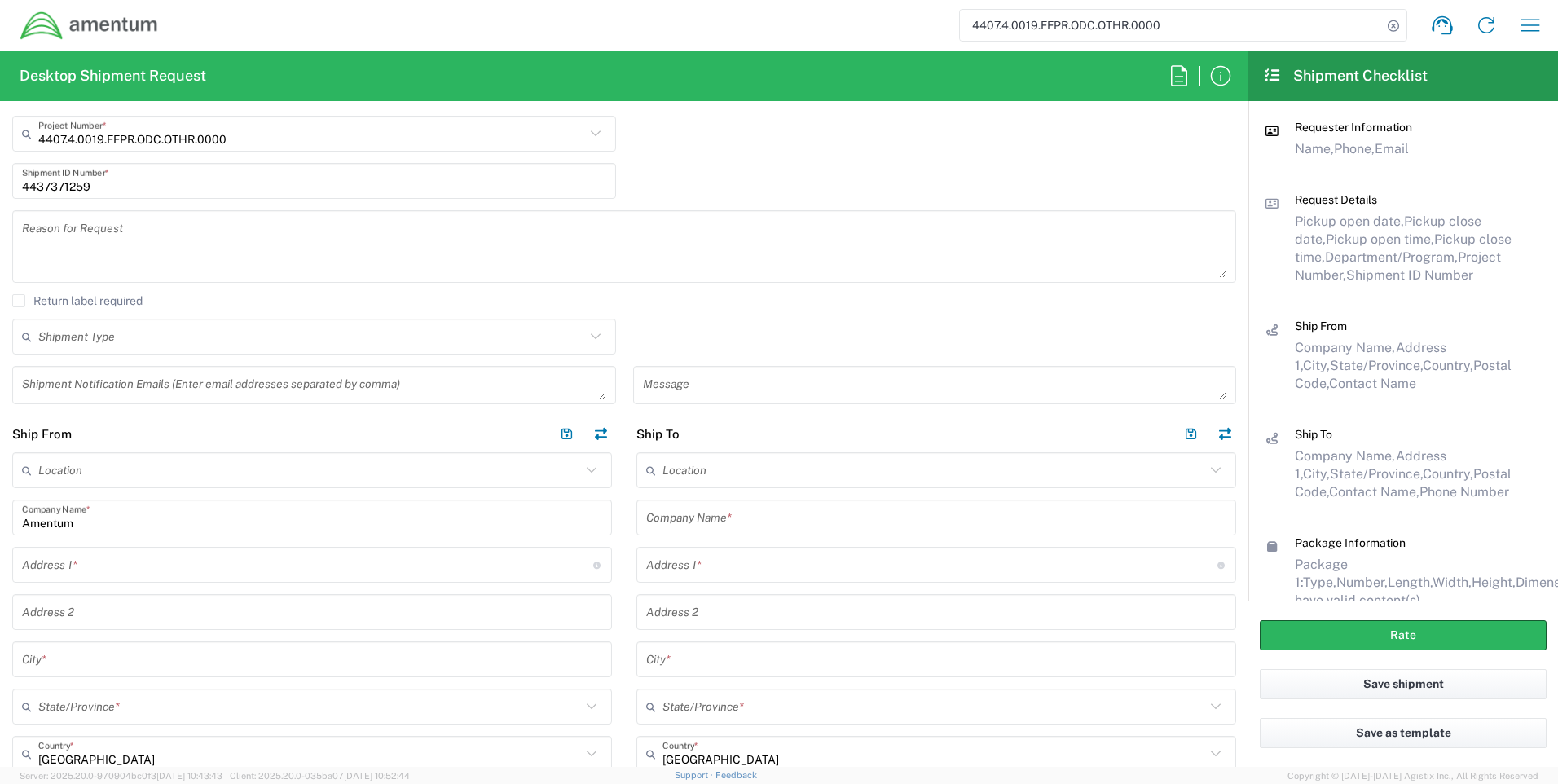
click at [103, 560] on input "text" at bounding box center [307, 565] width 571 height 29
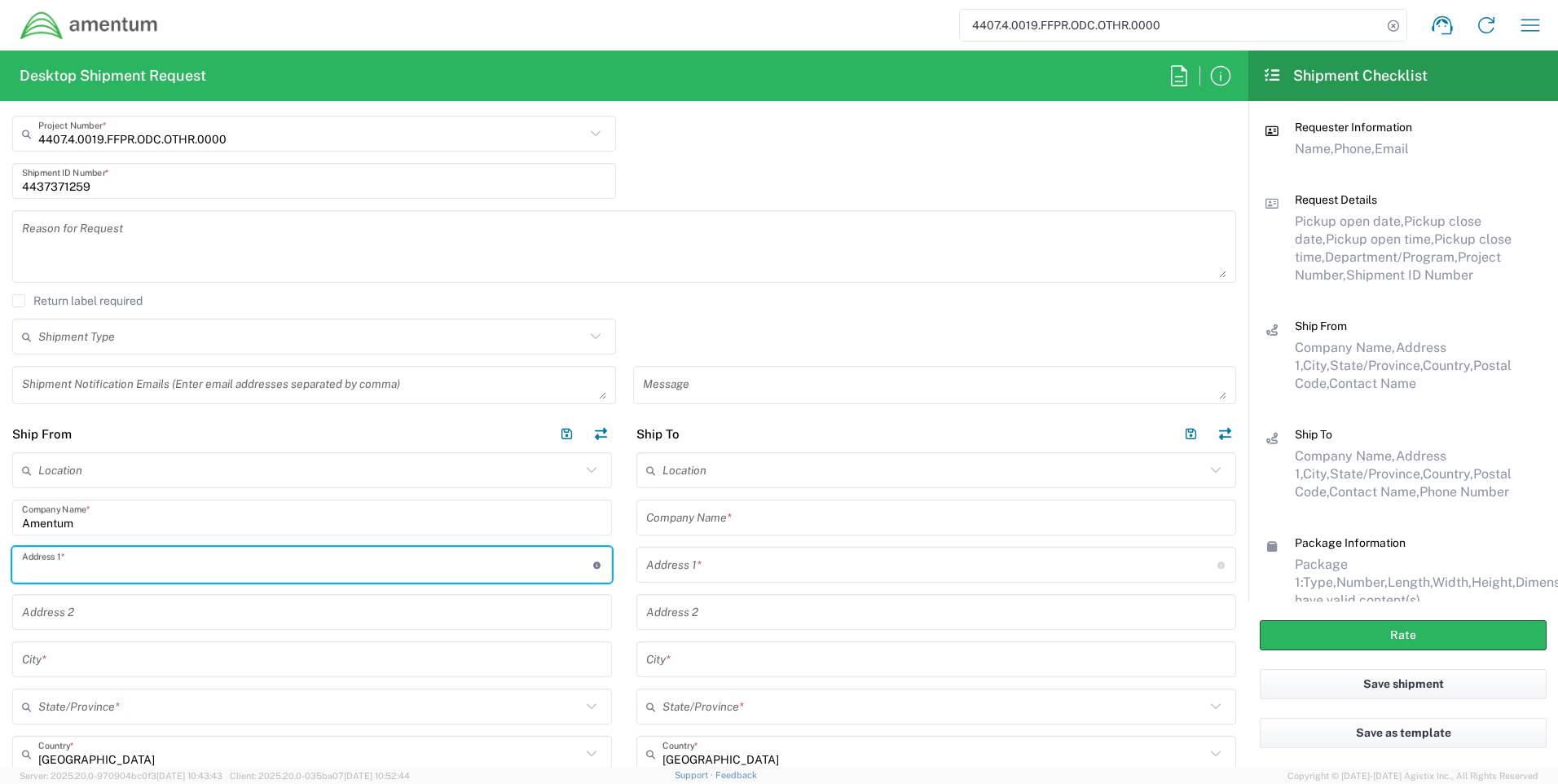
type input "[STREET_ADDRESS]"
type input "[PERSON_NAME][EMAIL_ADDRESS][PERSON_NAME][DOMAIN_NAME]"
type input "Suite 400"
type input "[PERSON_NAME]"
type input "MD"
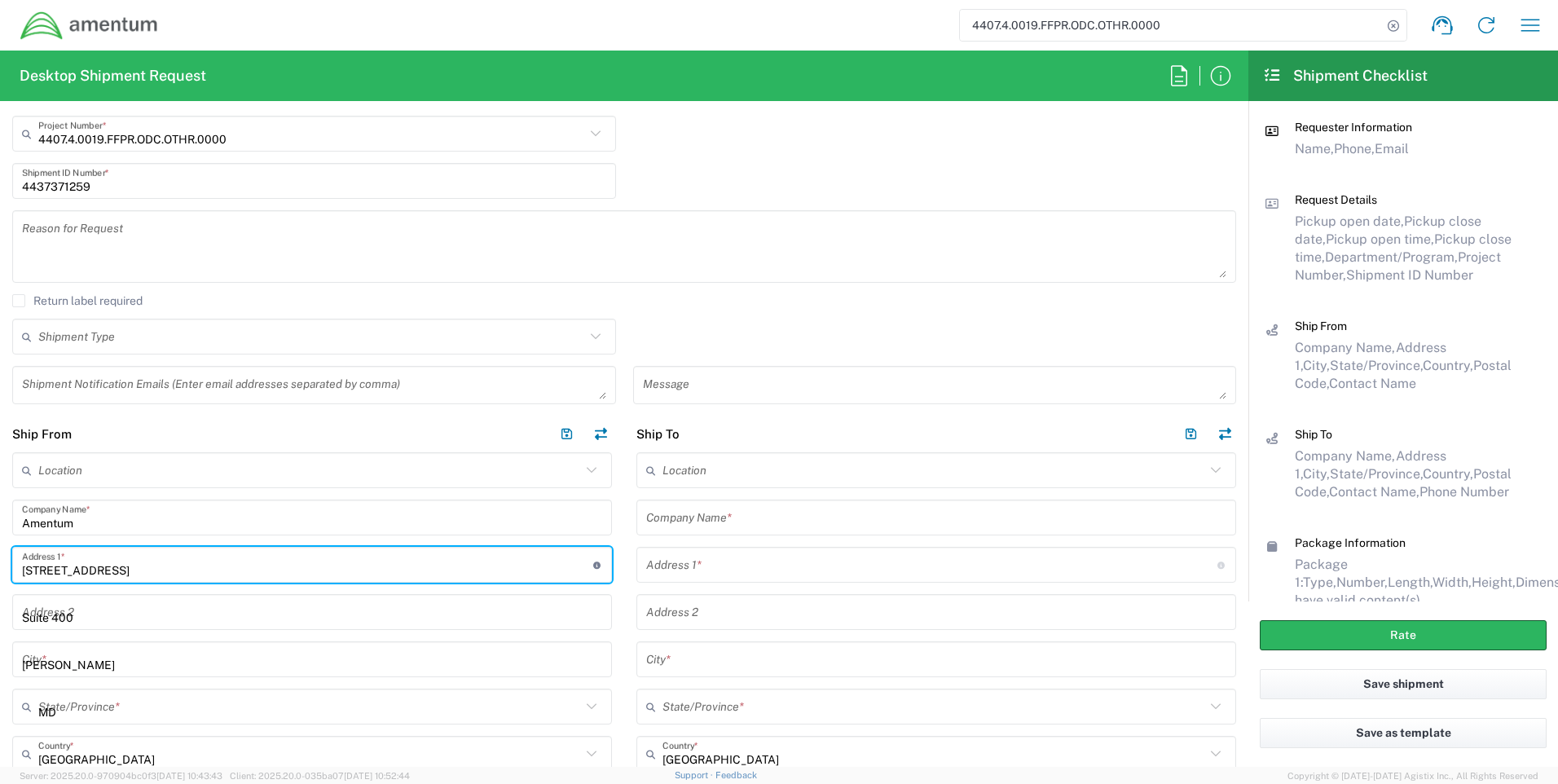
type input "20701"
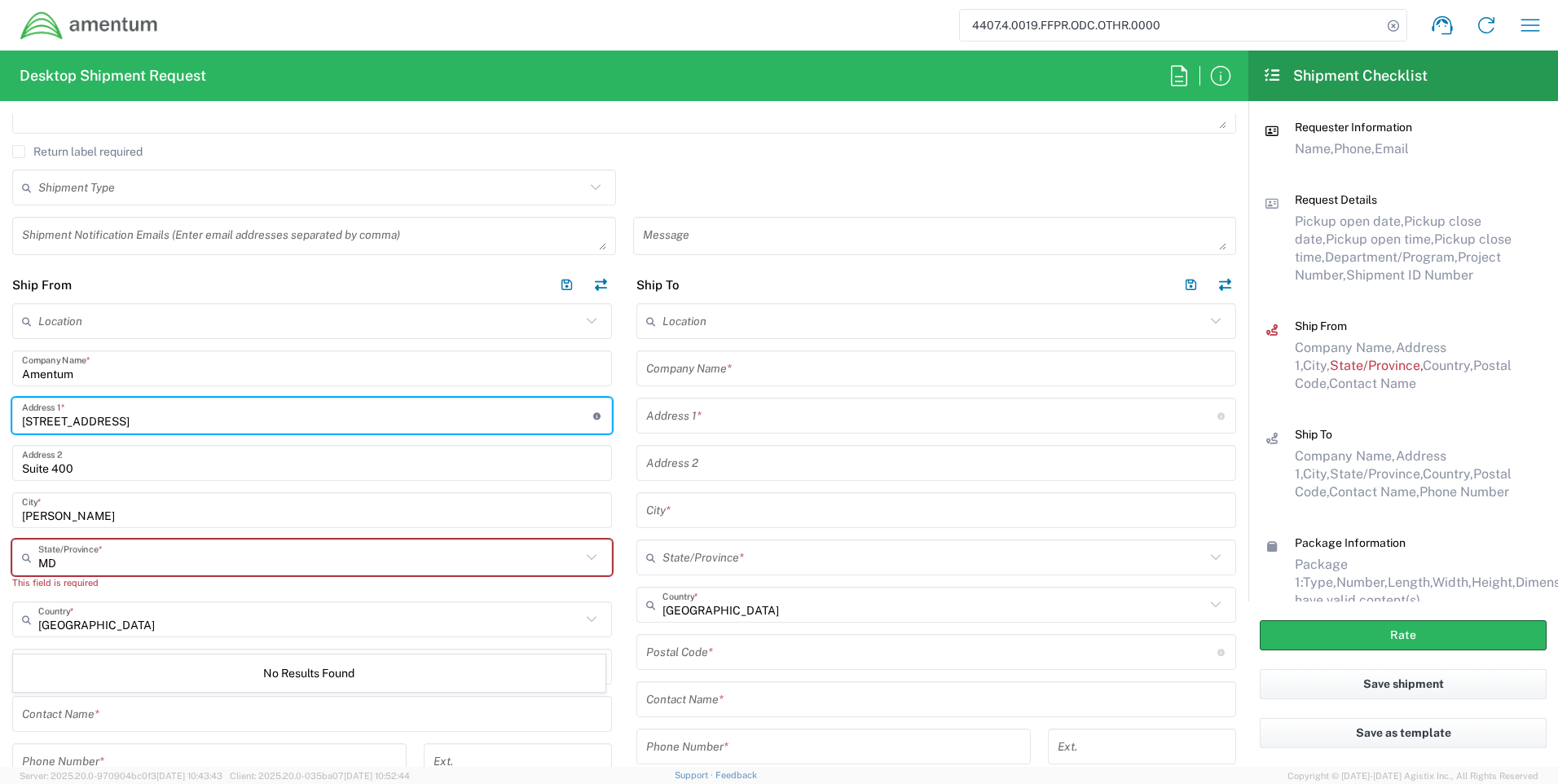
scroll to position [570, 0]
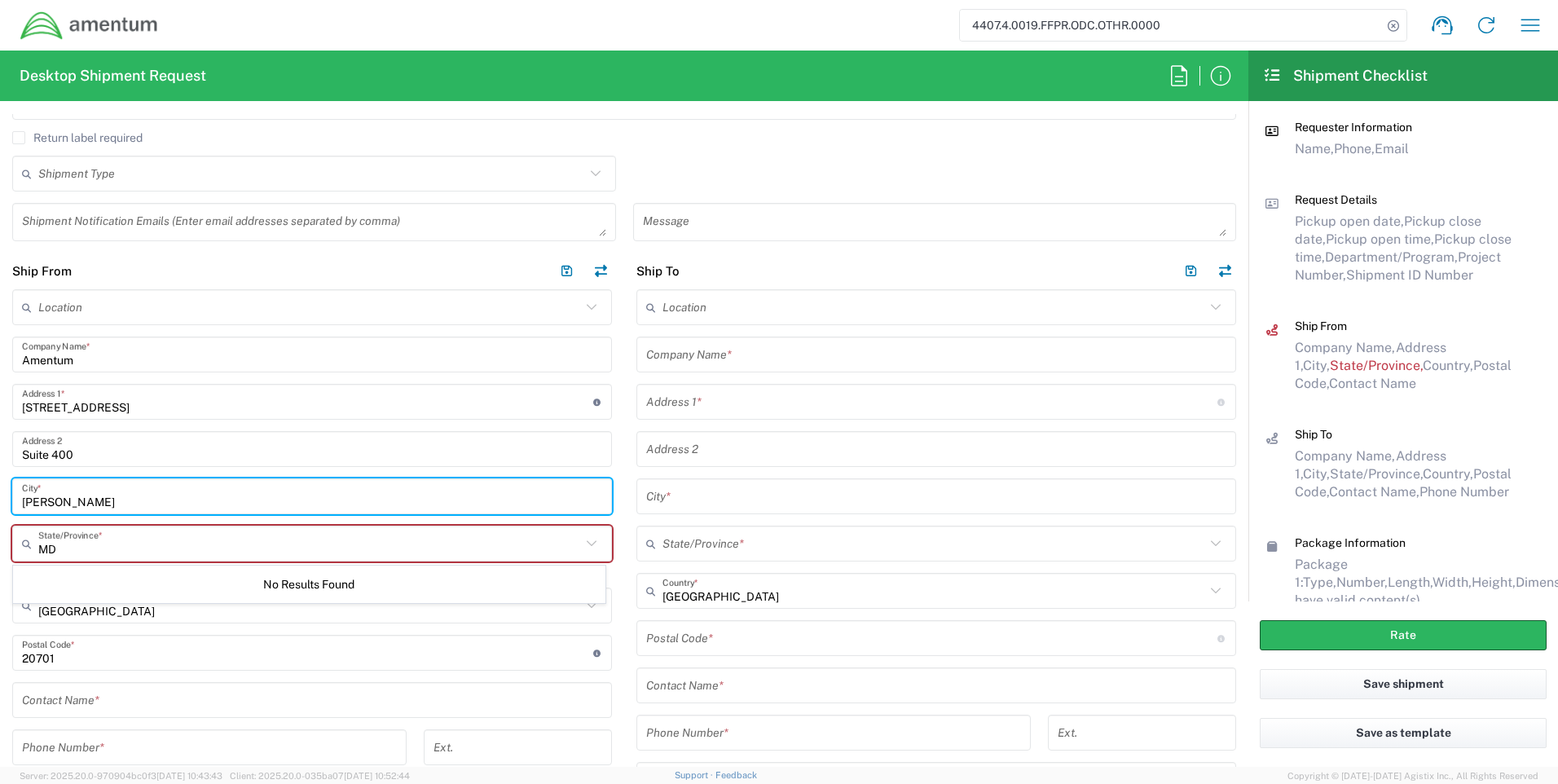
drag, startPoint x: 121, startPoint y: 502, endPoint x: -3, endPoint y: 497, distance: 124.1
click at [0, 497] on html "4407.4.0019.FFPR.ODC.OTHR.0000 Shipment request Shipment tracking Shipment esti…" at bounding box center [779, 392] width 1558 height 784
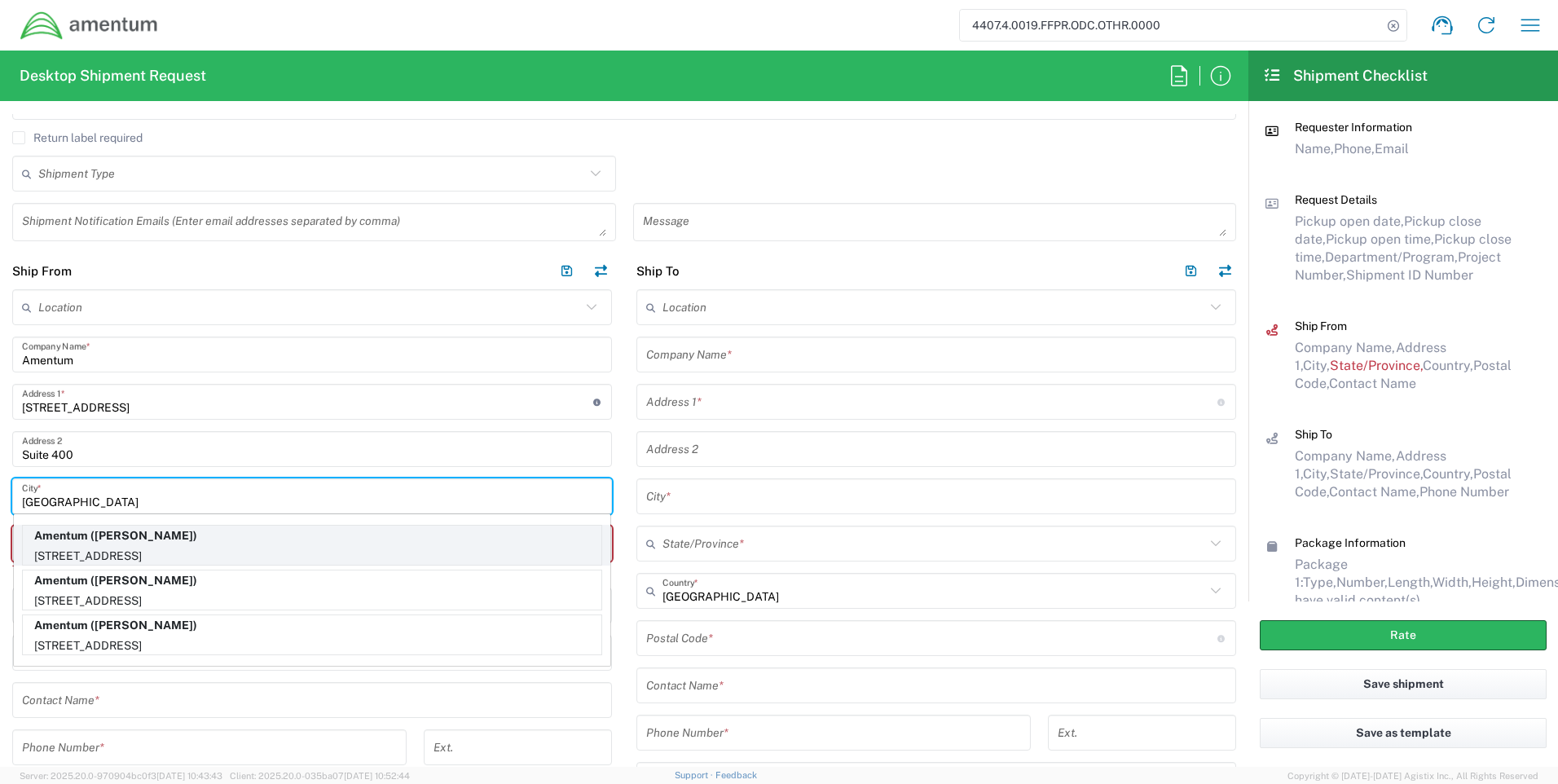
type input "[GEOGRAPHIC_DATA]"
click at [166, 539] on p "Amentum ([PERSON_NAME])" at bounding box center [312, 536] width 579 height 21
type input "[US_STATE]"
type input "[PERSON_NAME]"
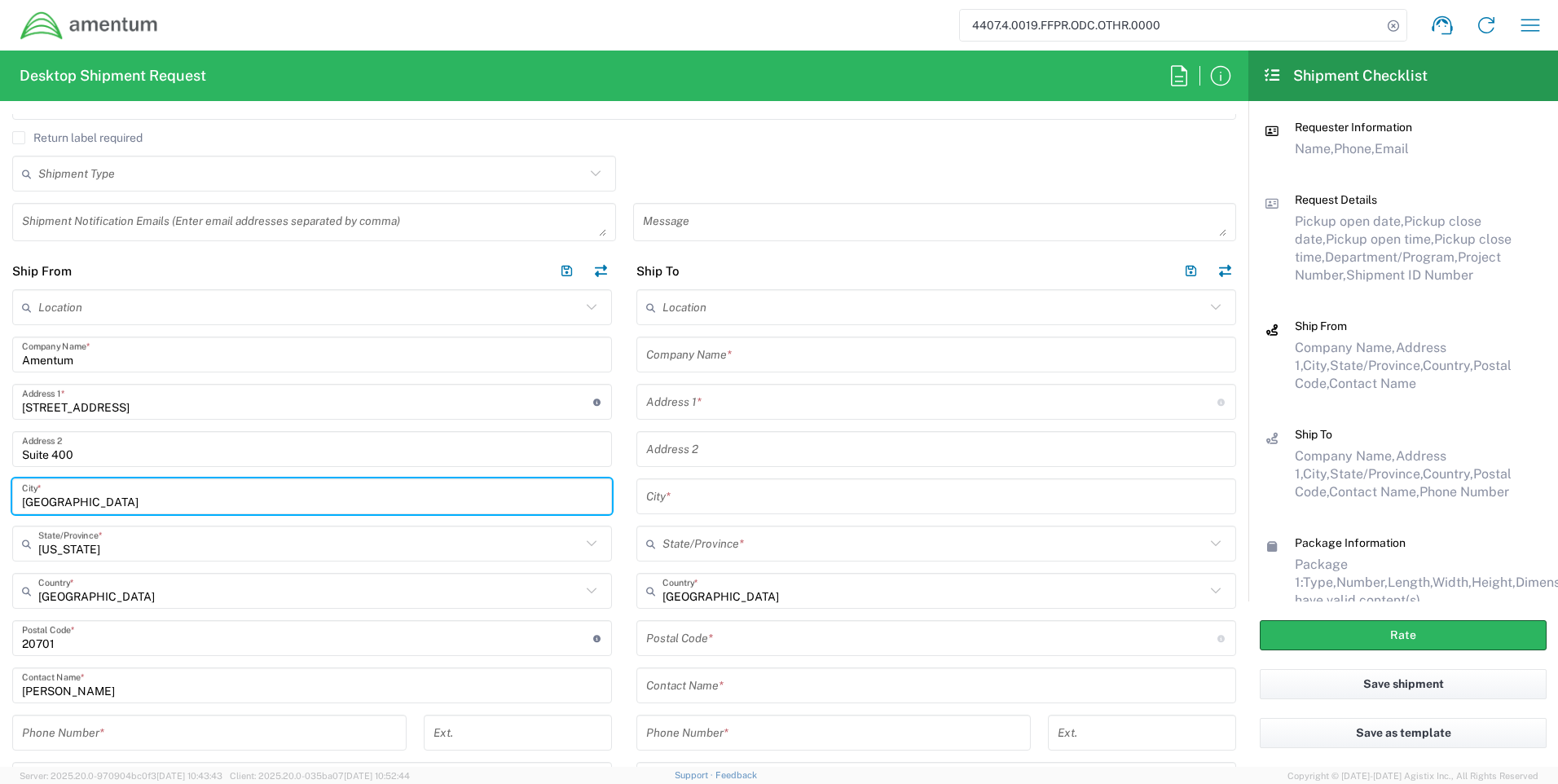
scroll to position [651, 0]
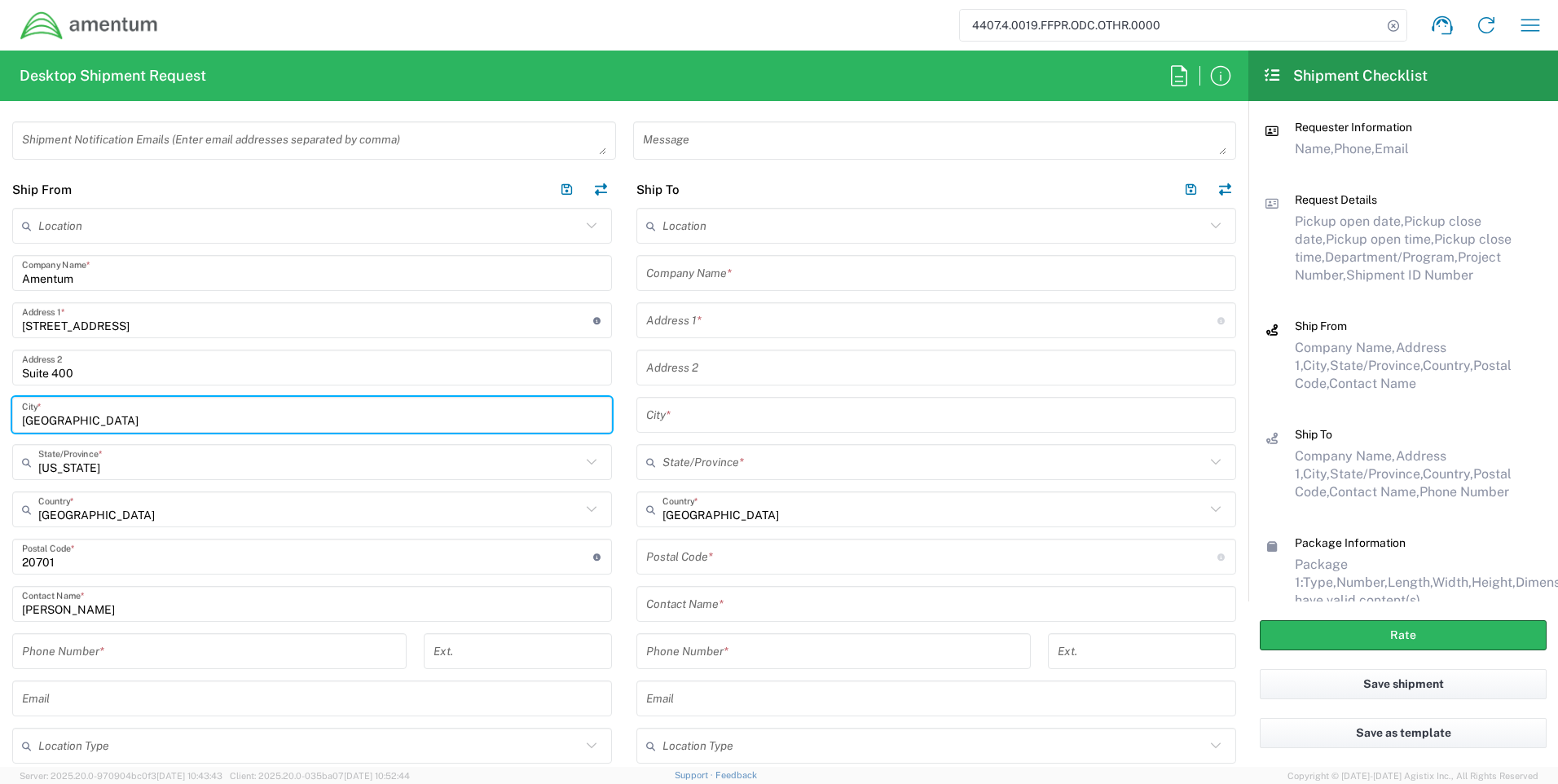
click at [142, 658] on input "tel" at bounding box center [209, 651] width 375 height 29
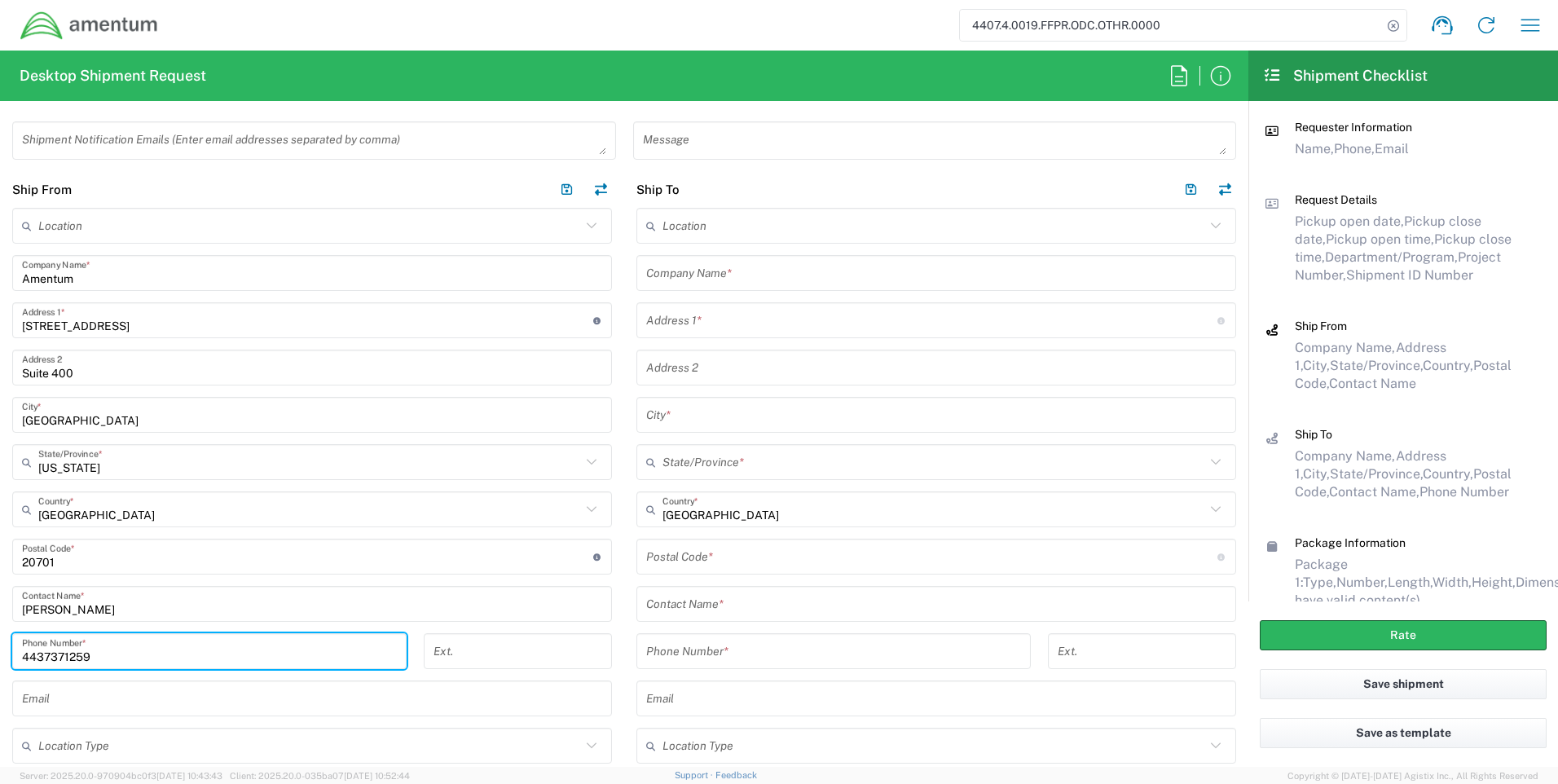
type input "4437371259"
click at [781, 274] on input "text" at bounding box center [937, 273] width 581 height 29
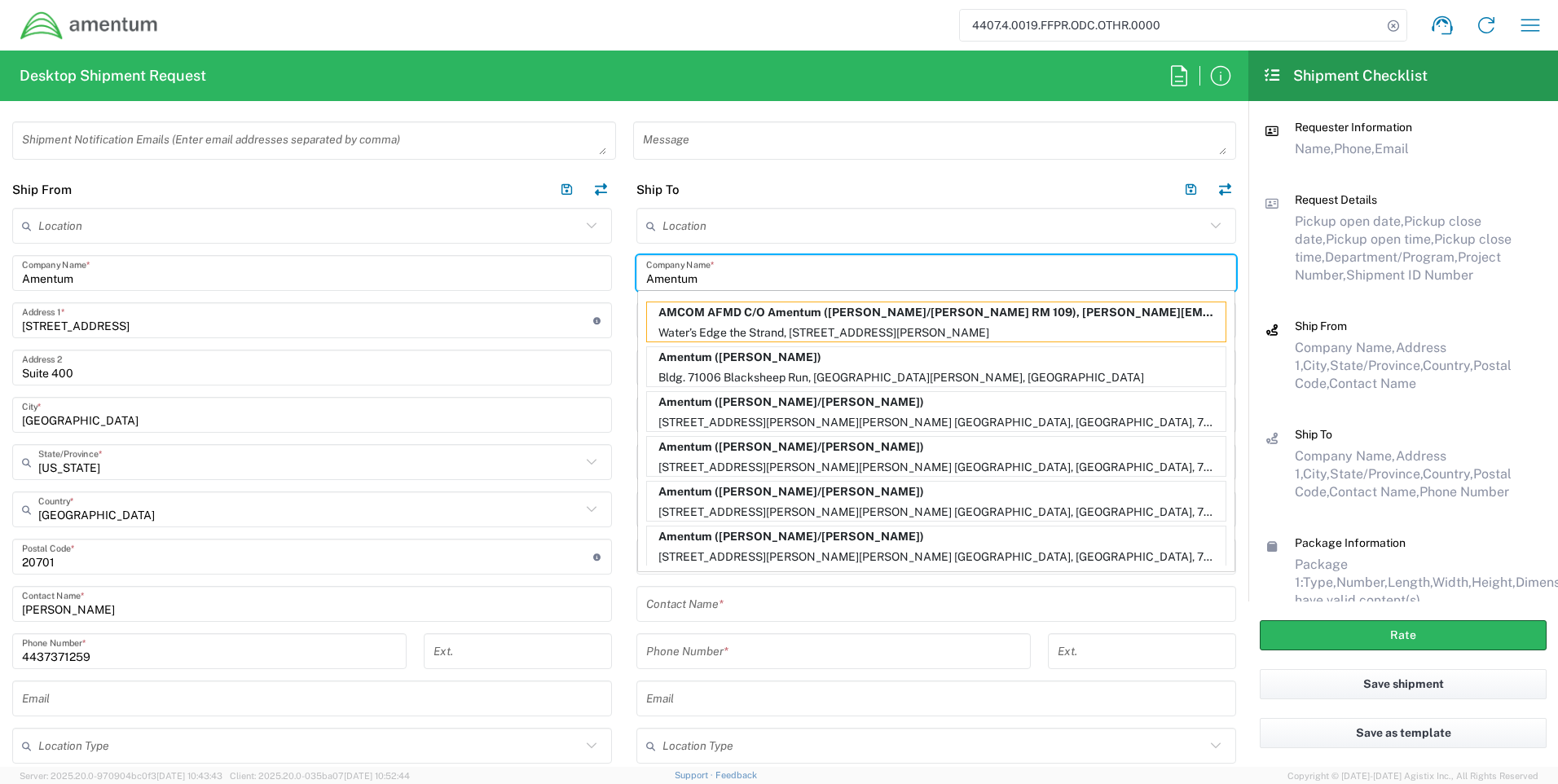
type input "Amentum"
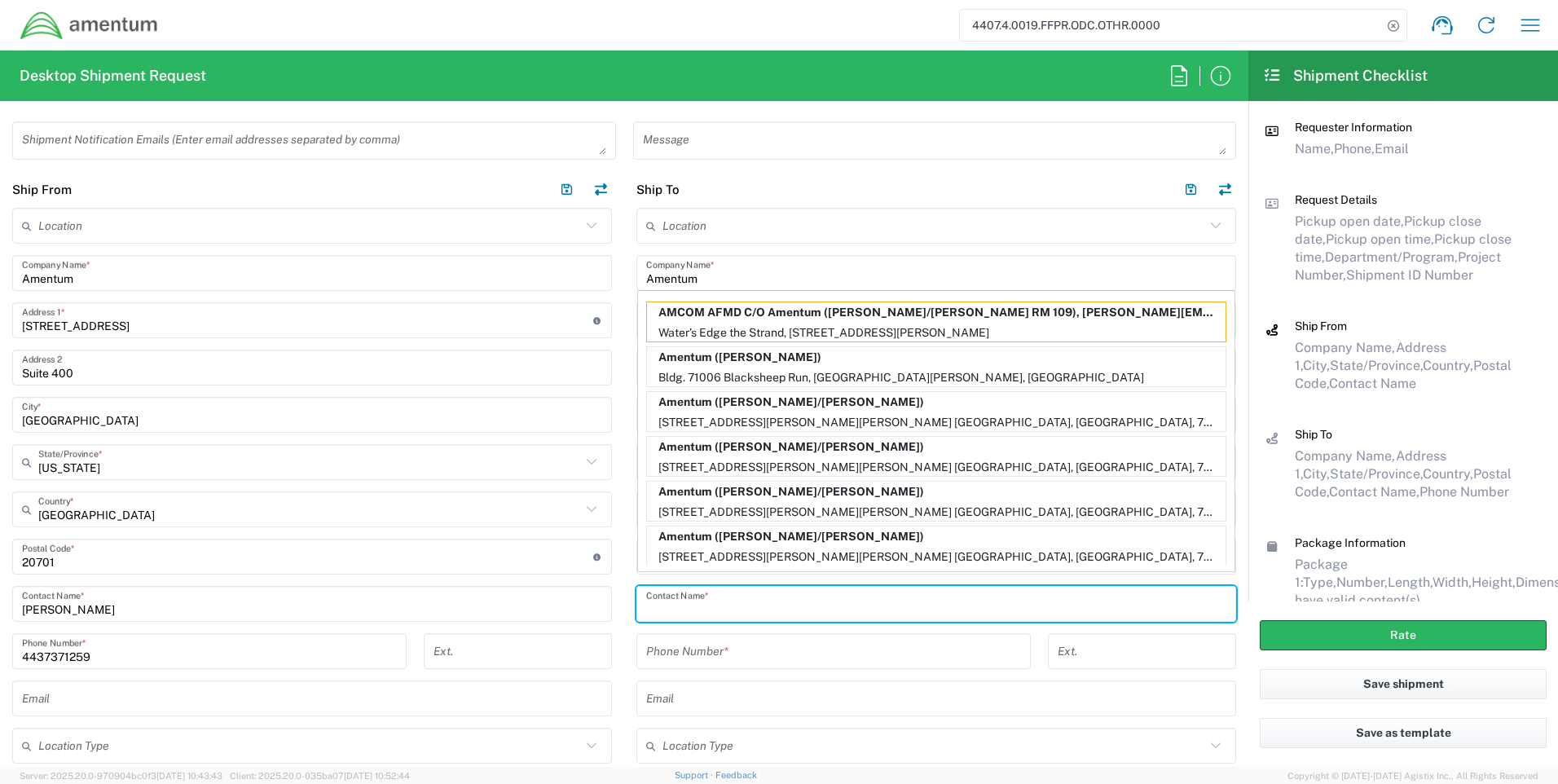
click at [769, 618] on input "text" at bounding box center [937, 604] width 581 height 29
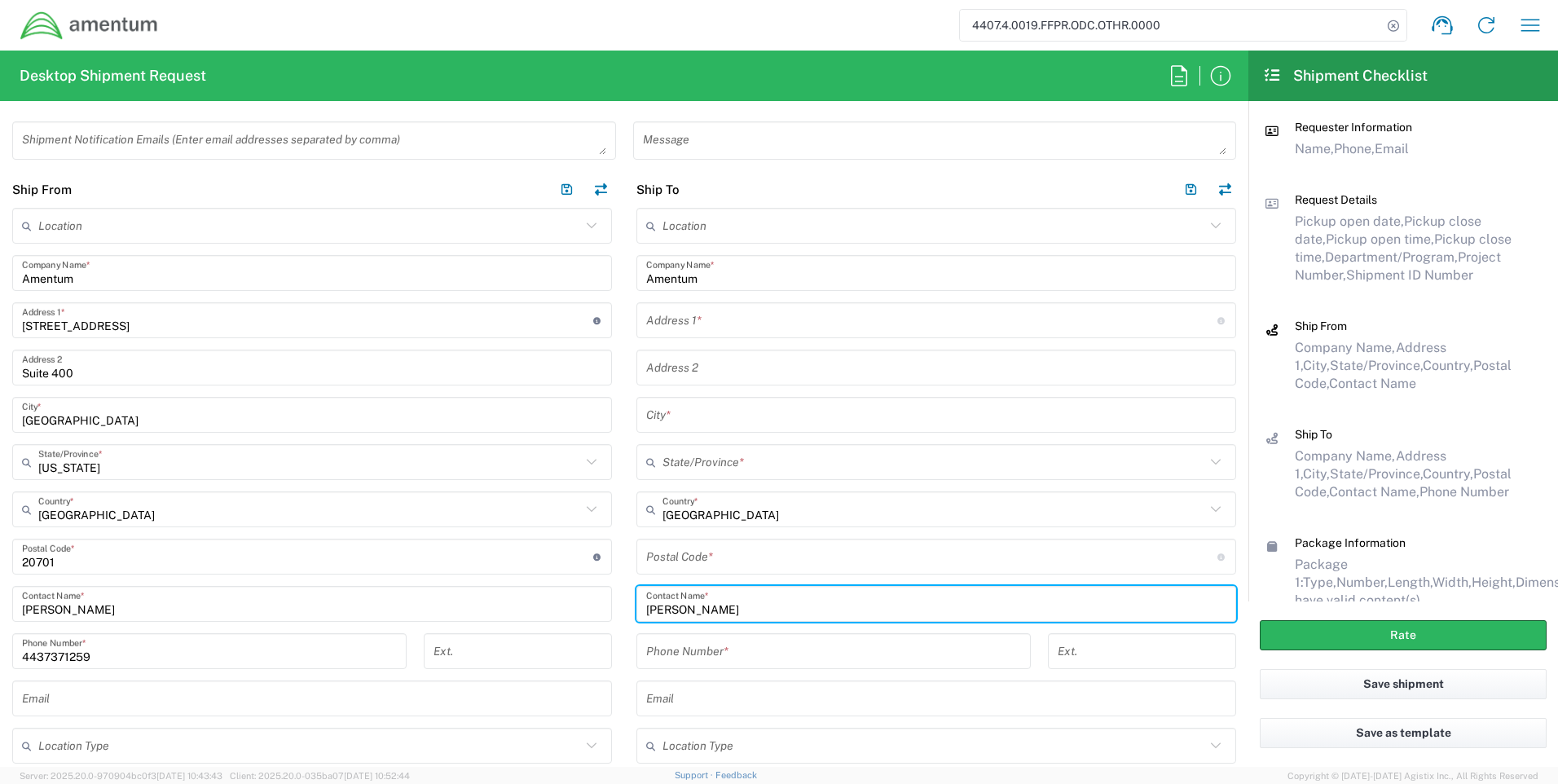
type input "[PERSON_NAME]"
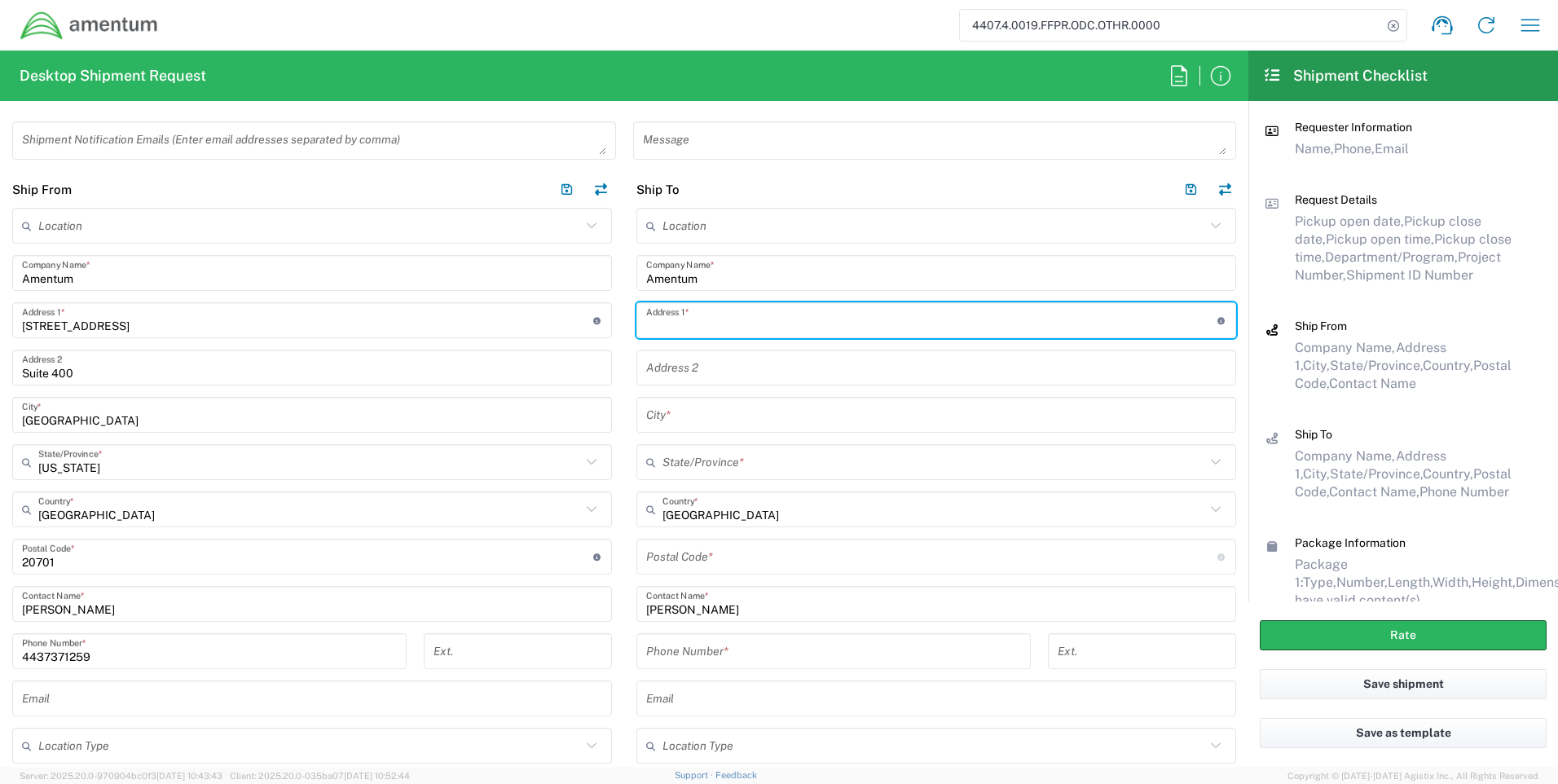
click at [721, 316] on input "text" at bounding box center [932, 321] width 571 height 29
type input "[STREET_ADDRESS][PERSON_NAME]"
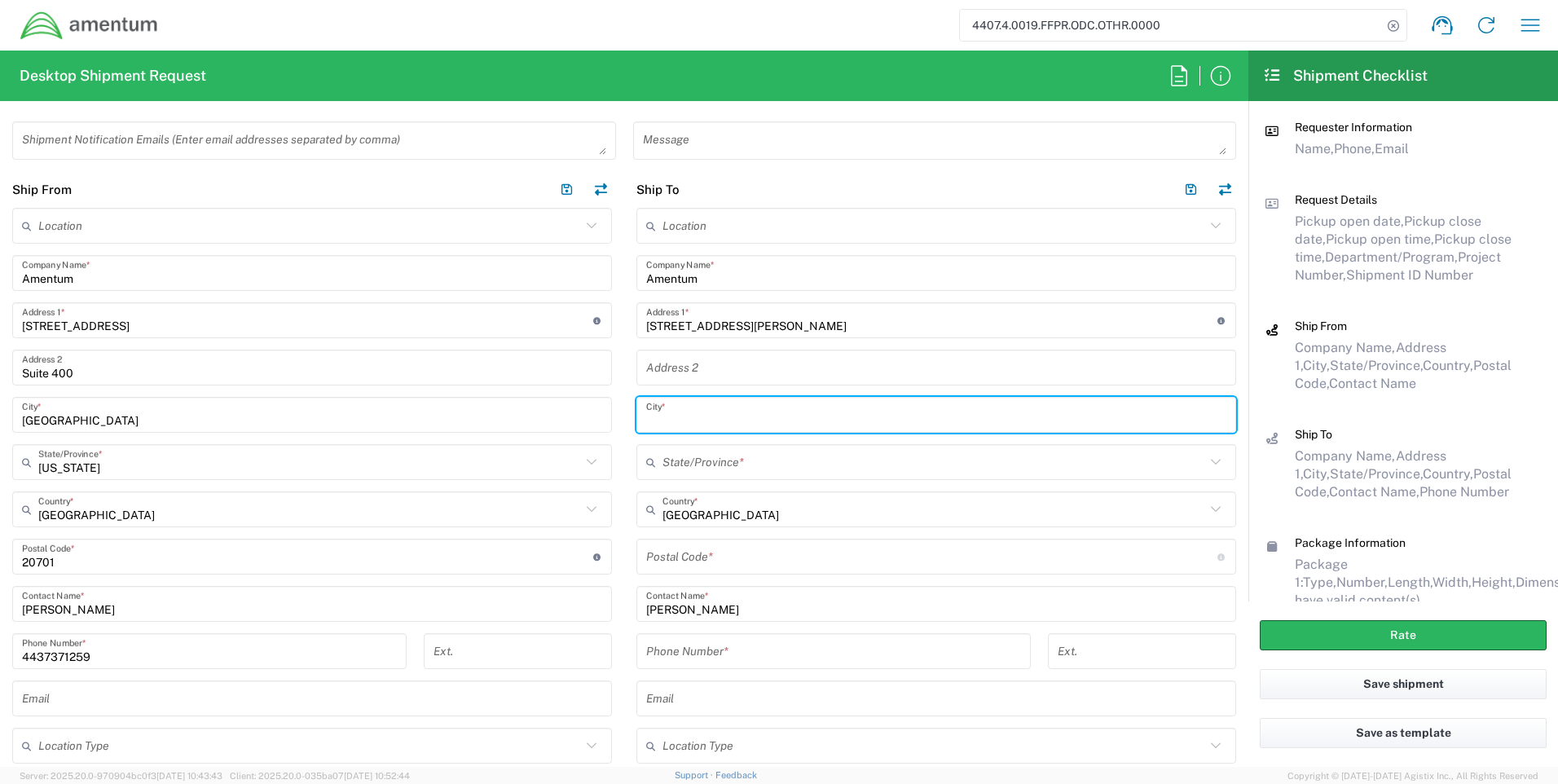
click at [661, 423] on input "text" at bounding box center [937, 415] width 581 height 29
type input "M"
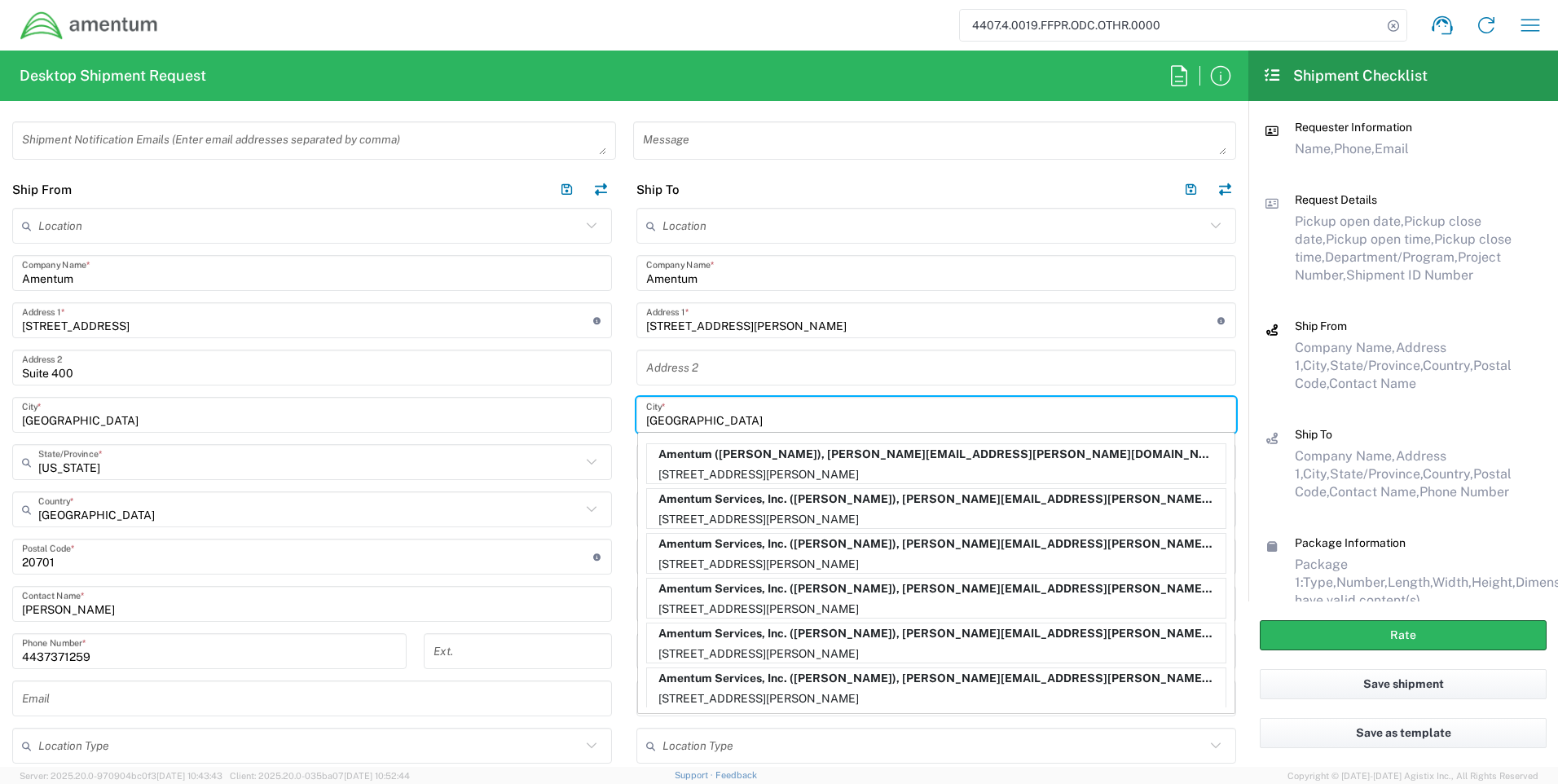
type input "[GEOGRAPHIC_DATA]"
click at [719, 364] on input "text" at bounding box center [937, 367] width 581 height 29
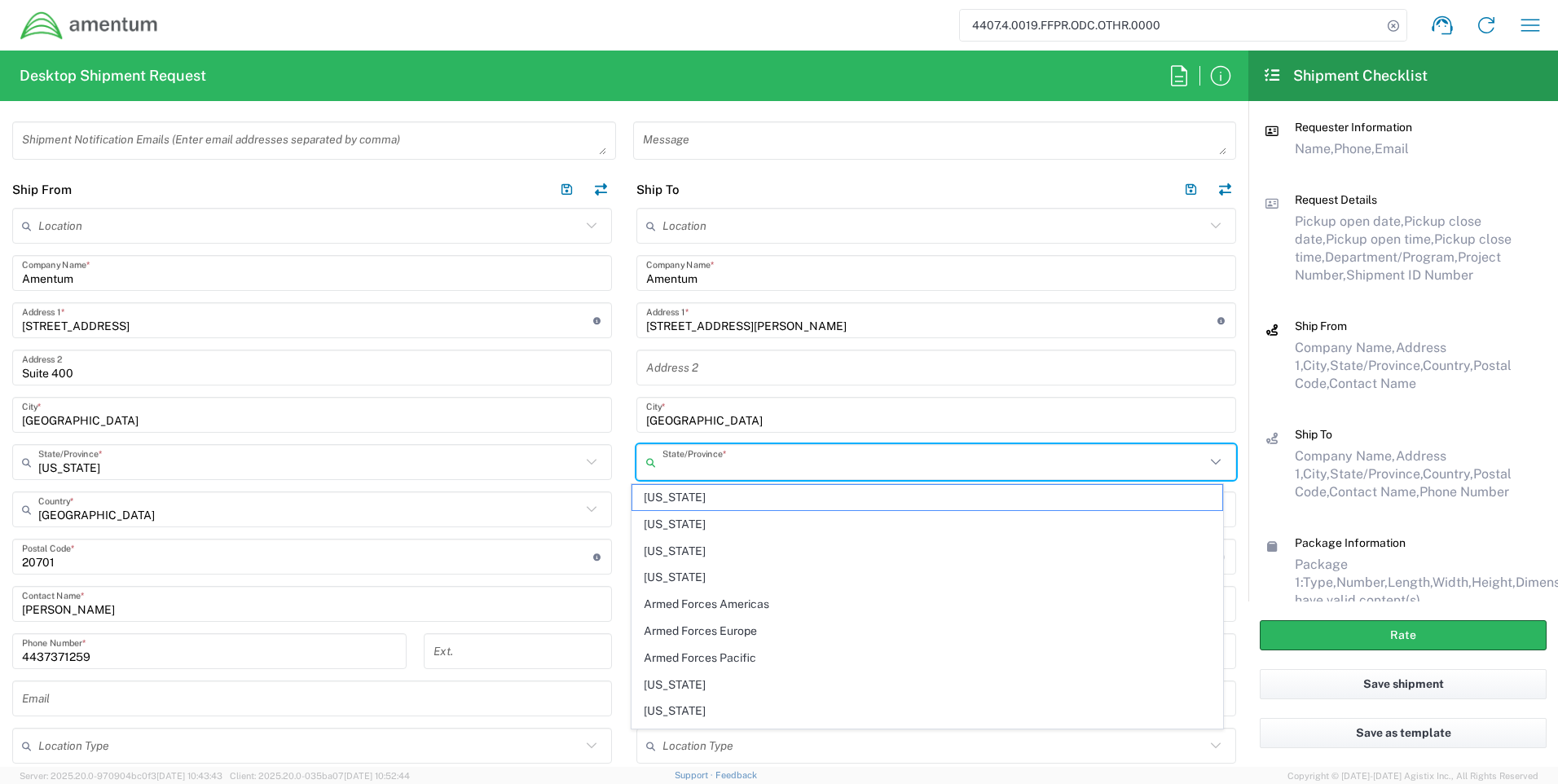
click at [663, 459] on input "text" at bounding box center [934, 462] width 542 height 29
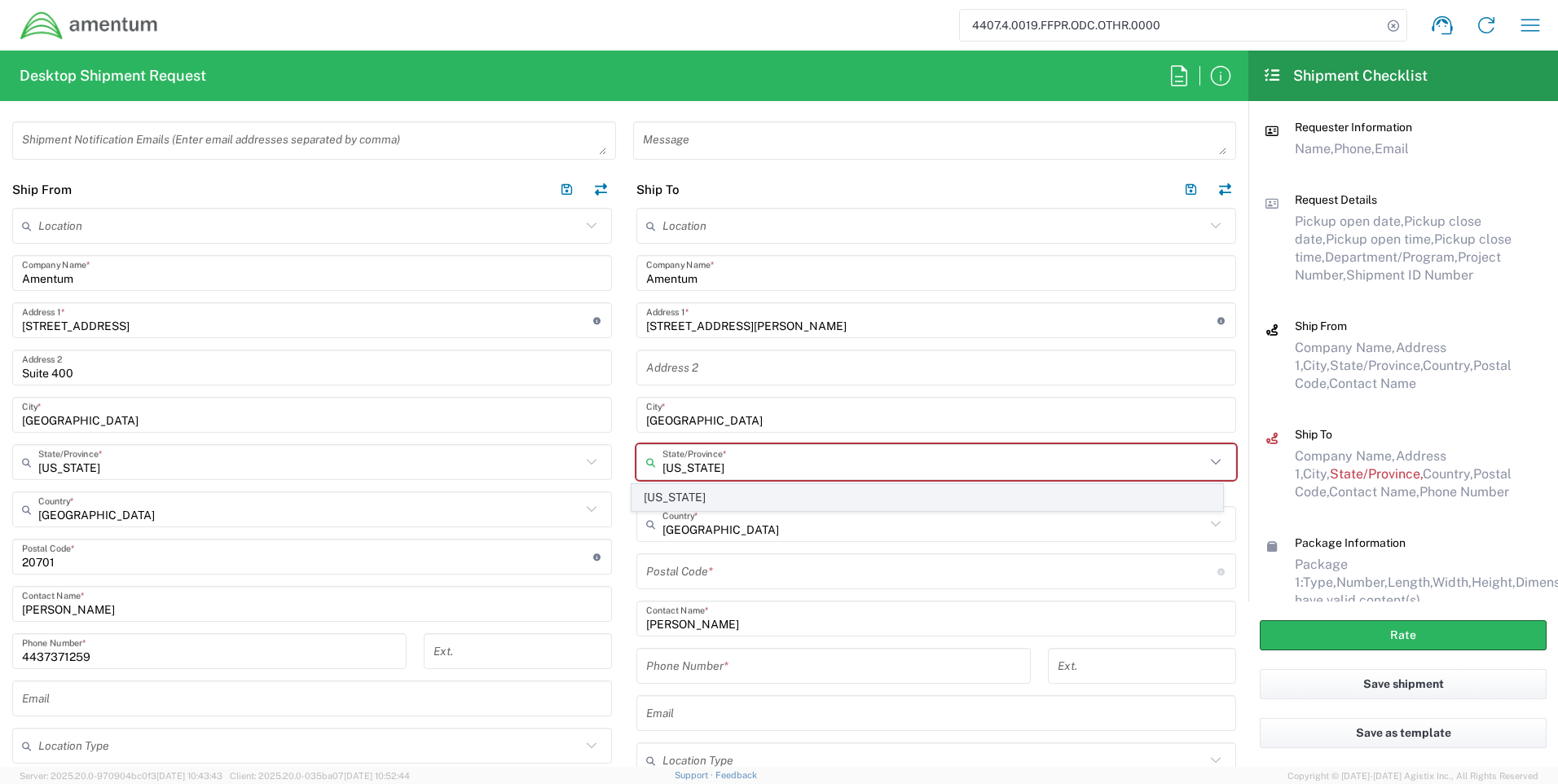
type input "[US_STATE]"
click at [667, 490] on span "[US_STATE]" at bounding box center [928, 497] width 591 height 25
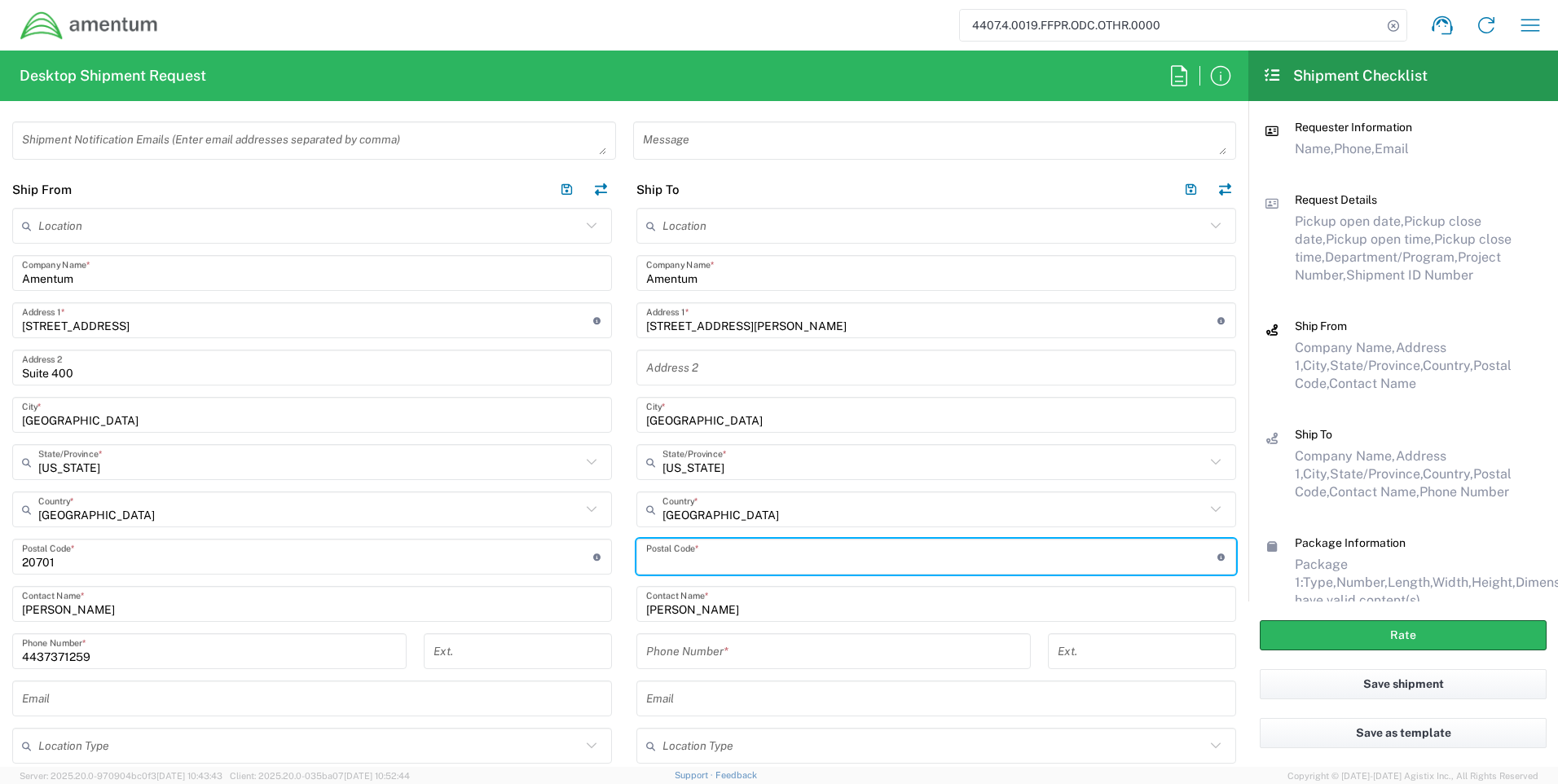
drag, startPoint x: 678, startPoint y: 561, endPoint x: 675, endPoint y: 554, distance: 7.6
click at [678, 561] on input "undefined" at bounding box center [932, 556] width 571 height 29
type input "20876"
click at [709, 652] on input "tel" at bounding box center [834, 651] width 375 height 29
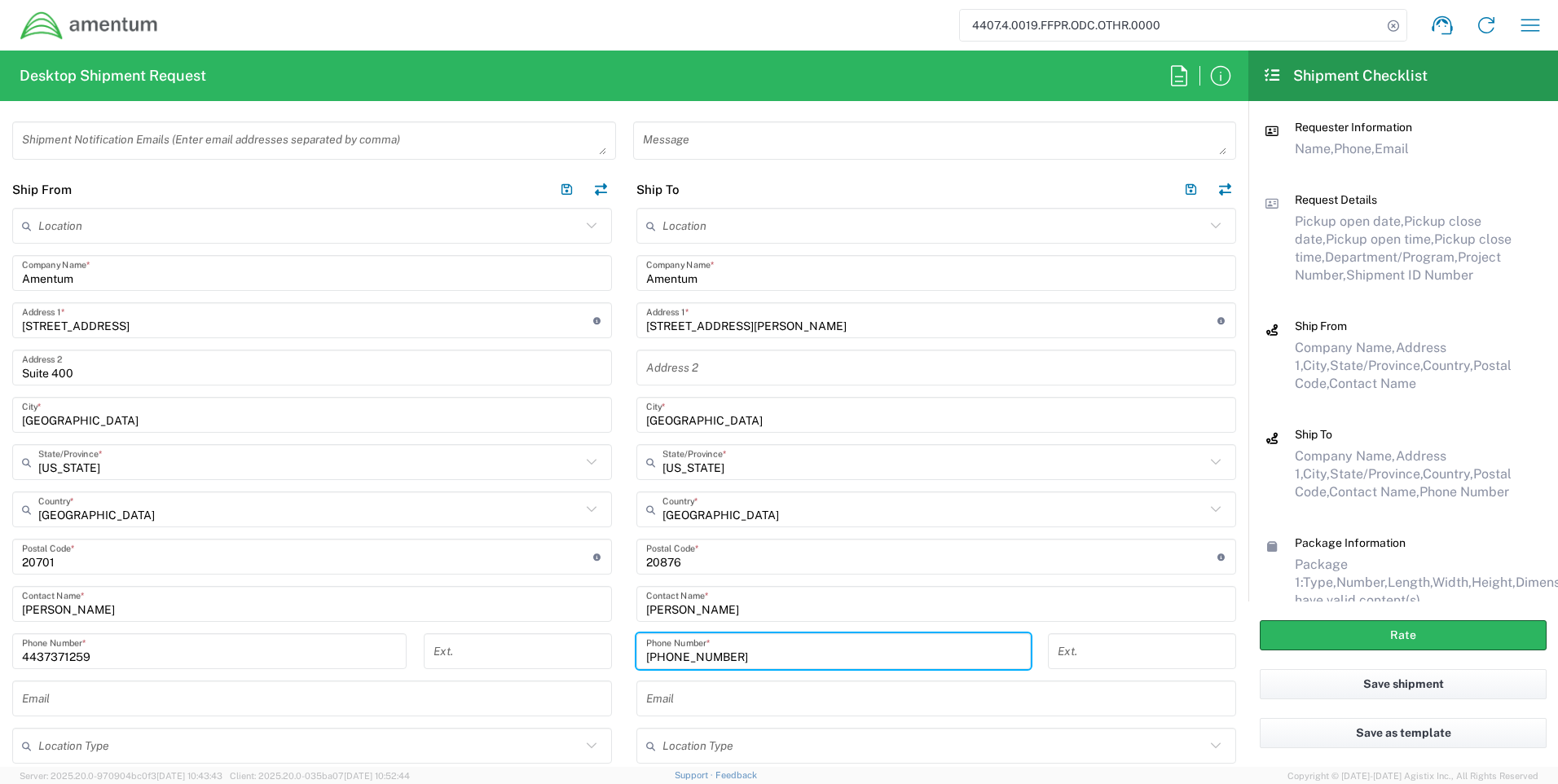
type input "[PHONE_NUMBER]"
click at [1233, 645] on main "Location [PHONE_NUMBER] [PHONE_NUMBER] [PHONE_NUMBER] [PHONE_NUMBER] [PHONE_NUM…" at bounding box center [936, 504] width 624 height 593
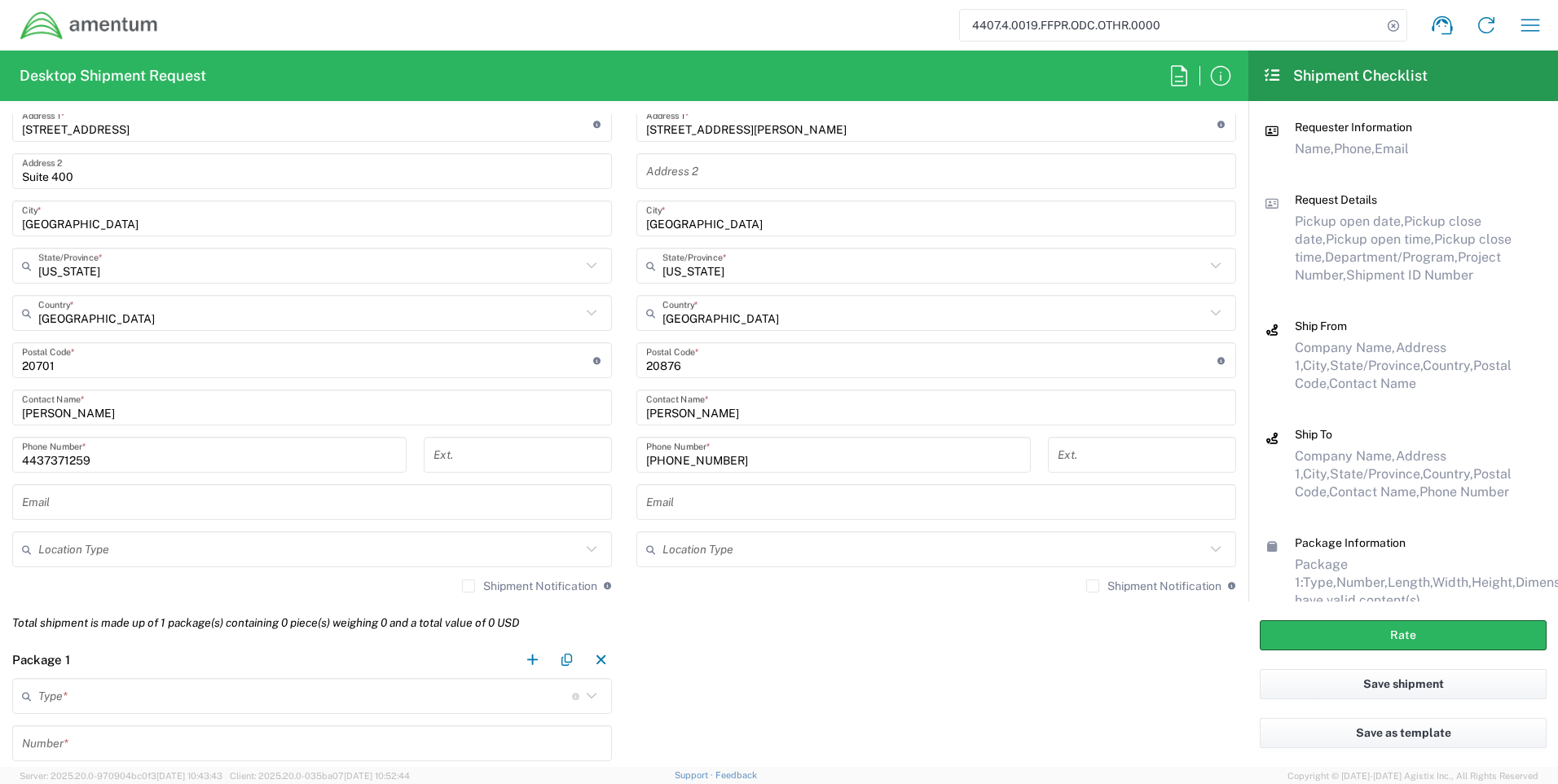
scroll to position [978, 0]
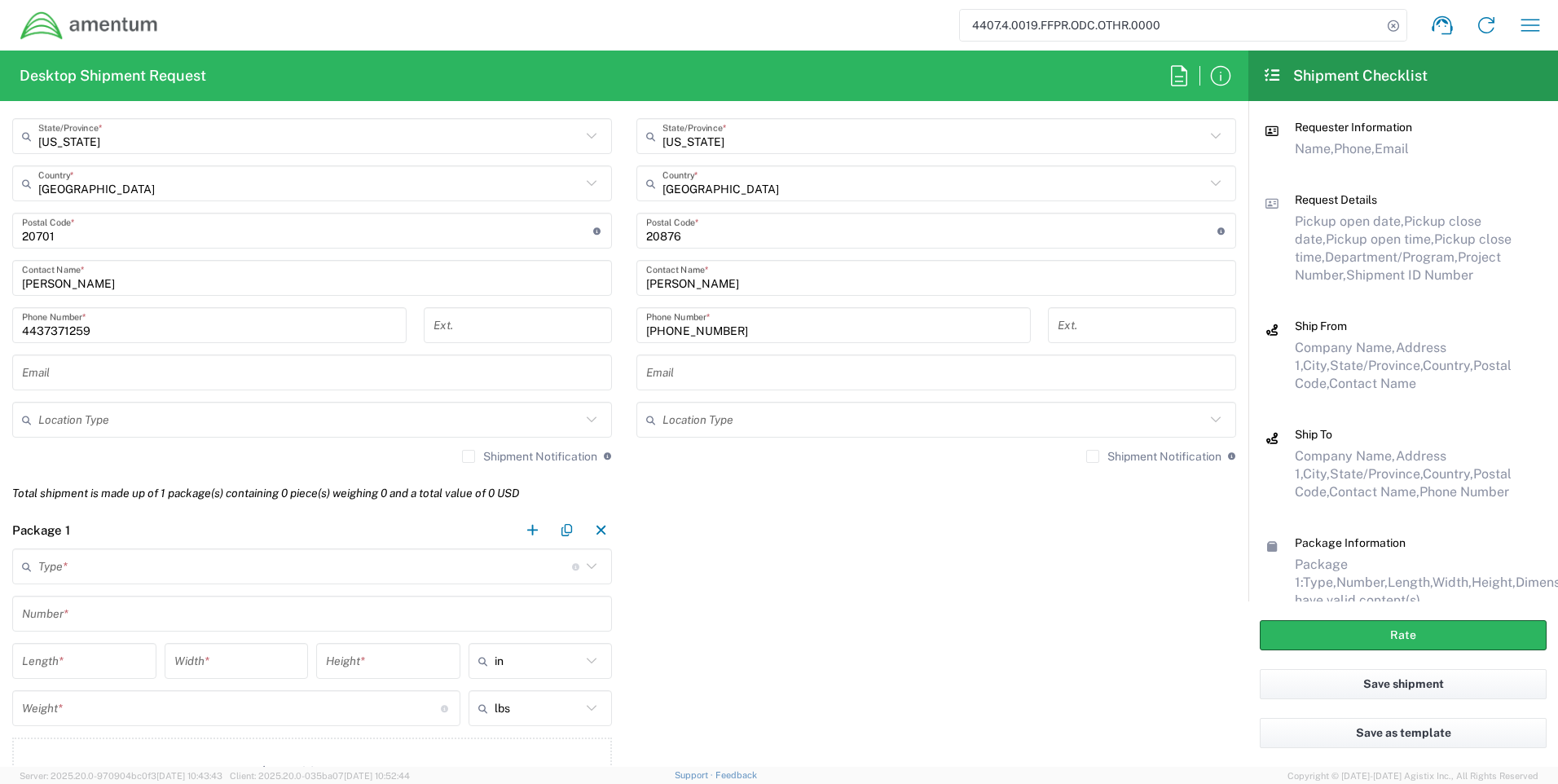
click at [584, 568] on icon at bounding box center [592, 566] width 21 height 21
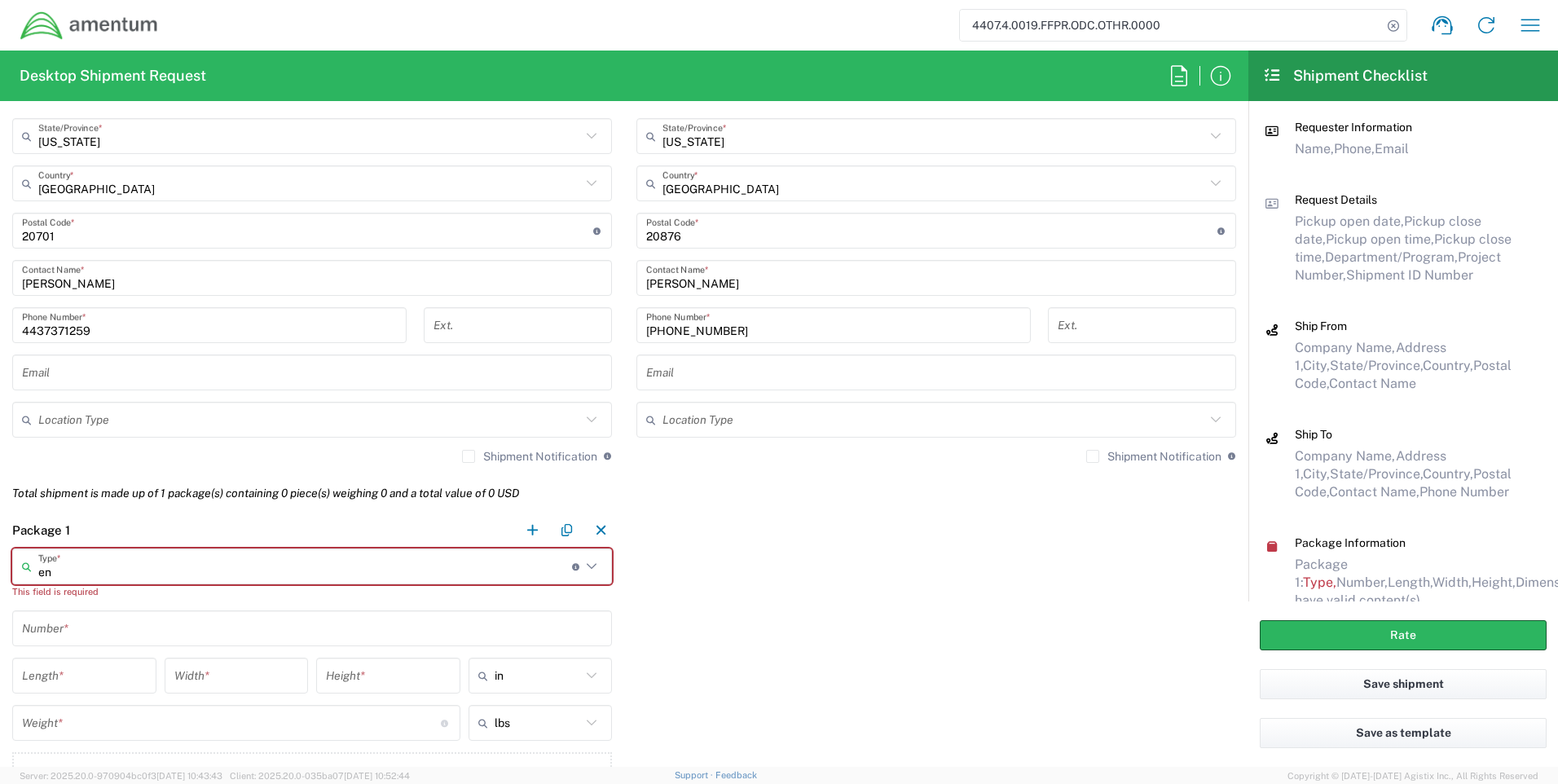
click at [587, 567] on icon at bounding box center [591, 566] width 10 height 6
type input "envelope"
click at [119, 635] on input "text" at bounding box center [312, 628] width 581 height 29
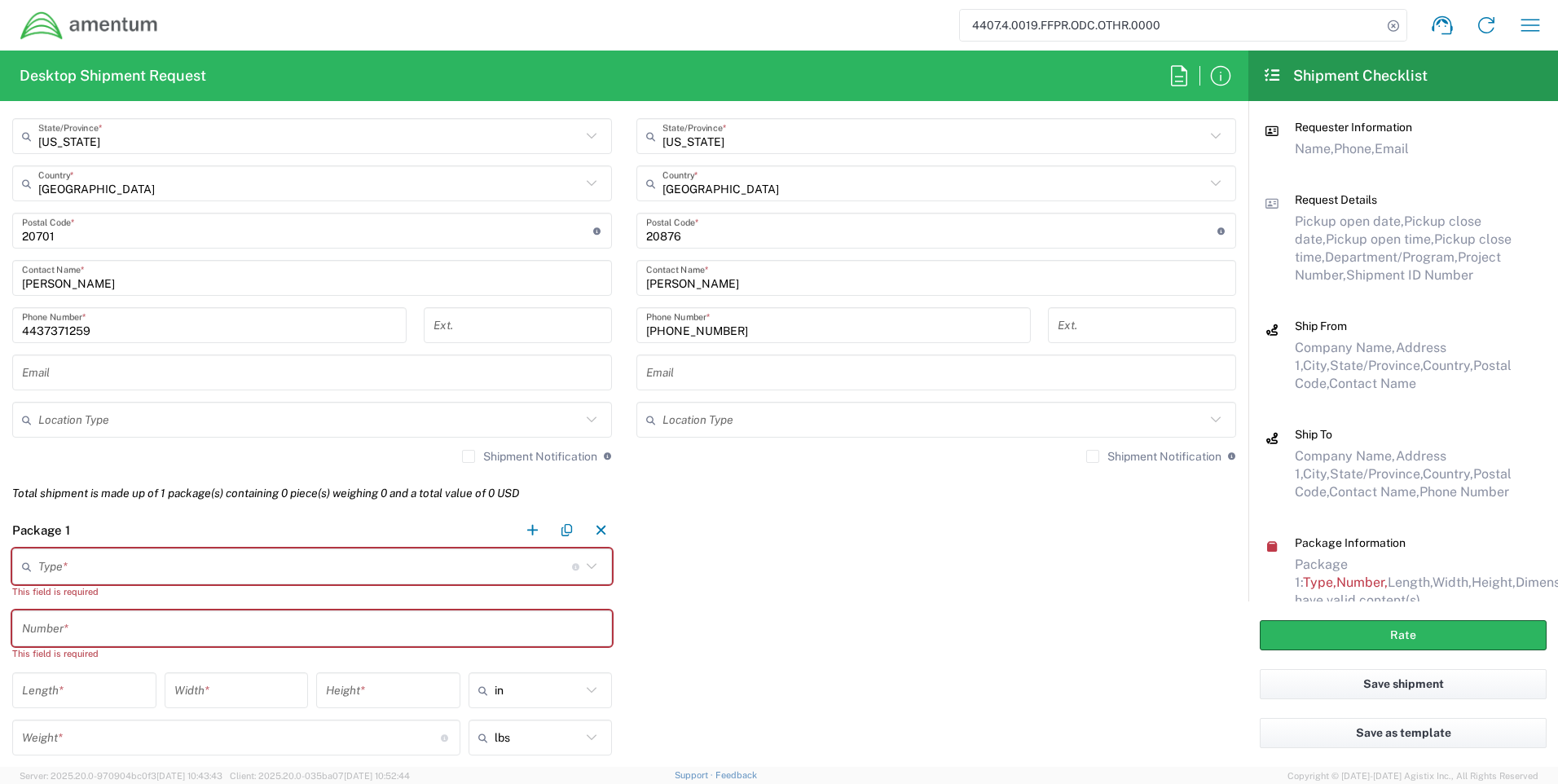
click at [583, 566] on icon at bounding box center [592, 566] width 21 height 21
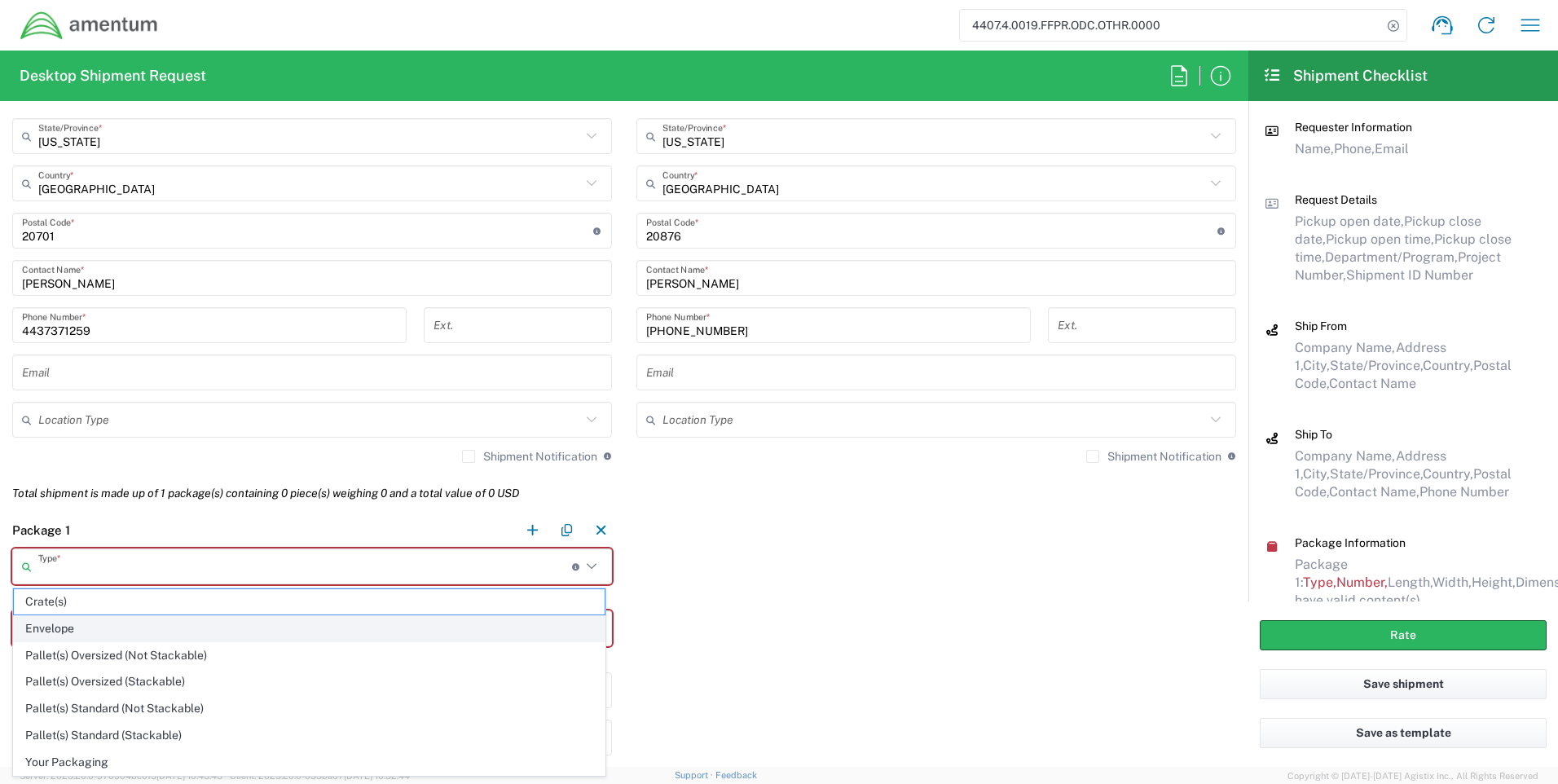
click at [216, 626] on span "Envelope" at bounding box center [309, 628] width 591 height 25
type input "Envelope"
type input "1"
type input "9.5"
type input "12.5"
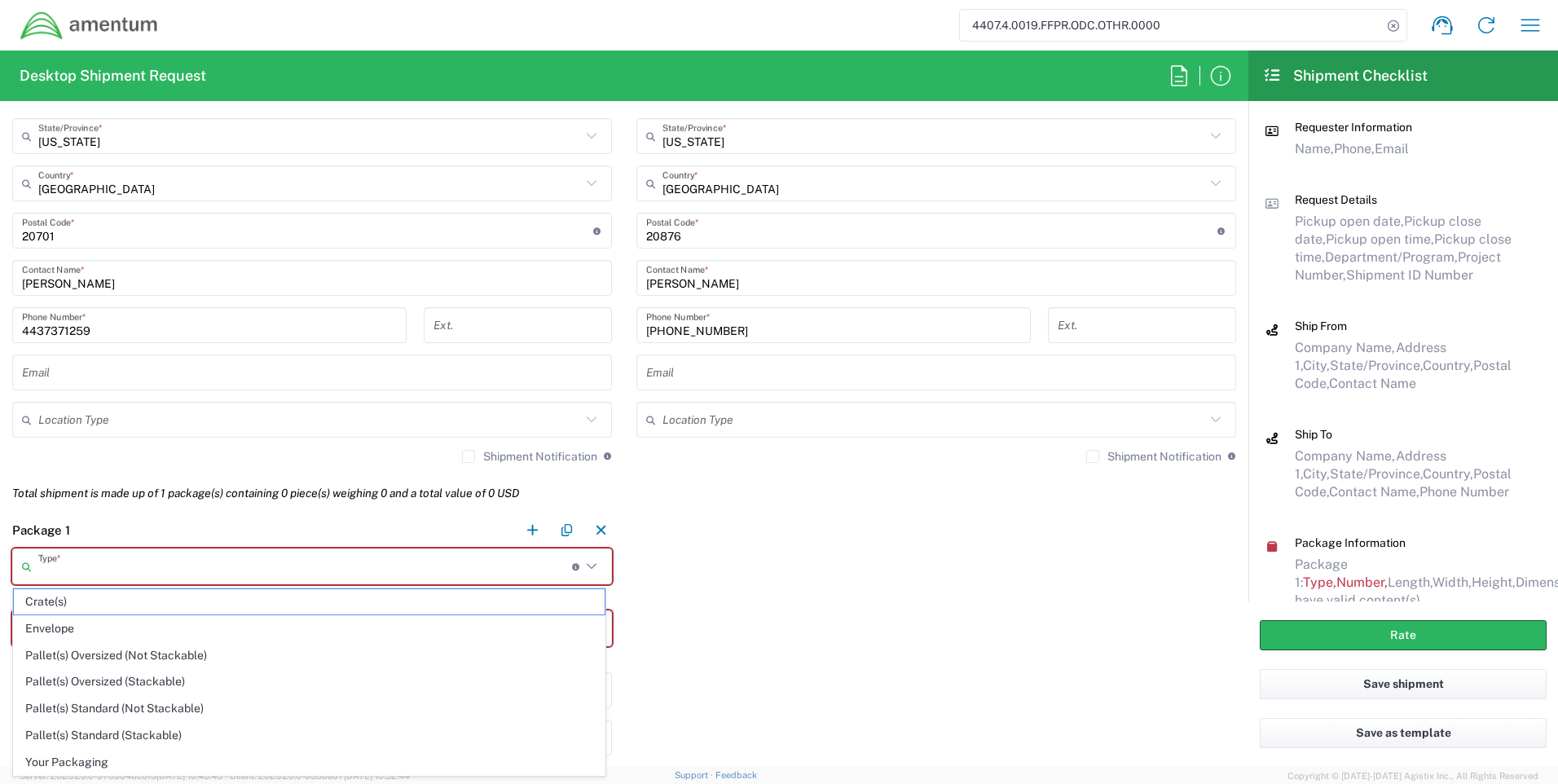
type input "0.25"
type input "1"
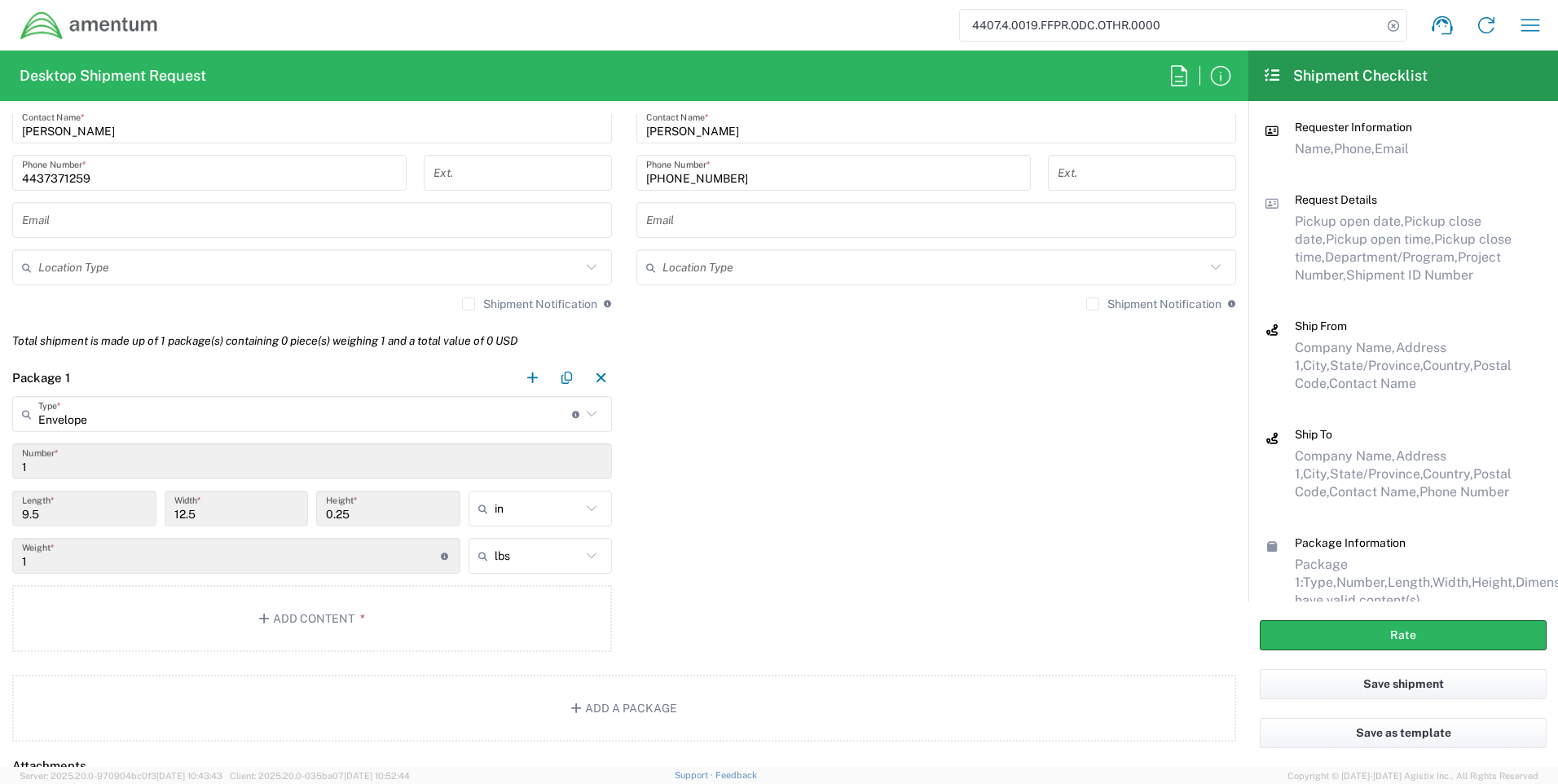
scroll to position [1141, 0]
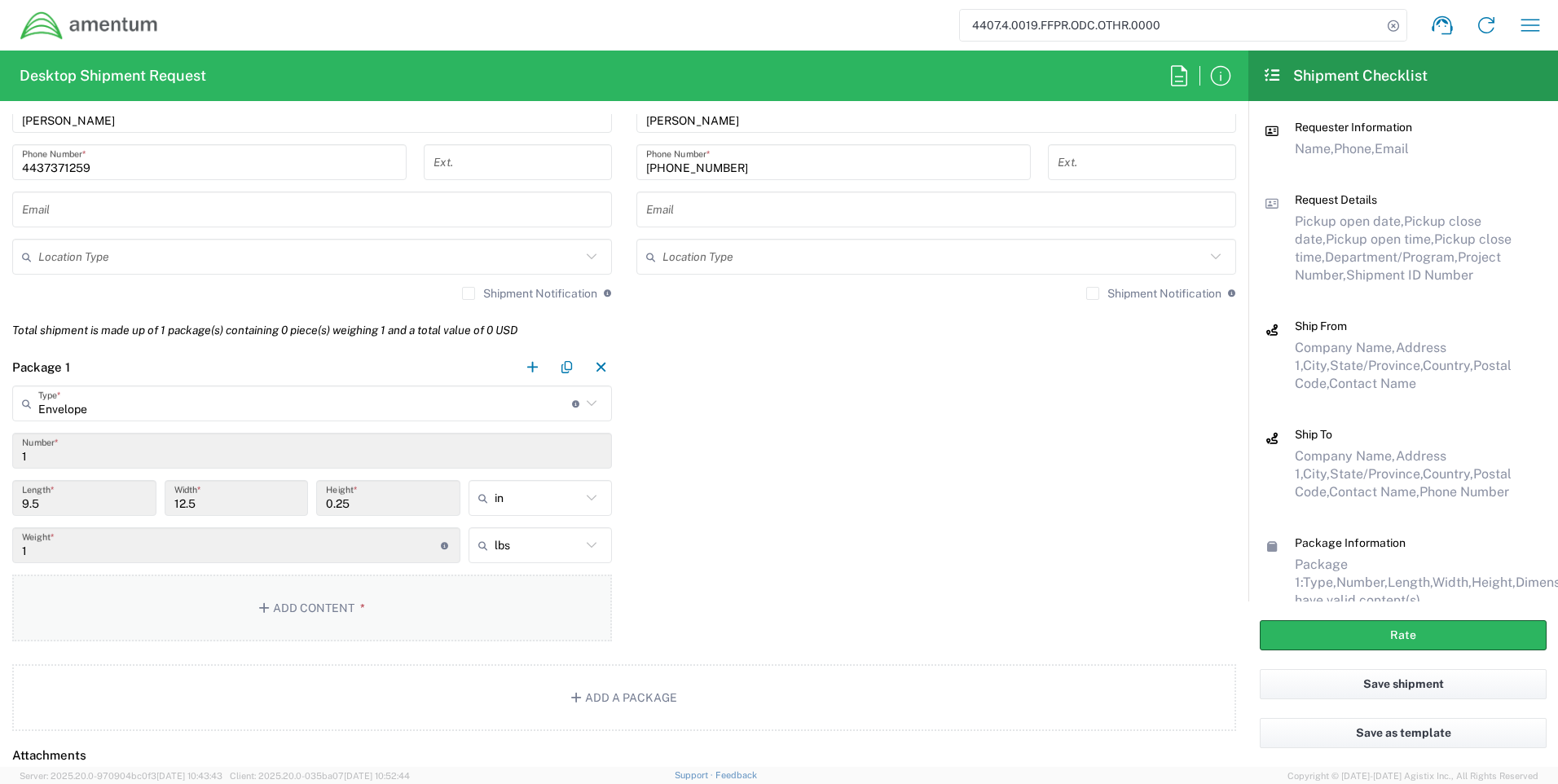
click at [312, 606] on button "Add Content *" at bounding box center [312, 607] width 600 height 67
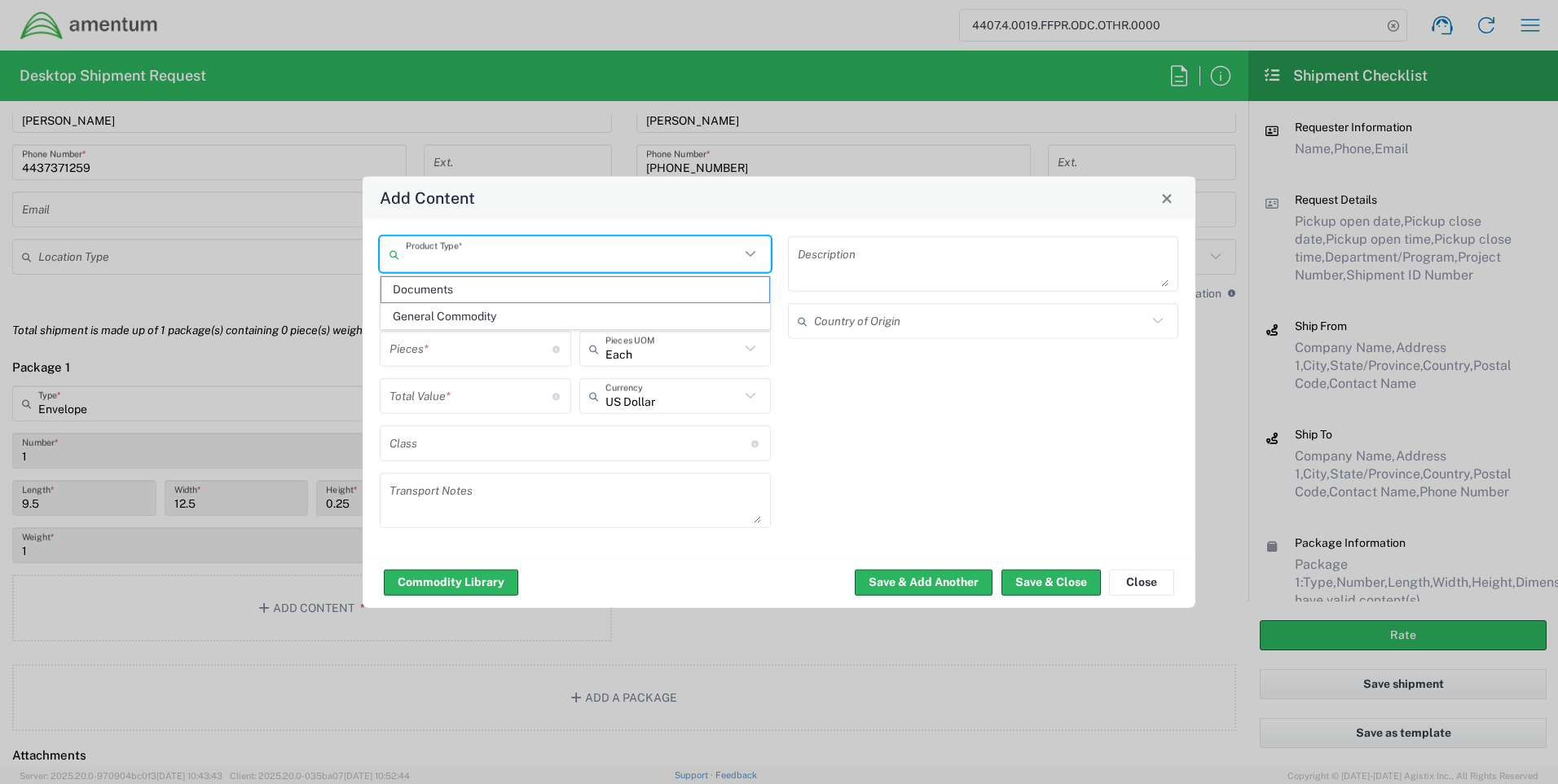
click at [483, 256] on input "text" at bounding box center [573, 254] width 334 height 29
click at [471, 288] on span "Documents" at bounding box center [575, 289] width 388 height 25
type input "Documents"
type input "1"
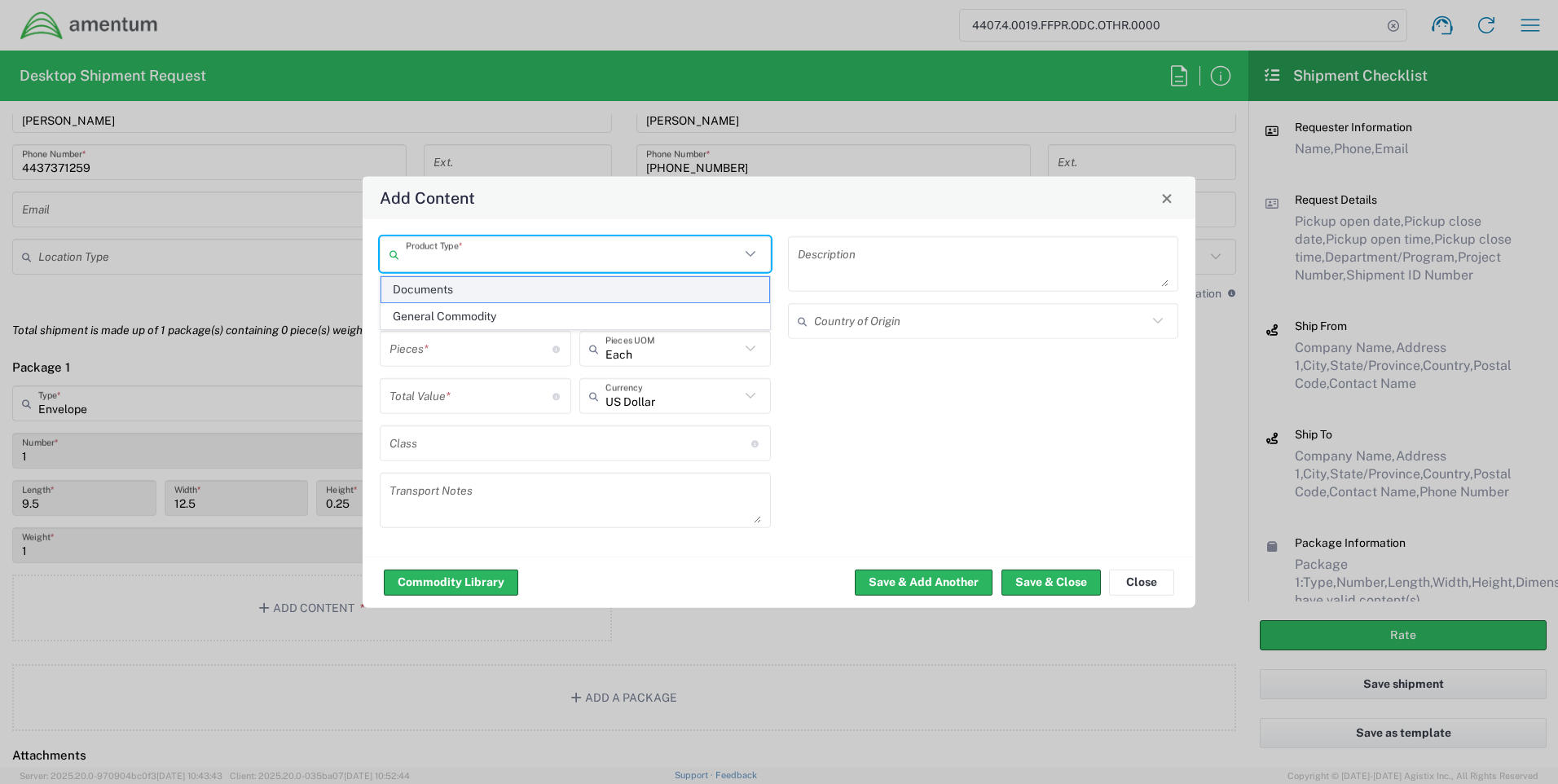
type input "1"
type textarea "Documents"
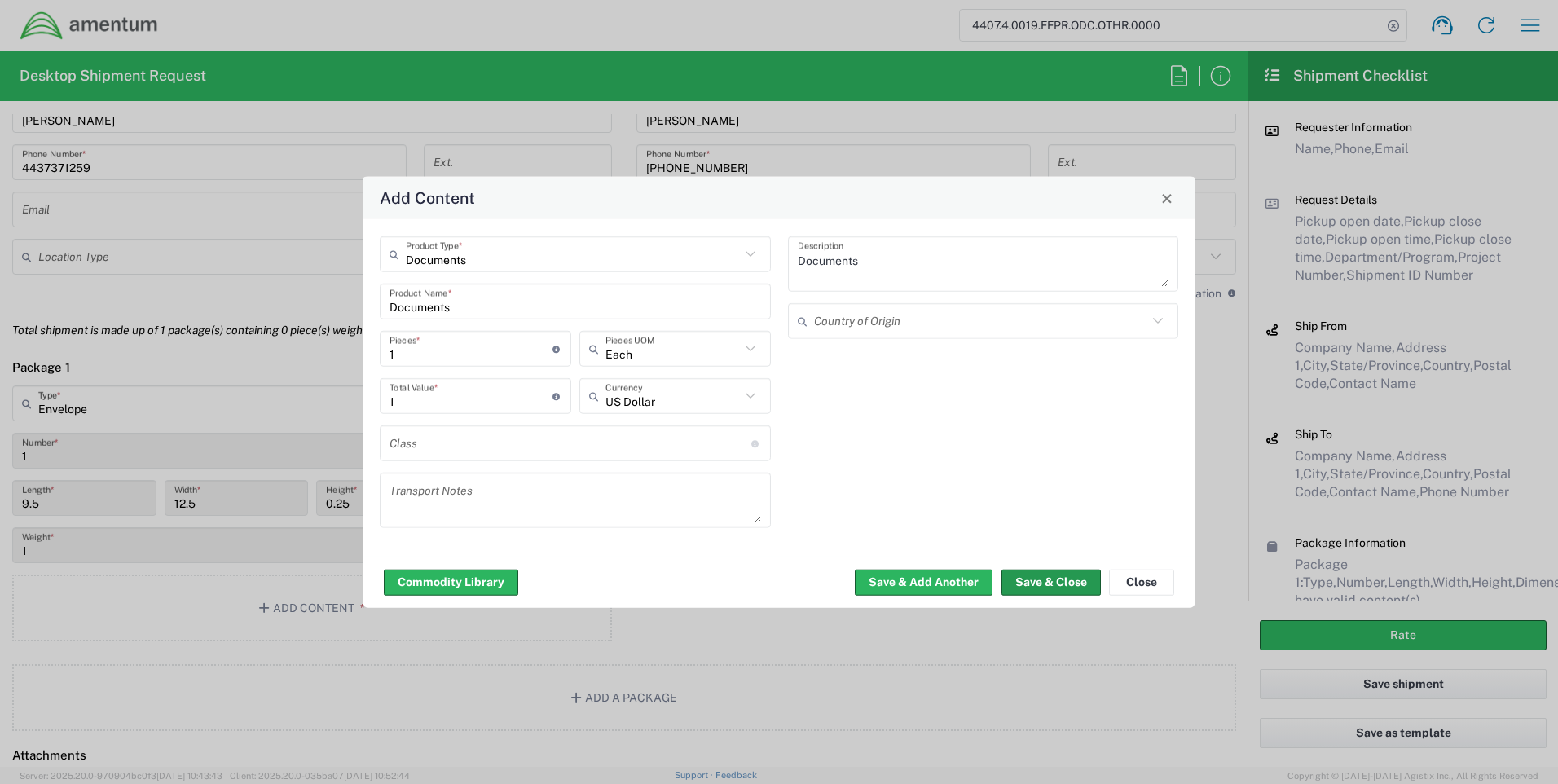
click at [1049, 579] on button "Save & Close" at bounding box center [1051, 581] width 100 height 26
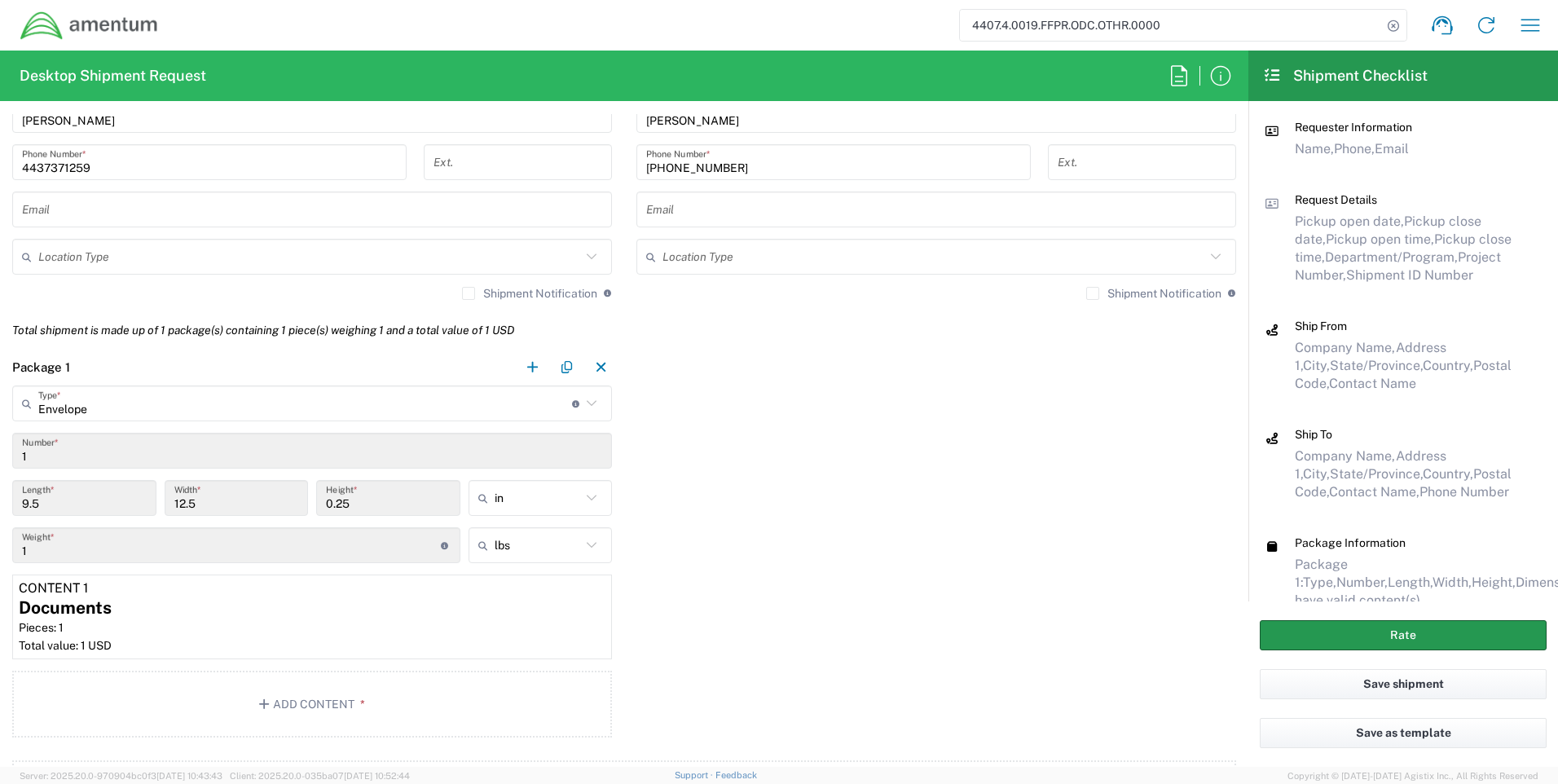
click at [1369, 632] on button "Rate" at bounding box center [1403, 635] width 287 height 30
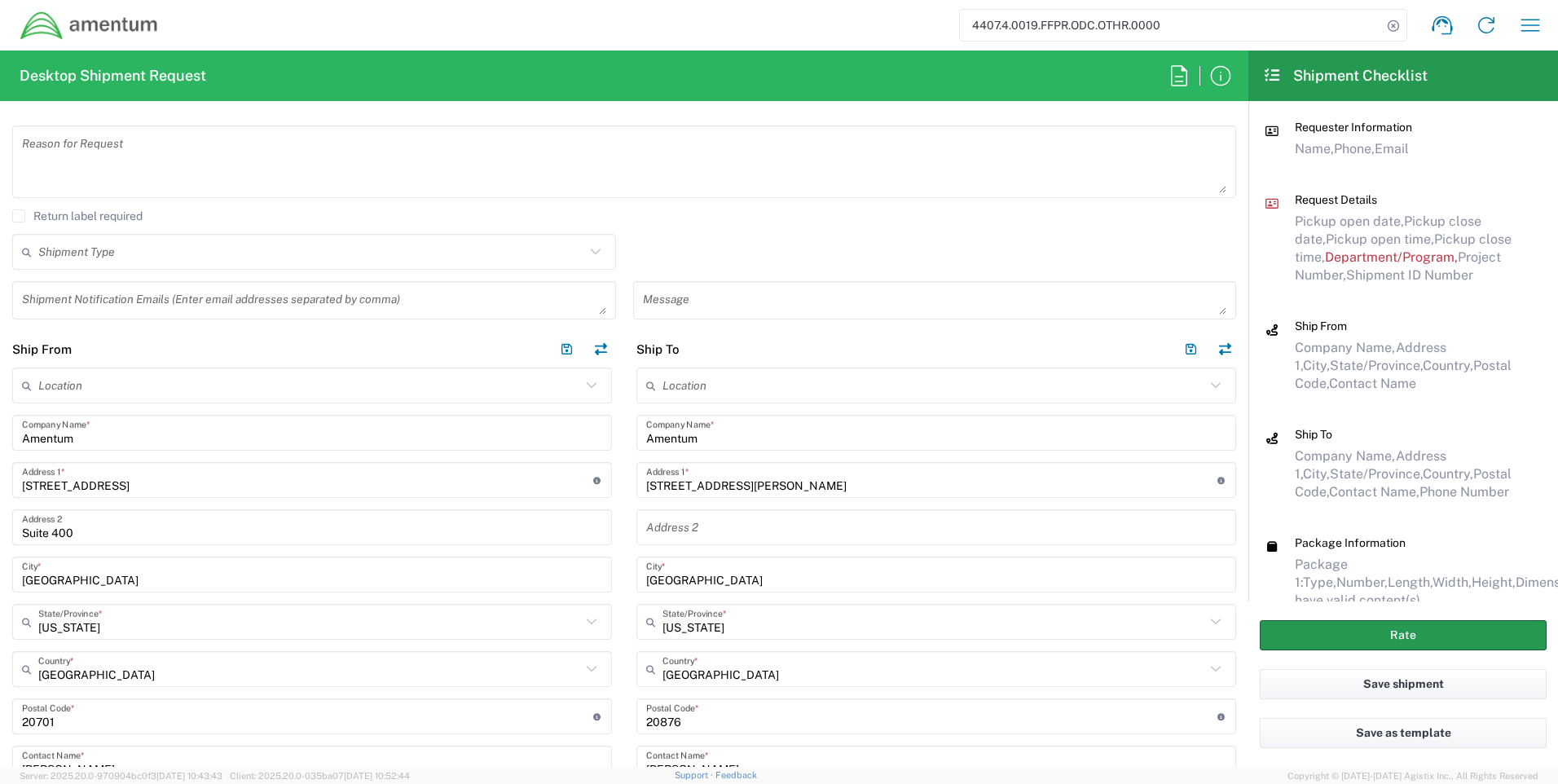
scroll to position [178, 0]
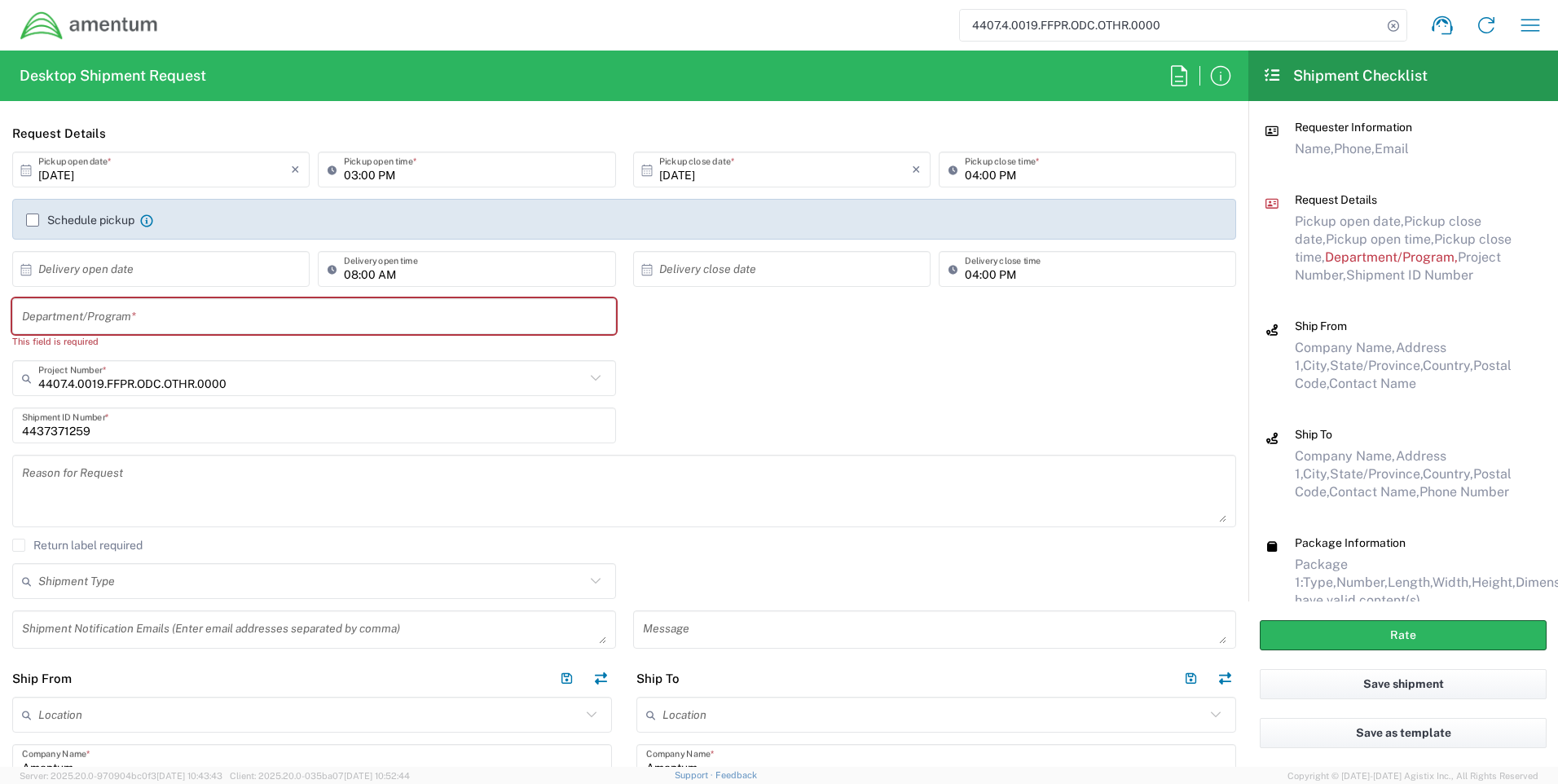
click at [133, 322] on input "text" at bounding box center [314, 316] width 584 height 29
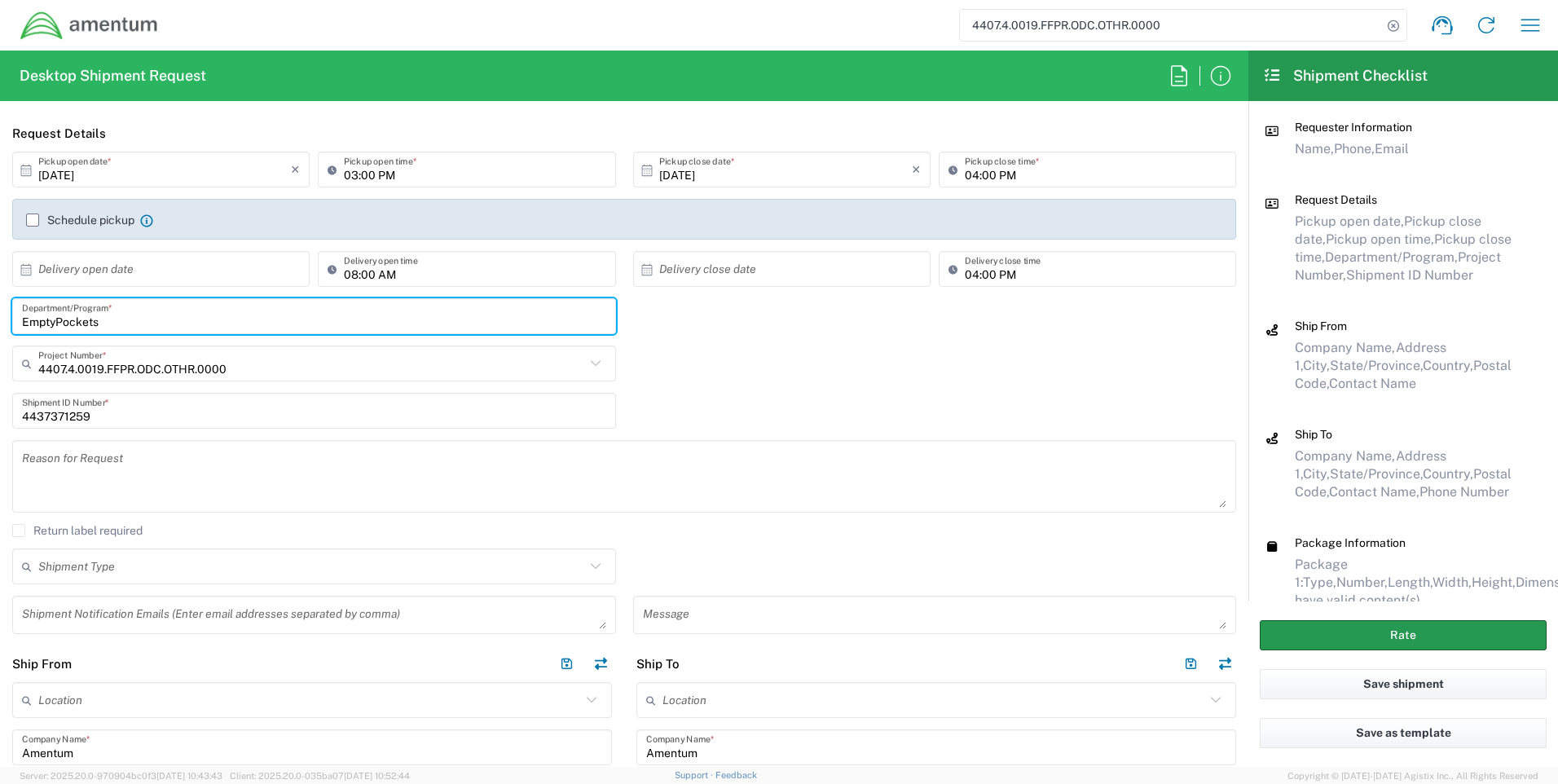
type input "EmptyPockets"
click at [1408, 626] on button "Rate" at bounding box center [1403, 635] width 287 height 30
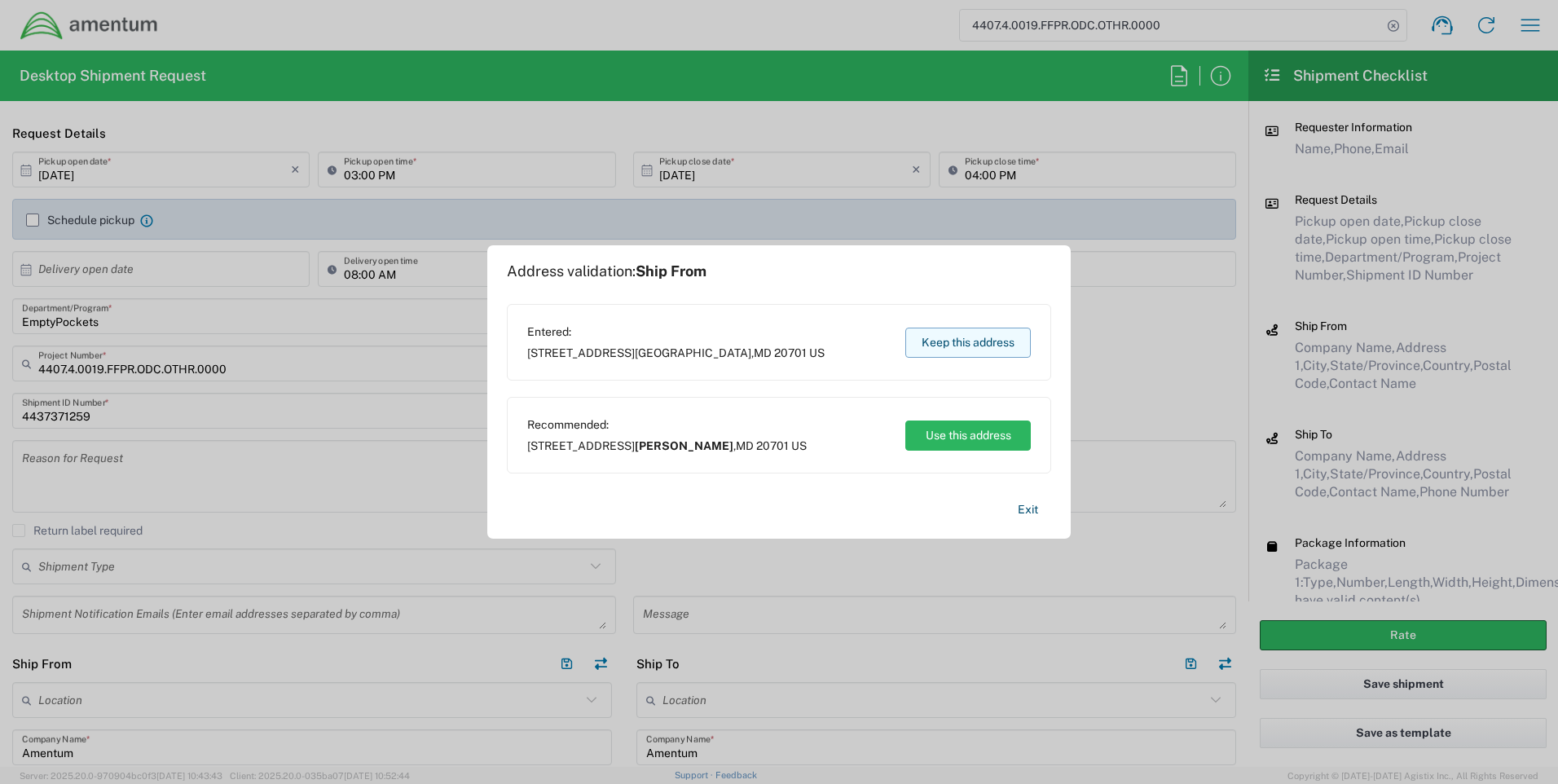
click at [977, 335] on button "Keep this address" at bounding box center [968, 342] width 126 height 30
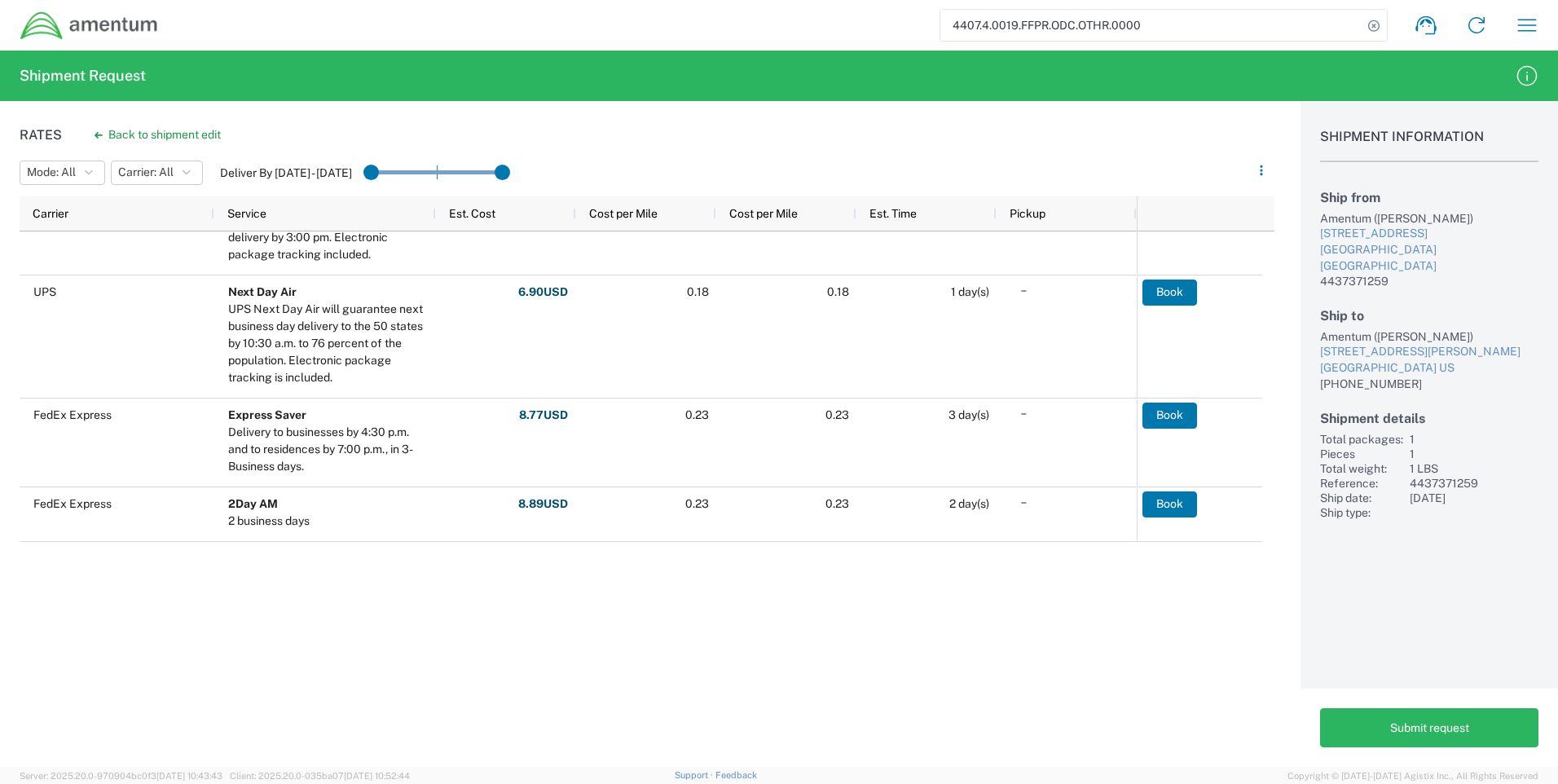
scroll to position [327, 0]
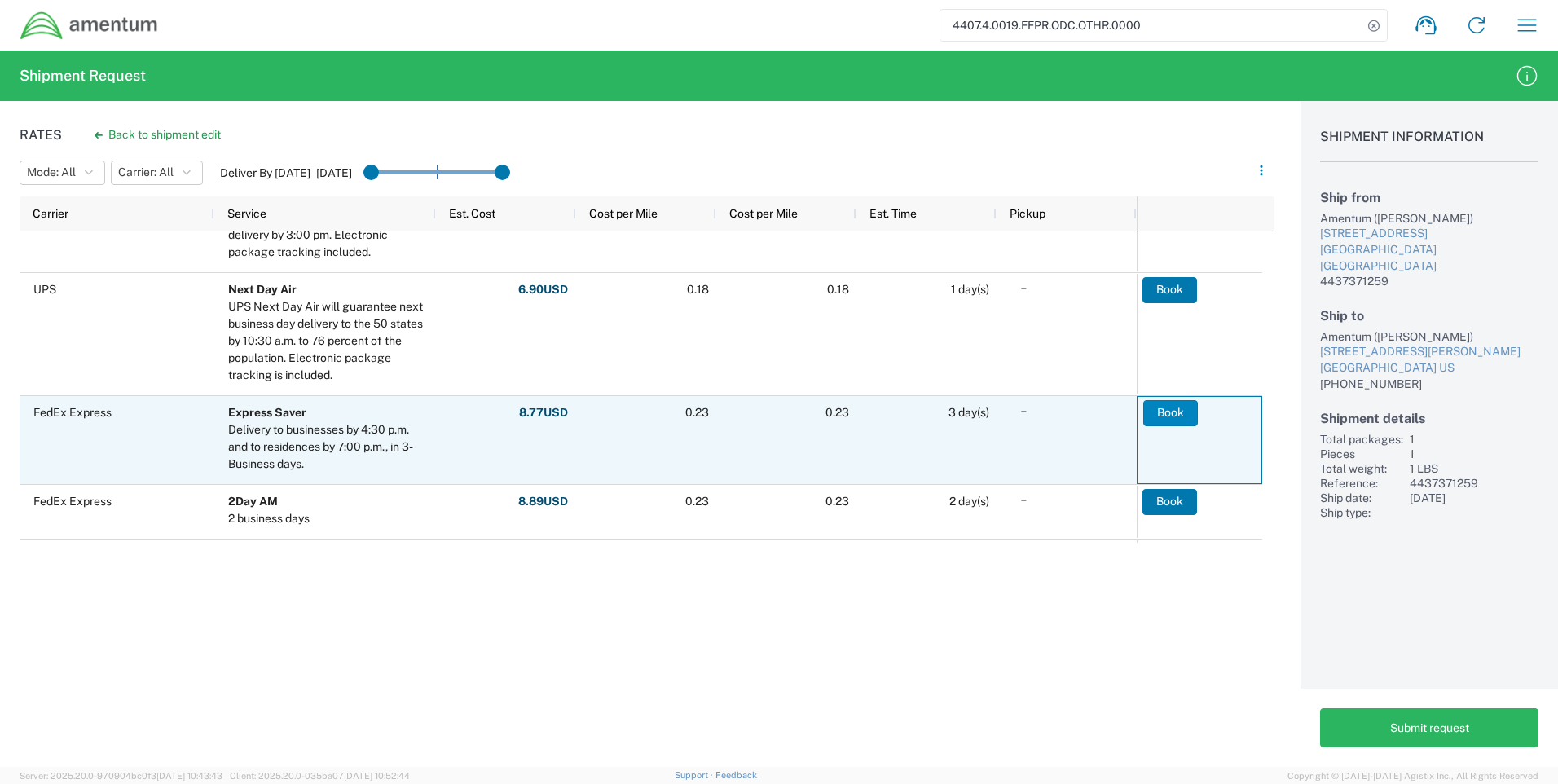
click at [1152, 411] on button "Book" at bounding box center [1171, 413] width 55 height 26
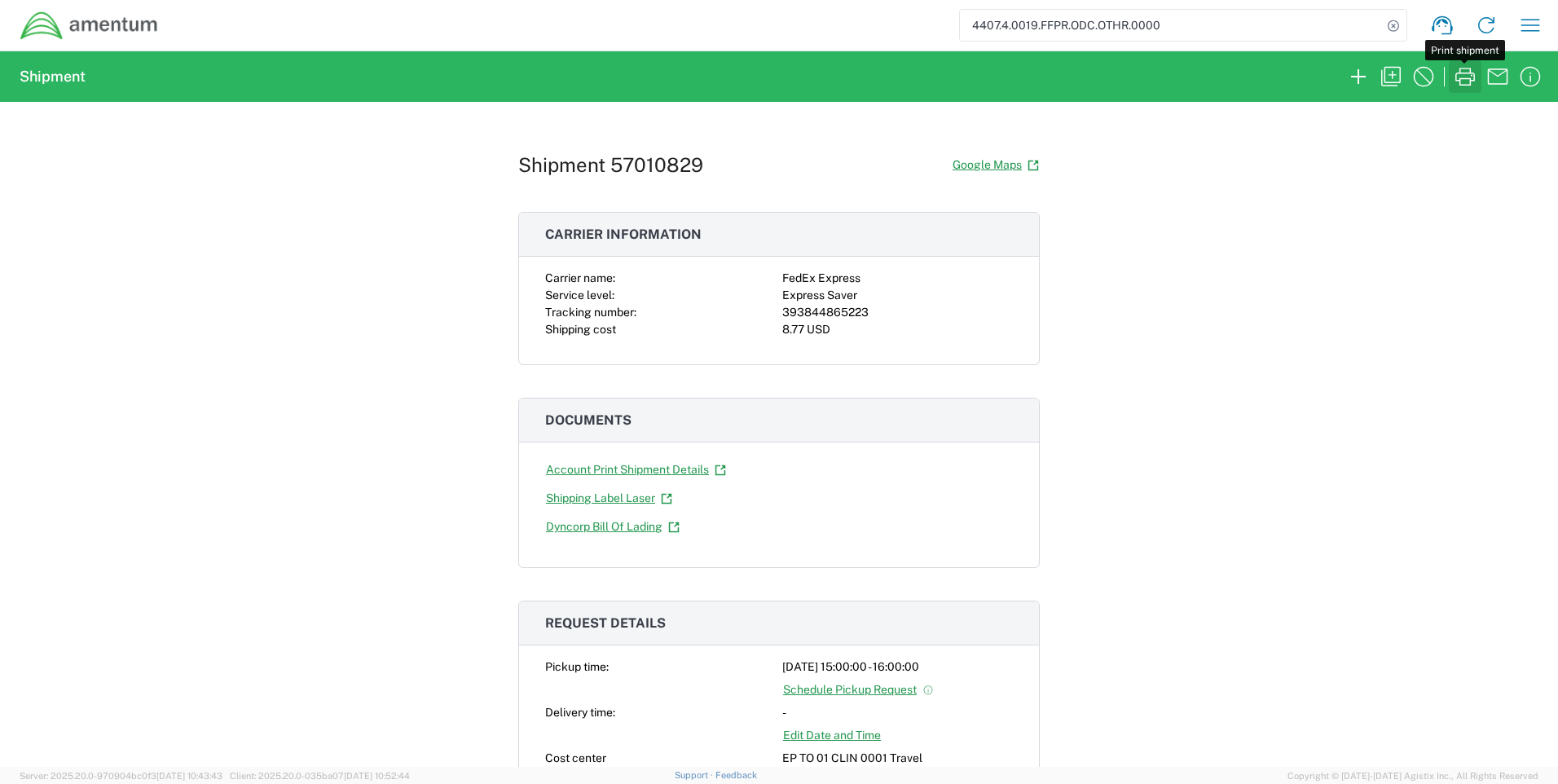
click at [1464, 72] on icon "button" at bounding box center [1465, 76] width 26 height 26
click at [1466, 71] on icon "button" at bounding box center [1465, 76] width 26 height 26
